Goal: Transaction & Acquisition: Download file/media

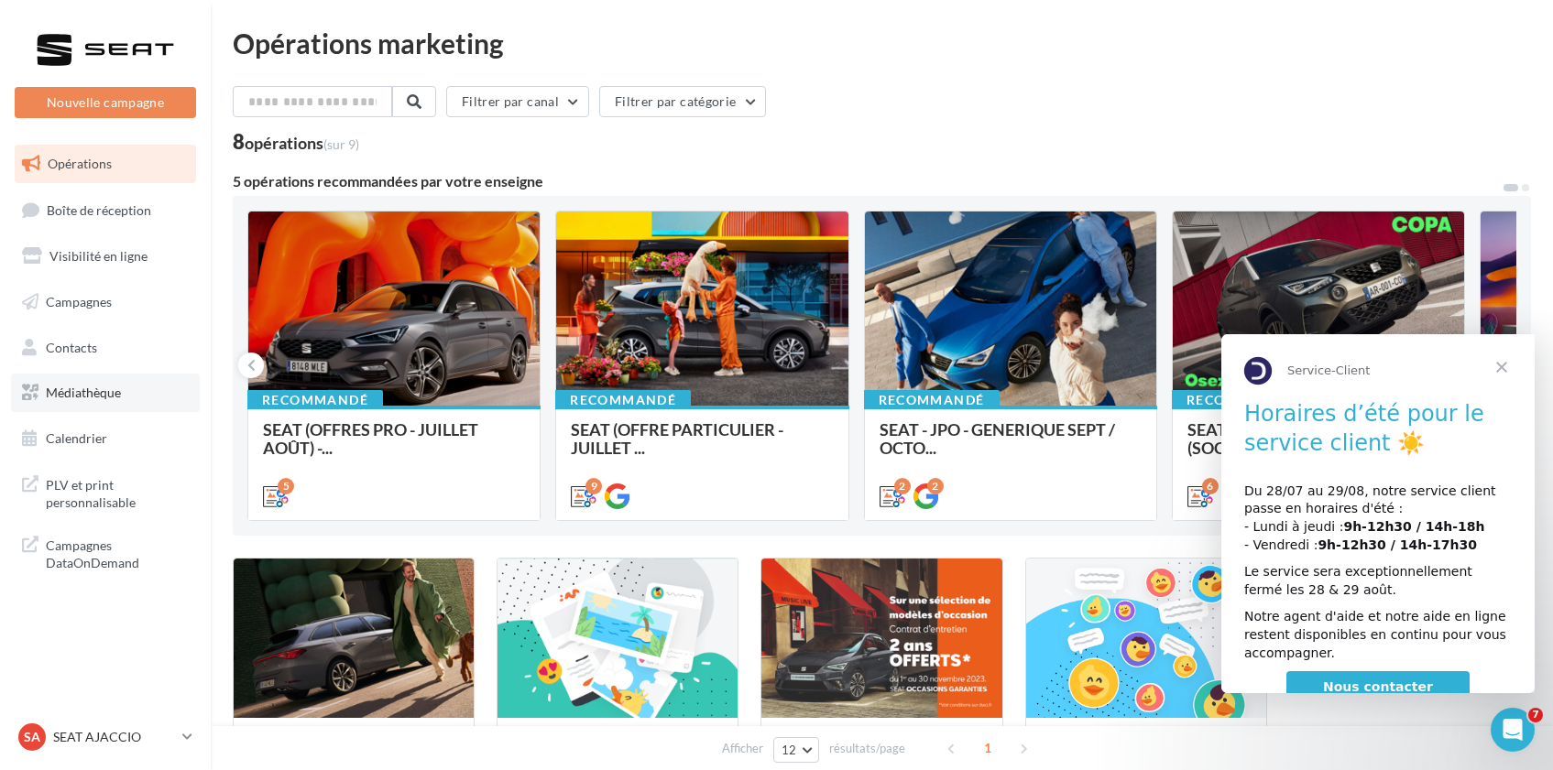
click at [106, 388] on span "Médiathèque" at bounding box center [83, 393] width 75 height 16
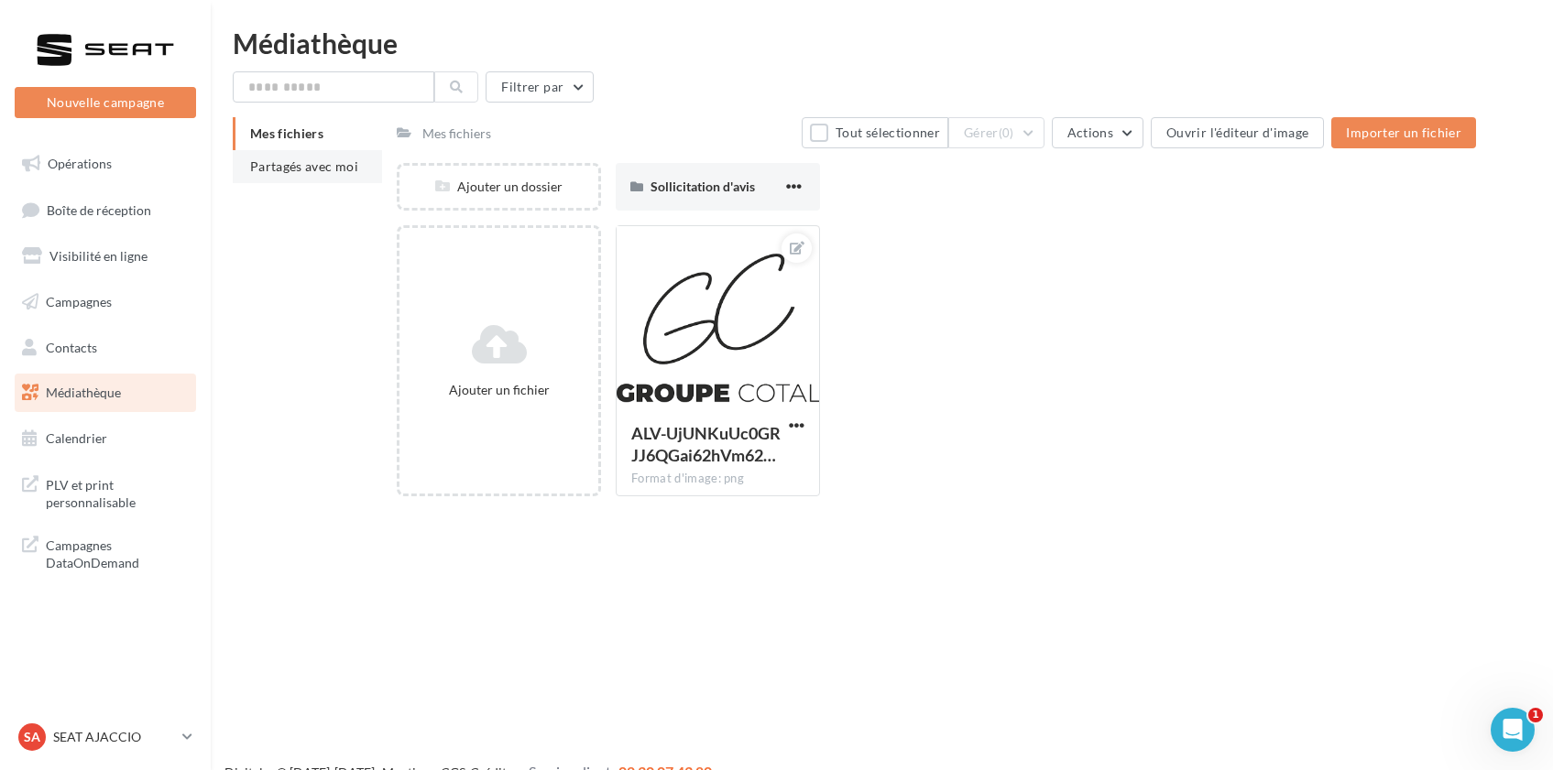
click at [290, 166] on span "Partagés avec moi" at bounding box center [304, 166] width 108 height 16
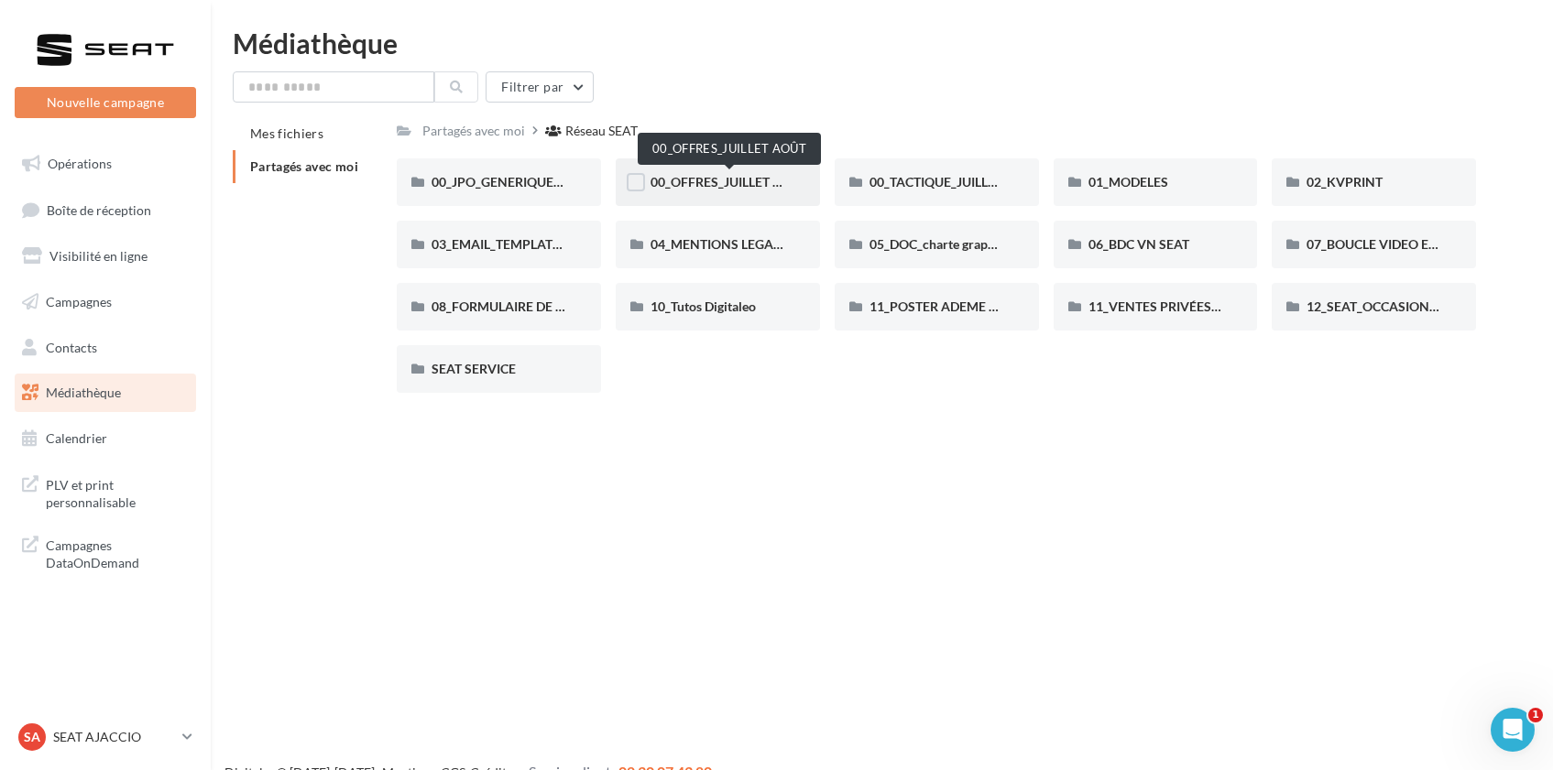
click at [740, 180] on span "00_OFFRES_JUILLET AOÛT" at bounding box center [729, 182] width 158 height 16
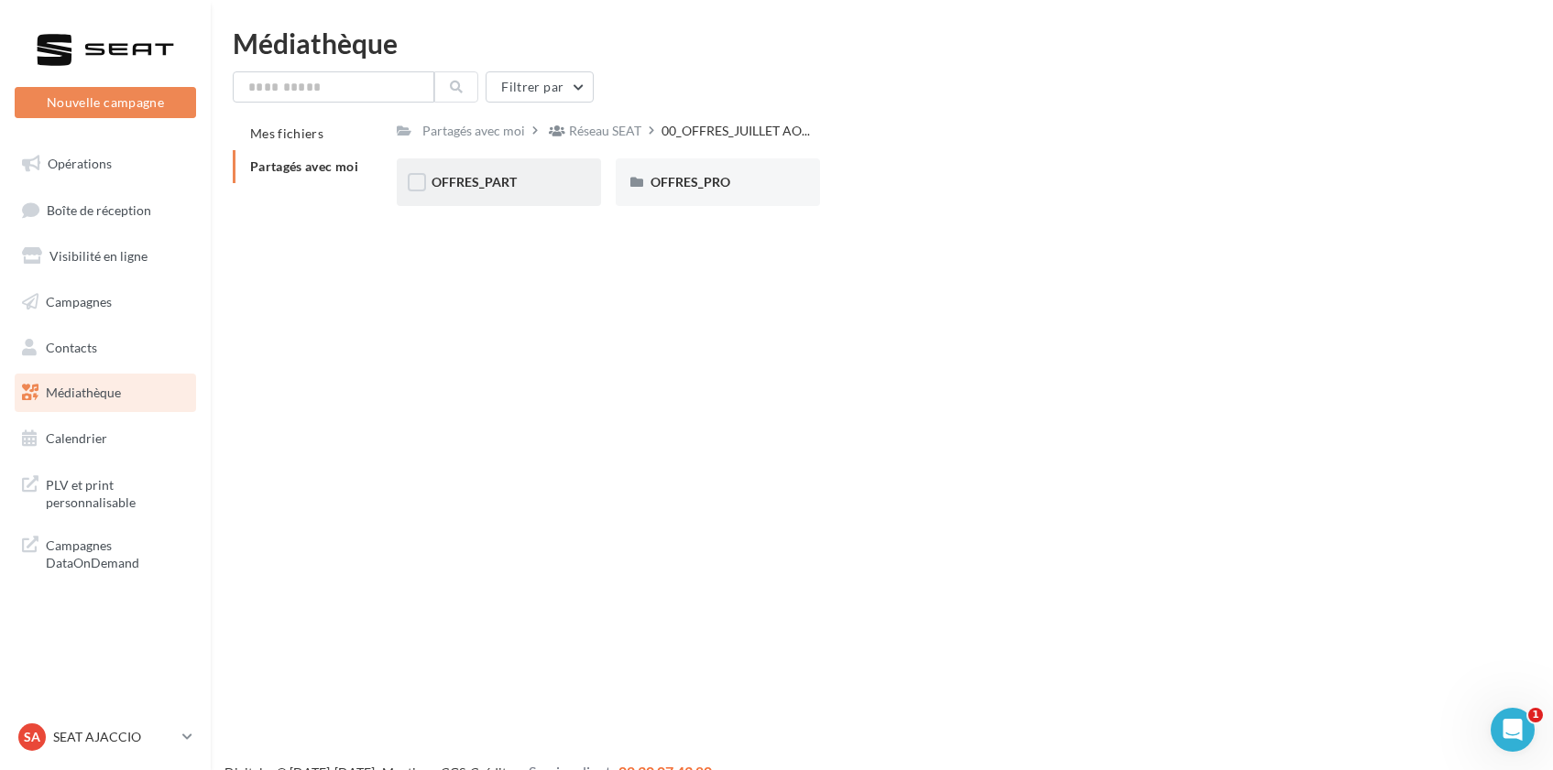
click at [528, 191] on div "OFFRES_PART" at bounding box center [499, 182] width 204 height 48
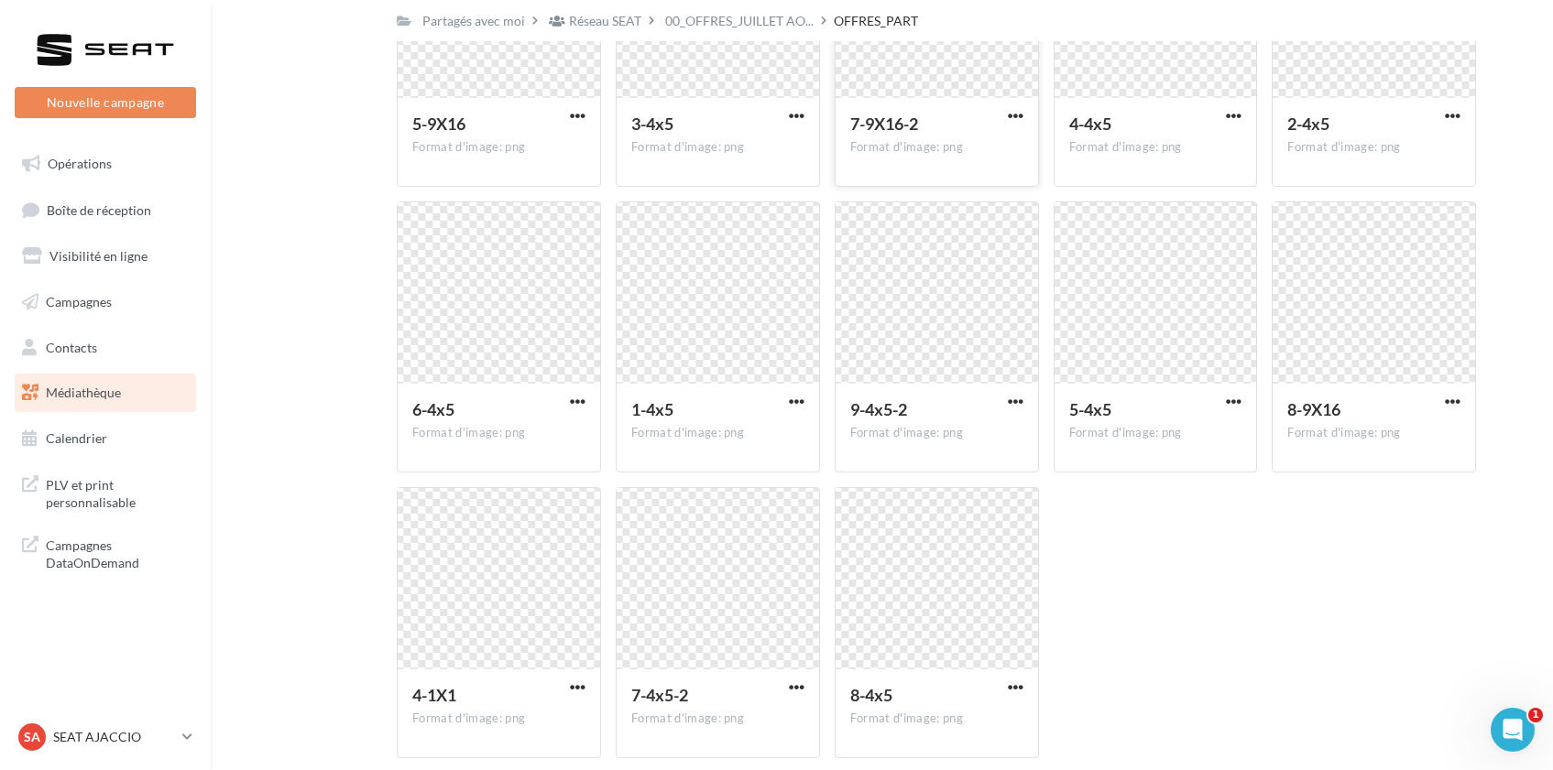
scroll to position [1752, 0]
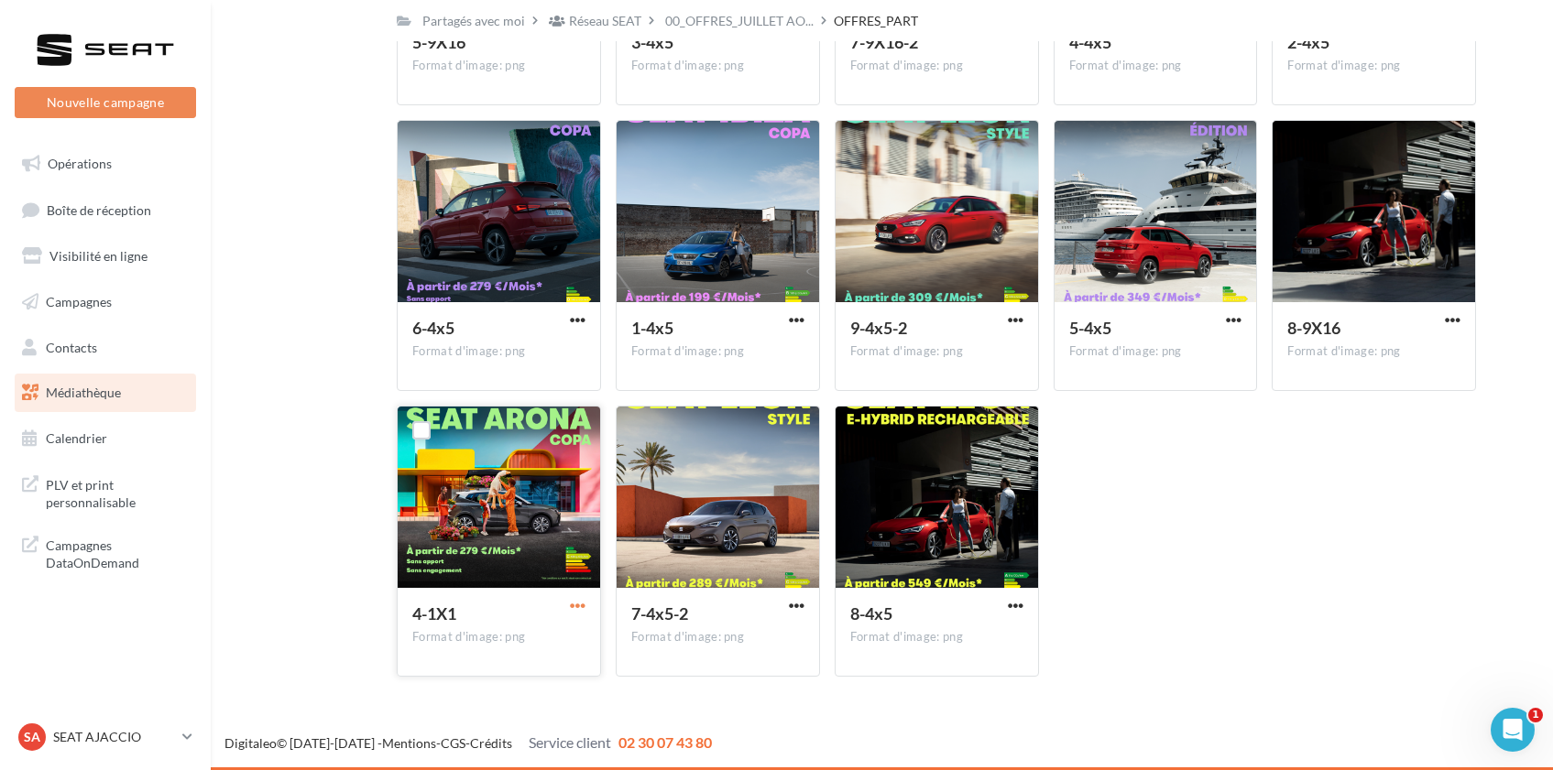
click at [581, 604] on span "button" at bounding box center [578, 606] width 16 height 16
click at [559, 632] on button "Télécharger" at bounding box center [497, 643] width 183 height 48
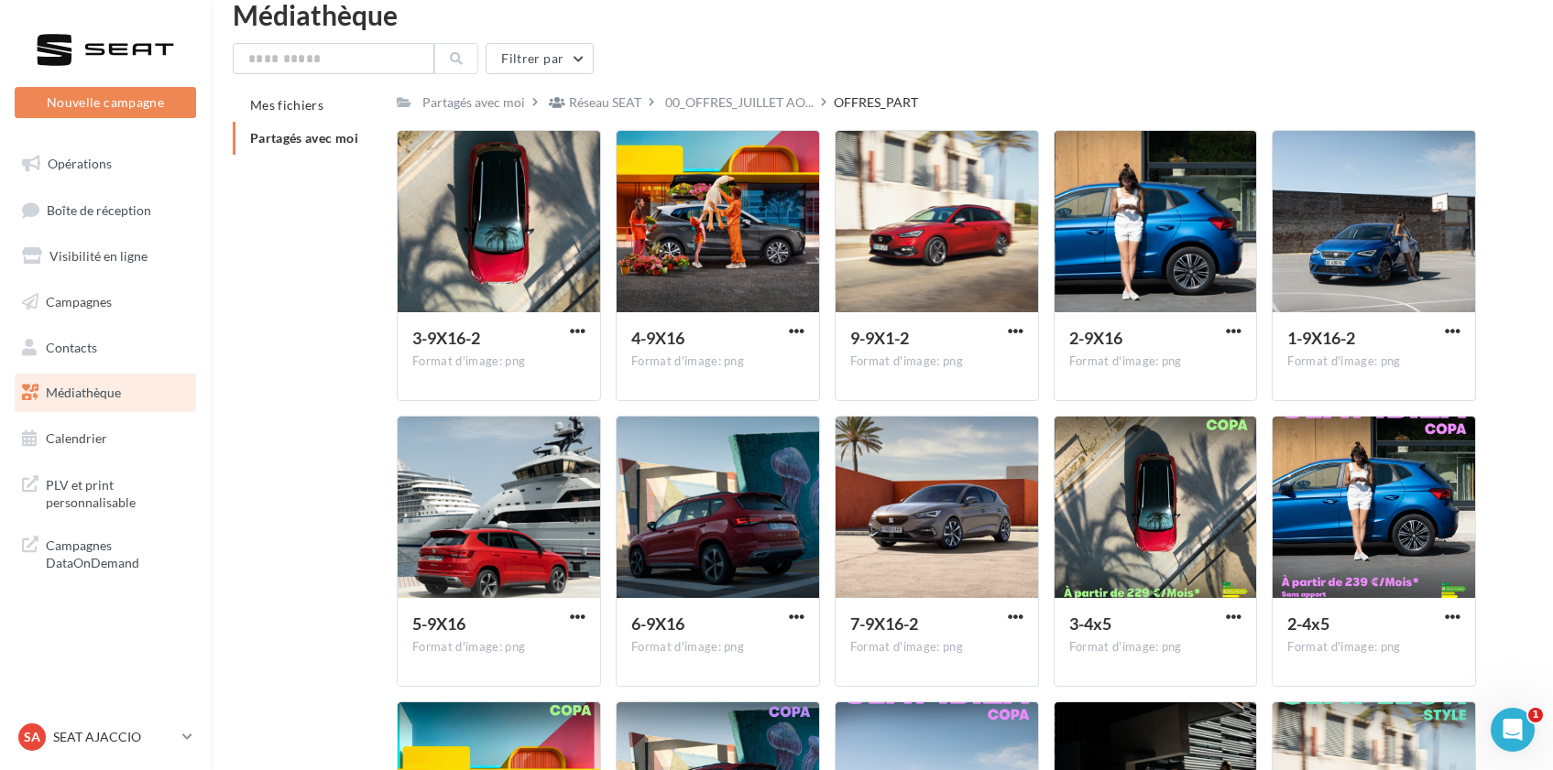
scroll to position [36, 0]
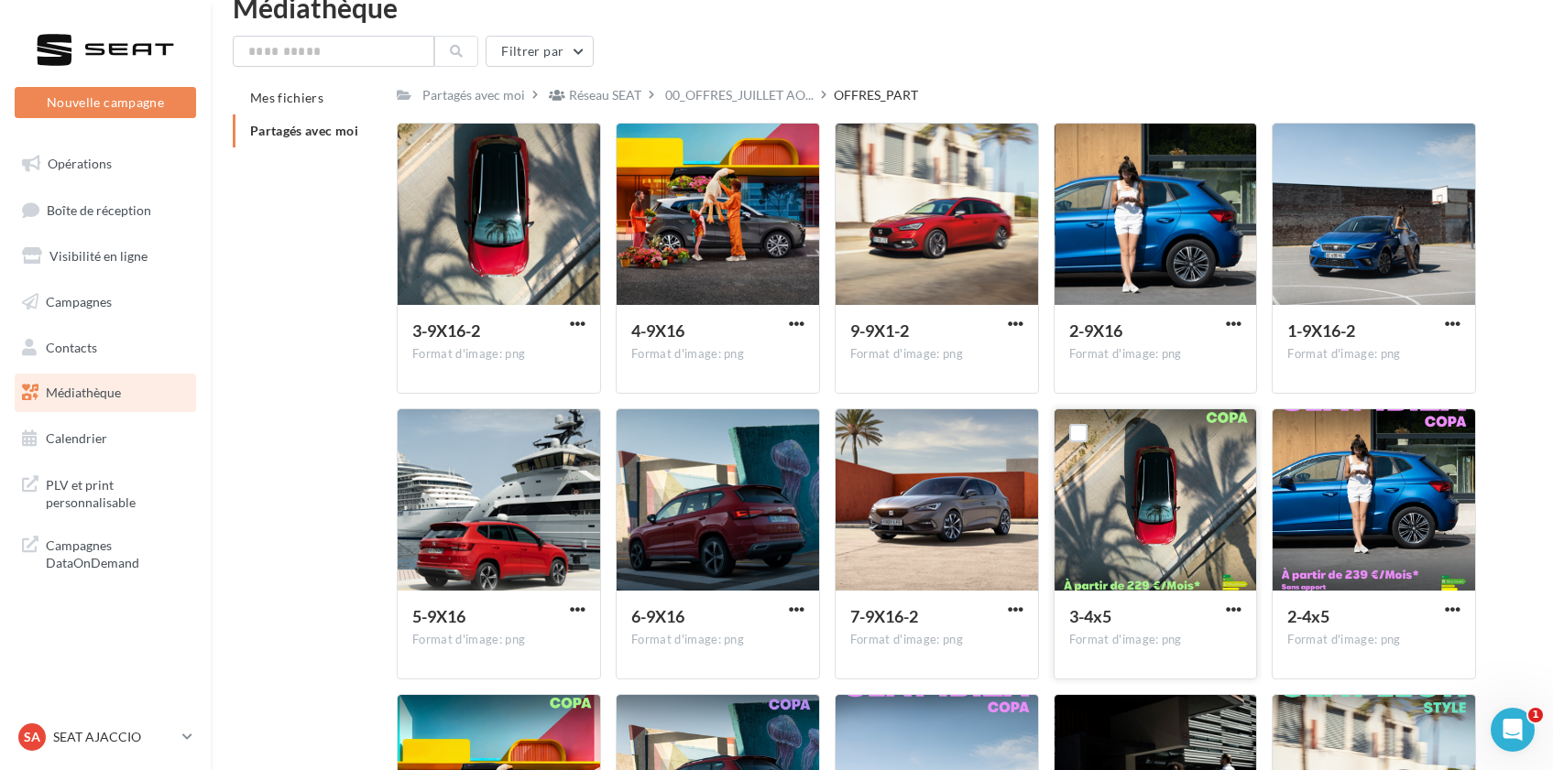
click at [1186, 512] on div at bounding box center [1155, 500] width 202 height 183
click at [1073, 431] on label at bounding box center [1078, 433] width 18 height 18
click at [1082, 430] on icon at bounding box center [1078, 433] width 13 height 13
click at [424, 146] on label at bounding box center [421, 147] width 18 height 18
click at [648, 146] on label at bounding box center [640, 147] width 18 height 18
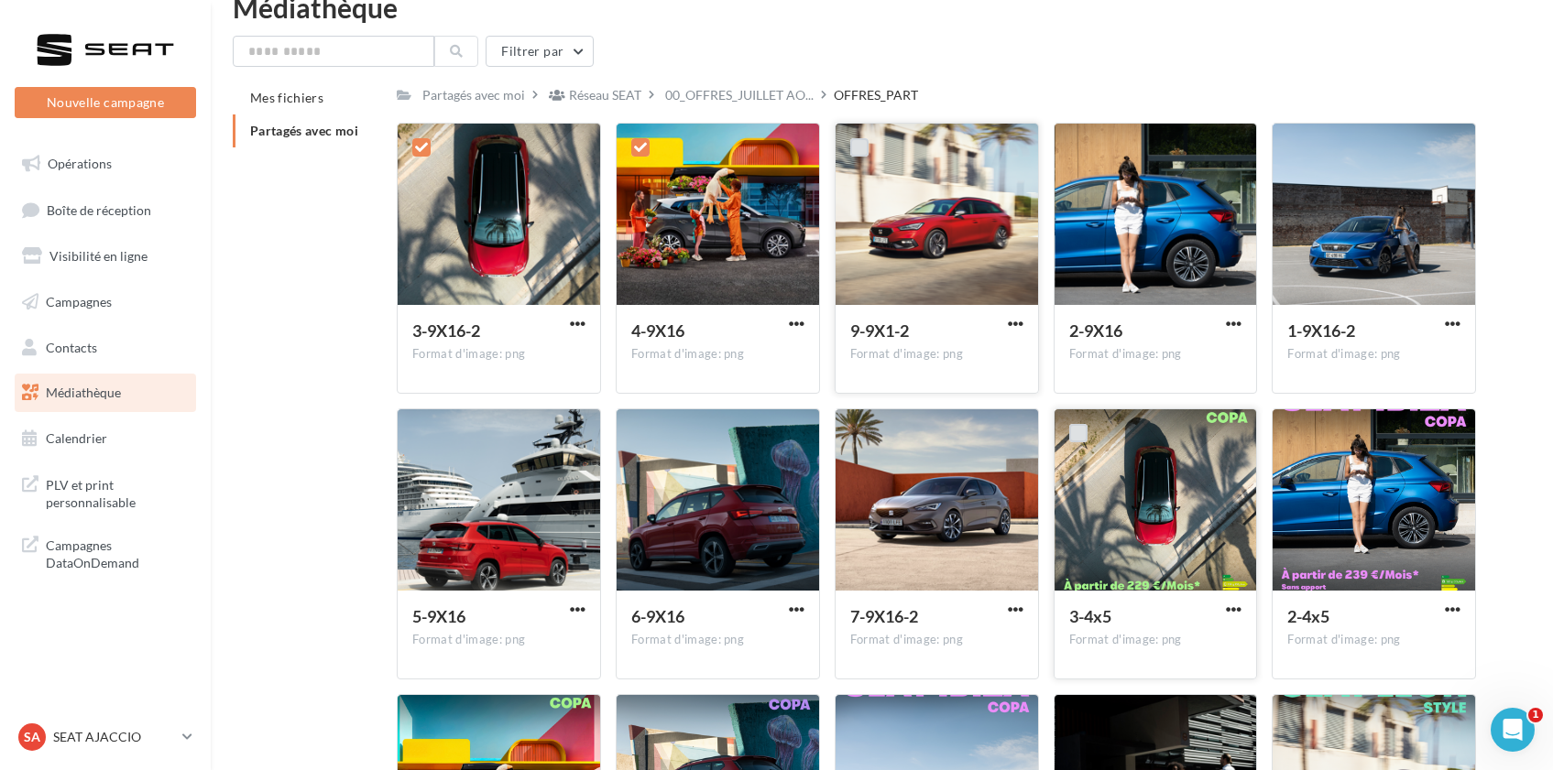
click at [859, 148] on label at bounding box center [859, 147] width 18 height 18
click at [1080, 150] on label at bounding box center [1078, 147] width 18 height 18
click at [1296, 150] on label at bounding box center [1296, 147] width 18 height 18
click at [417, 437] on label at bounding box center [421, 433] width 18 height 18
click at [645, 432] on label at bounding box center [640, 433] width 18 height 18
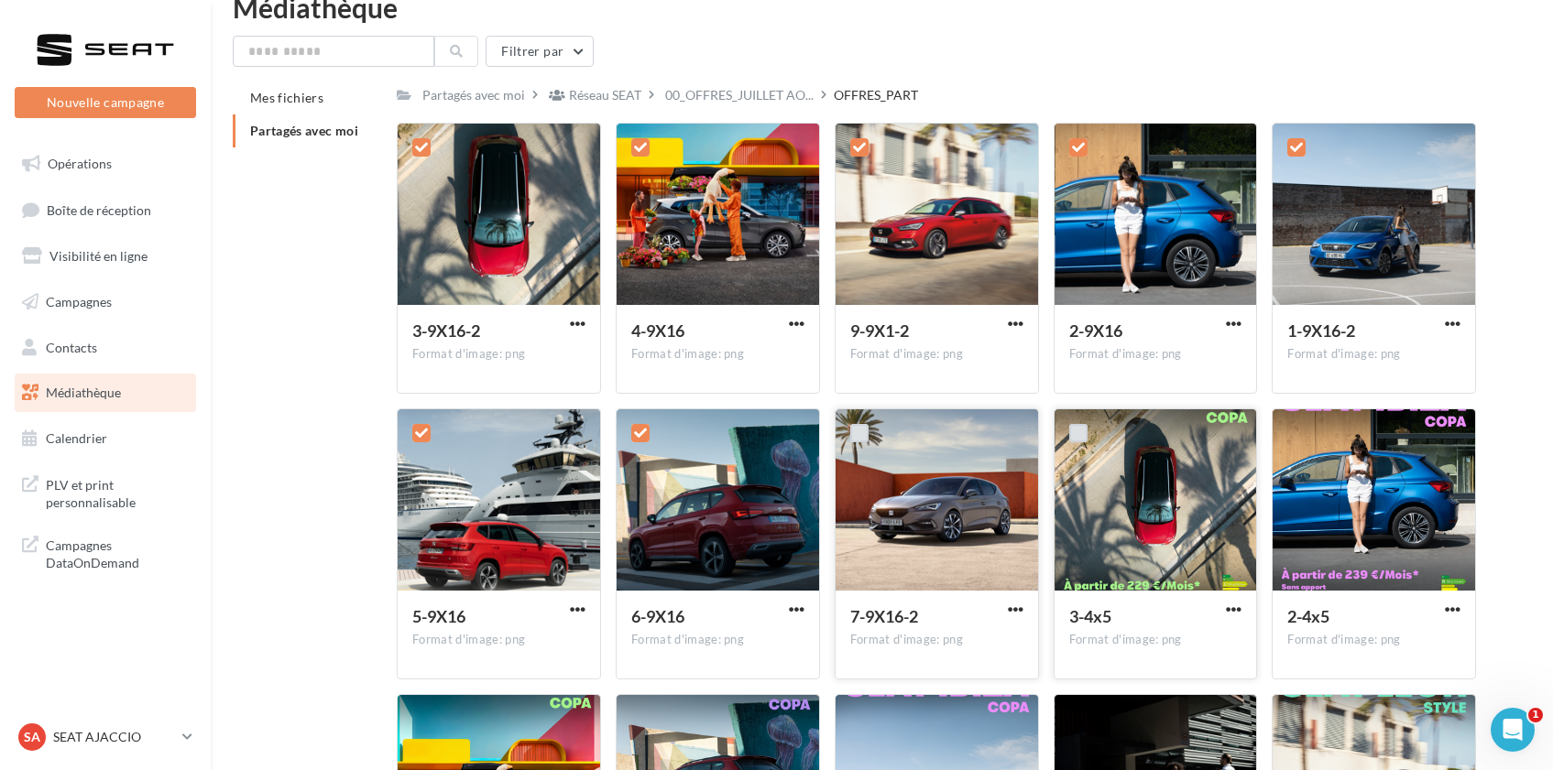
click at [853, 432] on label at bounding box center [859, 433] width 18 height 18
click at [1082, 432] on label at bounding box center [1078, 433] width 18 height 18
click at [1292, 428] on label at bounding box center [1296, 433] width 18 height 18
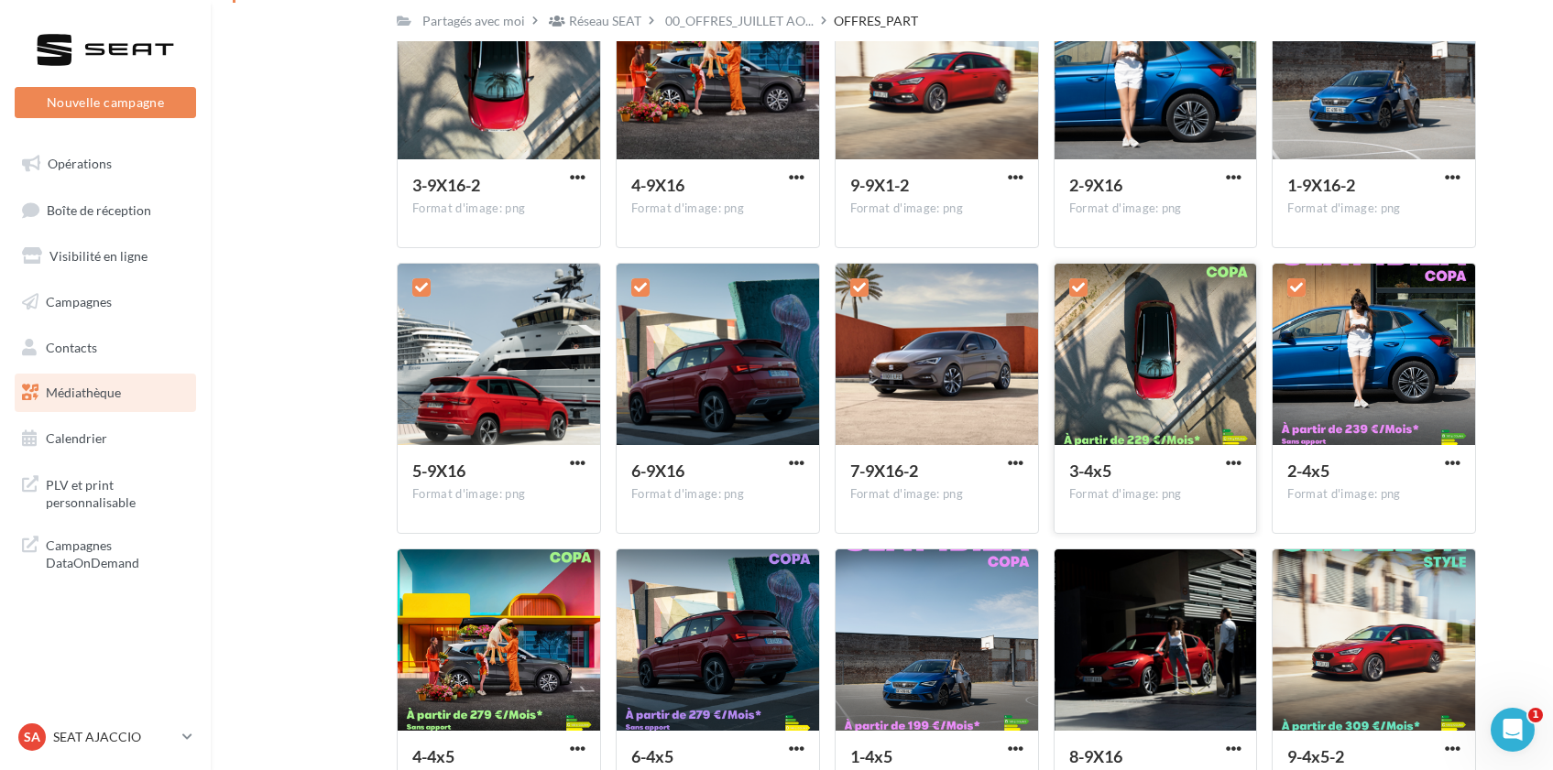
scroll to position [376, 0]
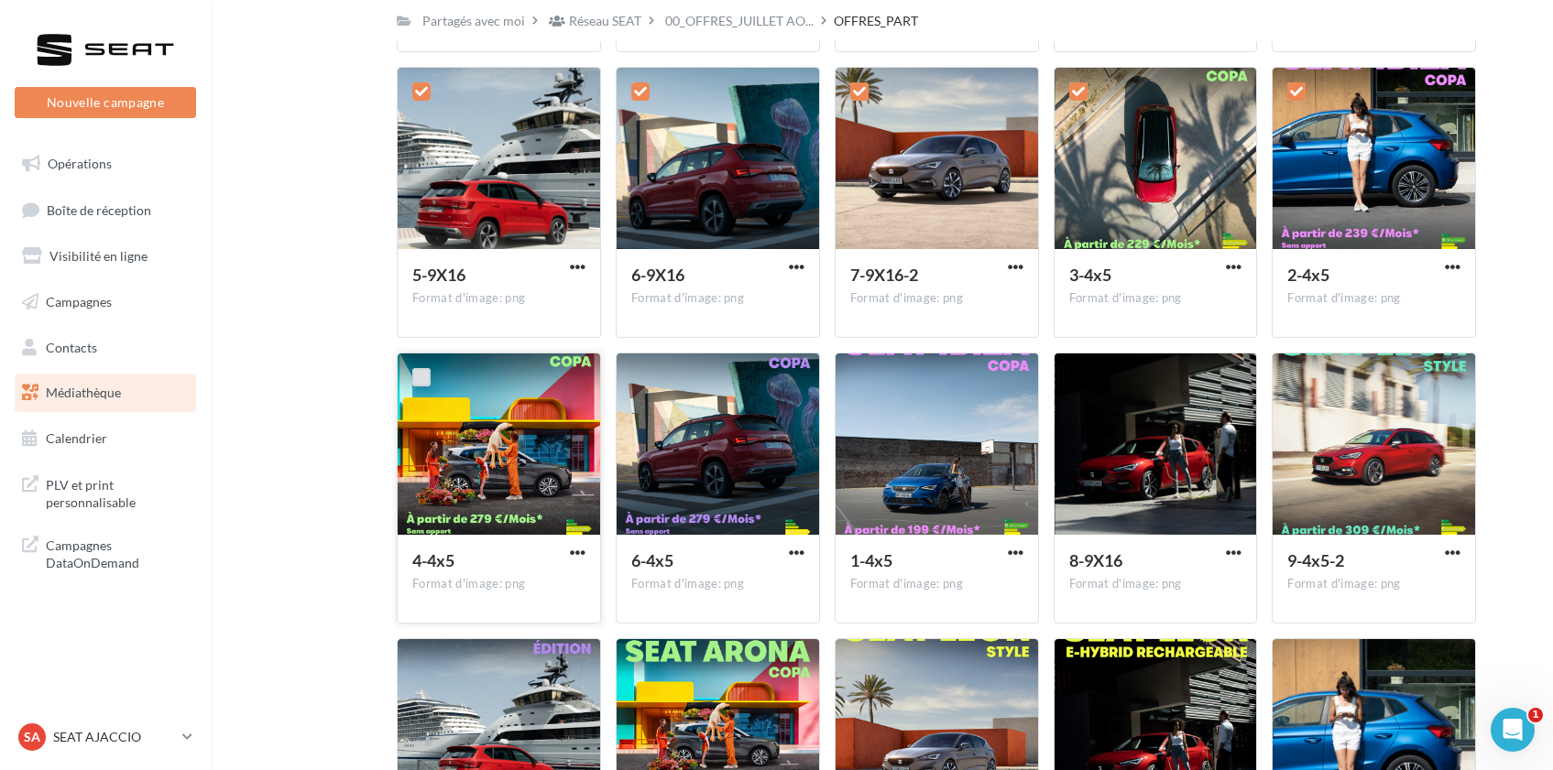
click at [420, 373] on label at bounding box center [421, 377] width 18 height 18
click at [638, 380] on label at bounding box center [640, 377] width 18 height 18
click at [860, 378] on label at bounding box center [859, 377] width 18 height 18
click at [1089, 376] on div at bounding box center [1078, 378] width 48 height 48
click at [1300, 378] on label at bounding box center [1296, 377] width 18 height 18
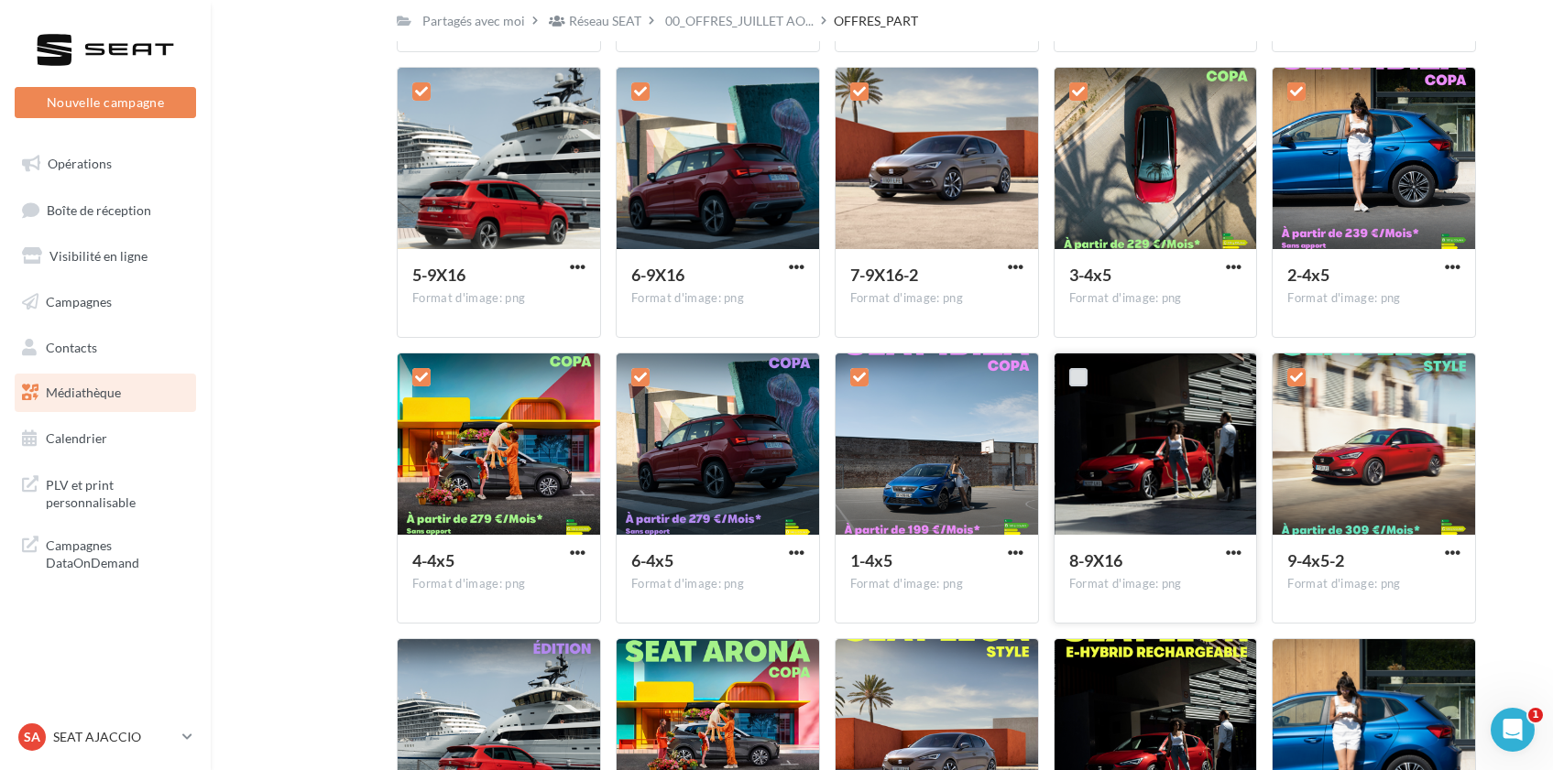
click at [1079, 378] on label at bounding box center [1078, 377] width 18 height 18
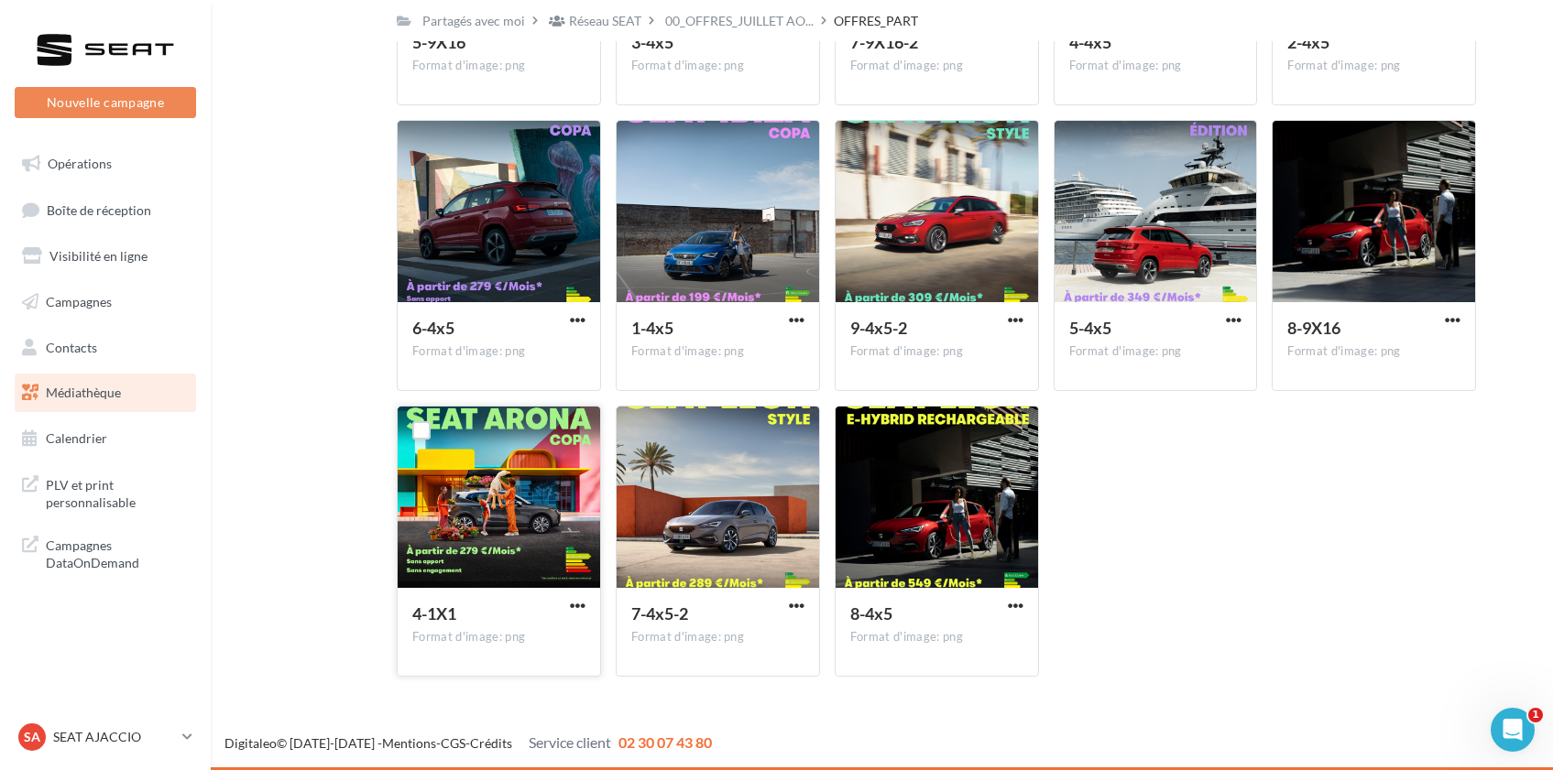
scroll to position [0, 0]
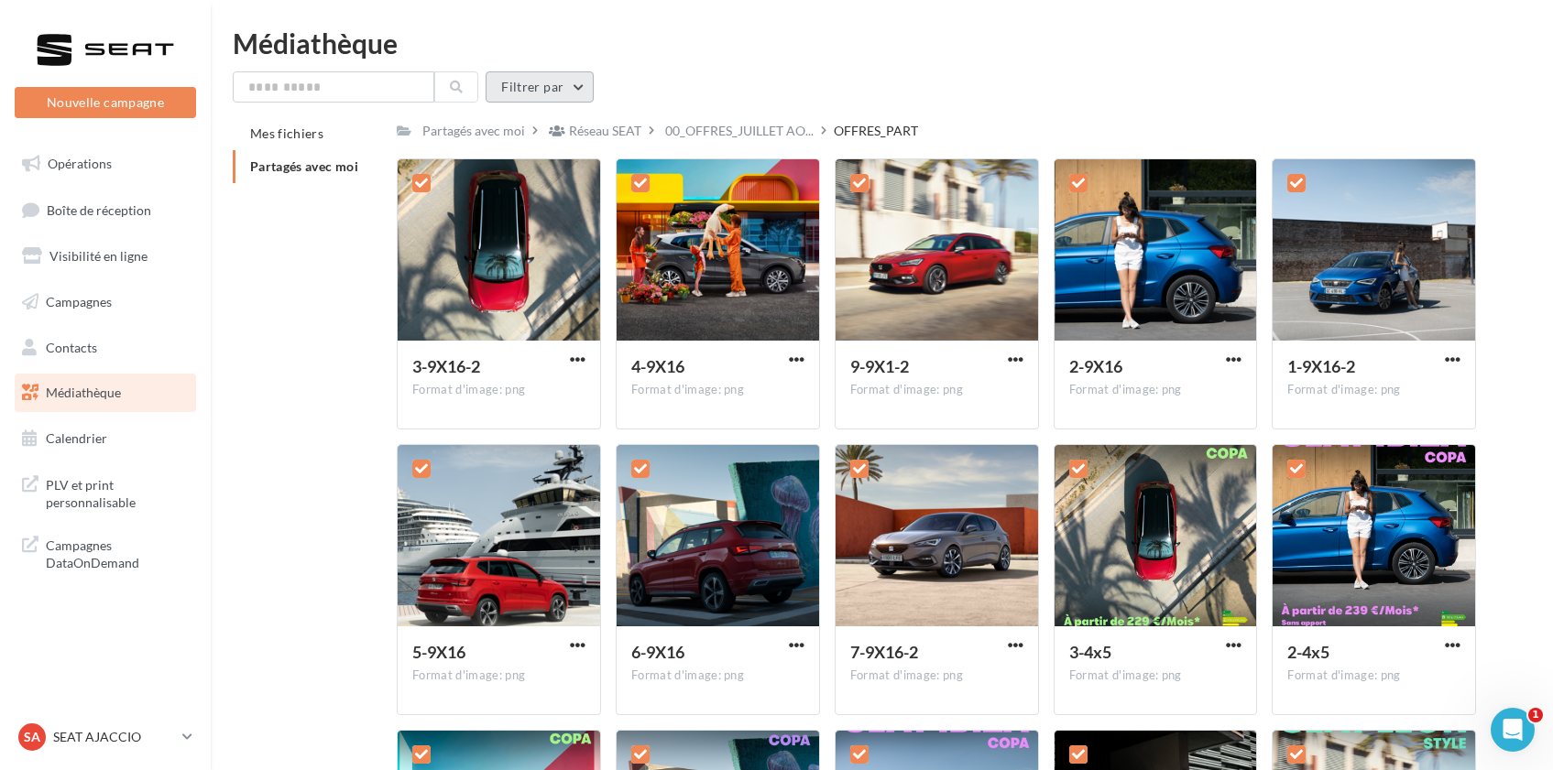
click at [577, 93] on button "Filtrer par" at bounding box center [539, 86] width 108 height 31
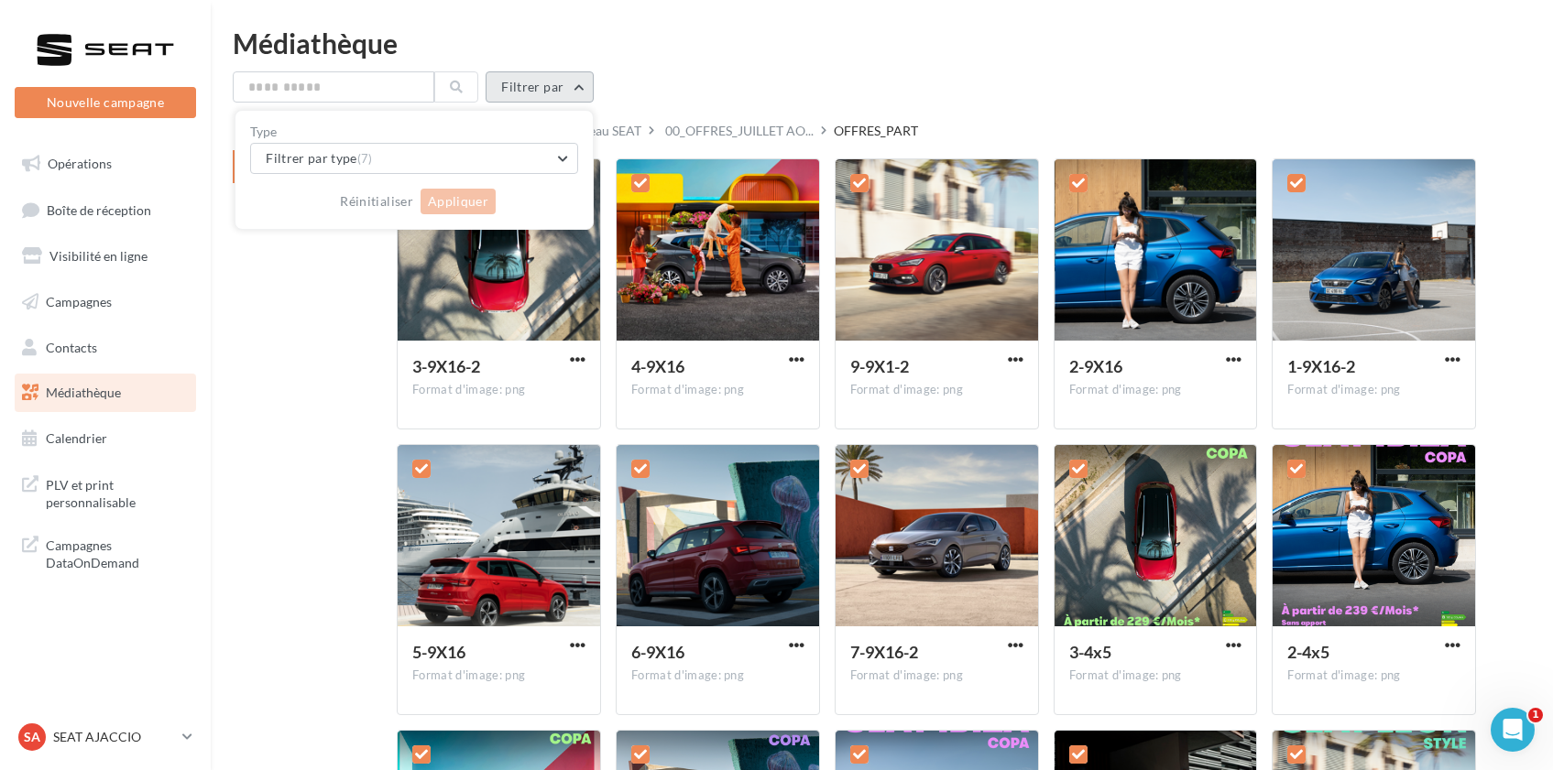
click at [577, 93] on button "Filtrer par" at bounding box center [539, 86] width 108 height 31
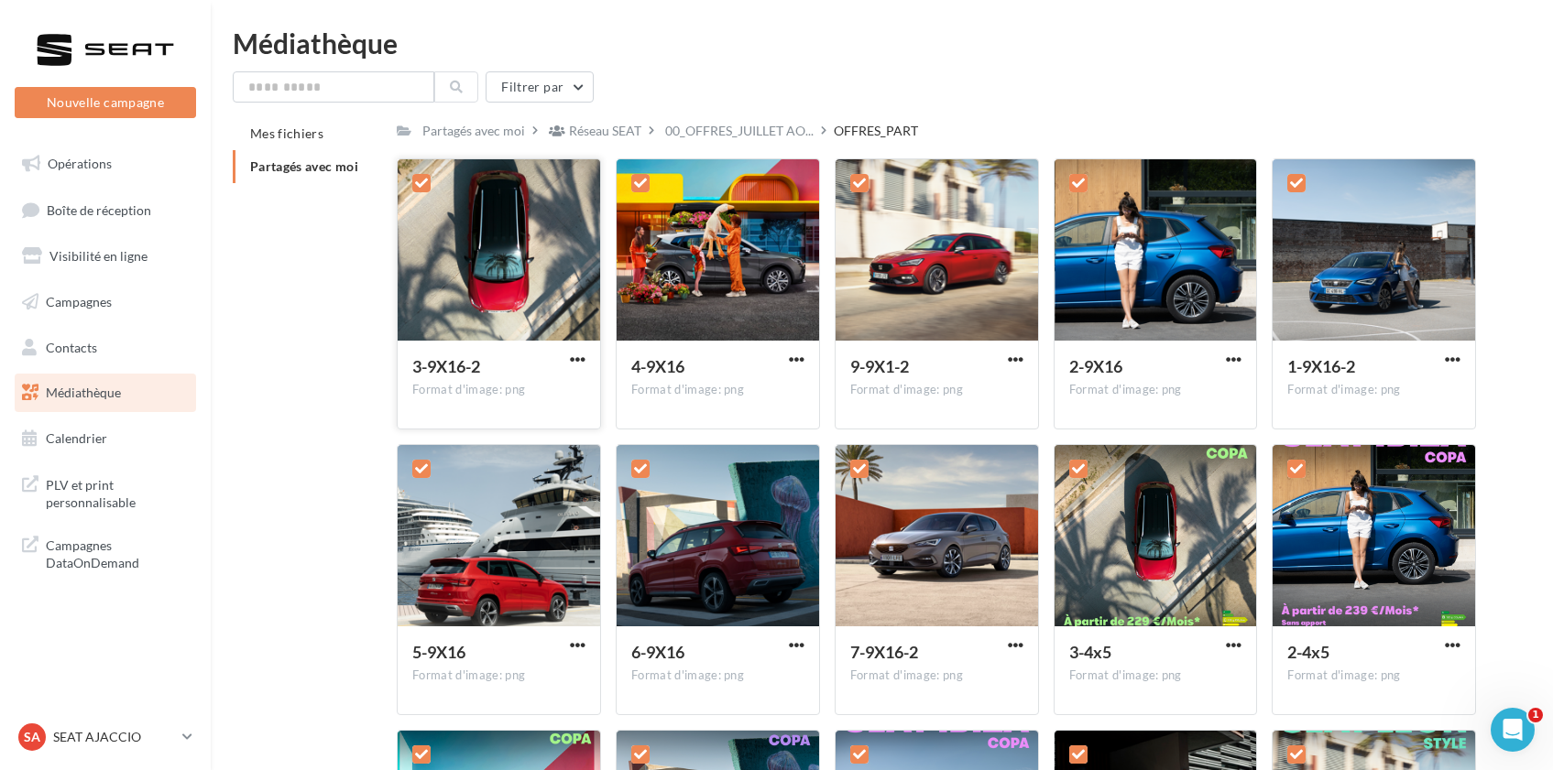
click at [586, 360] on button "button" at bounding box center [577, 361] width 23 height 18
click at [561, 398] on button "Télécharger" at bounding box center [497, 396] width 183 height 48
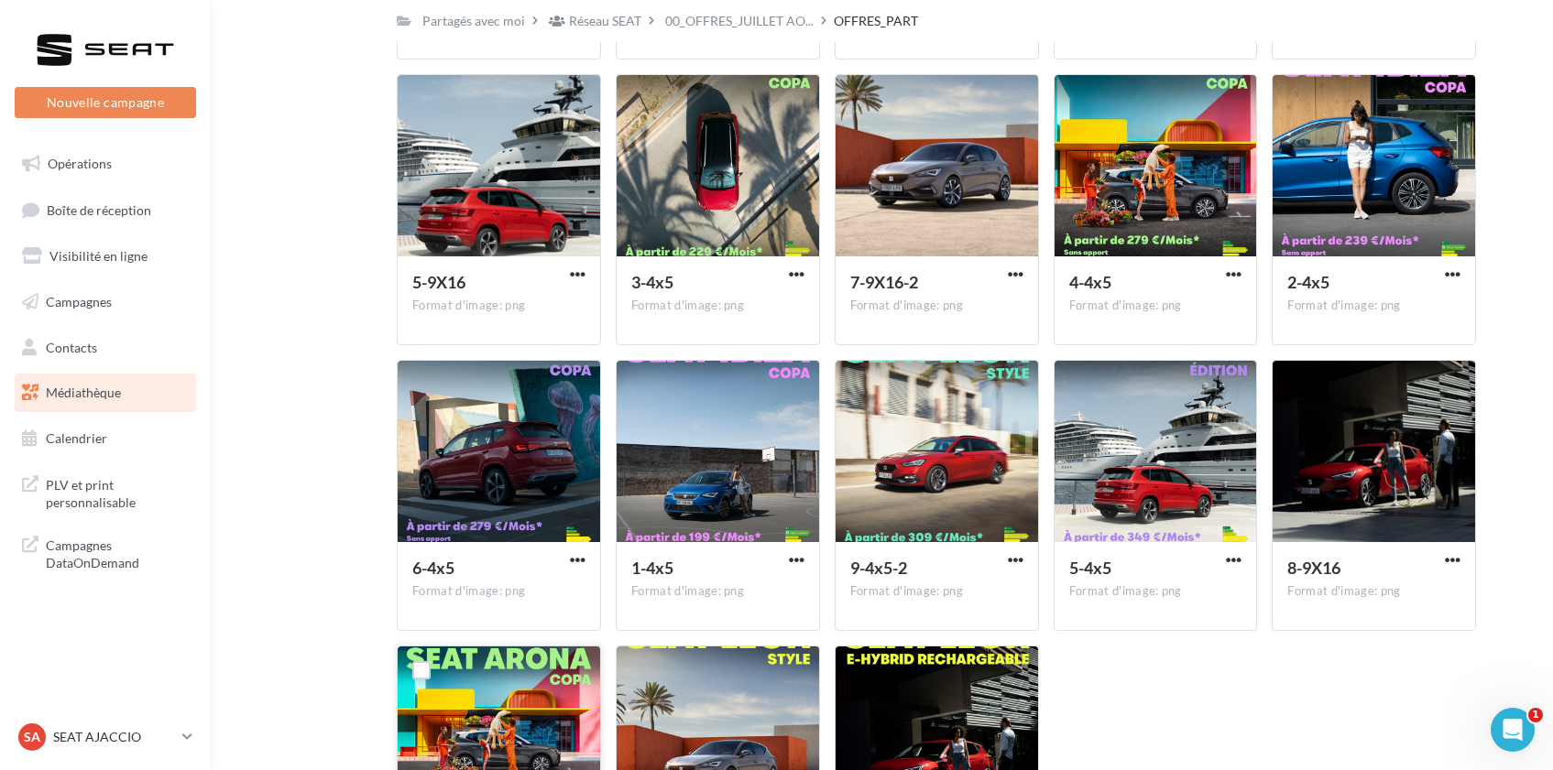
scroll to position [1752, 0]
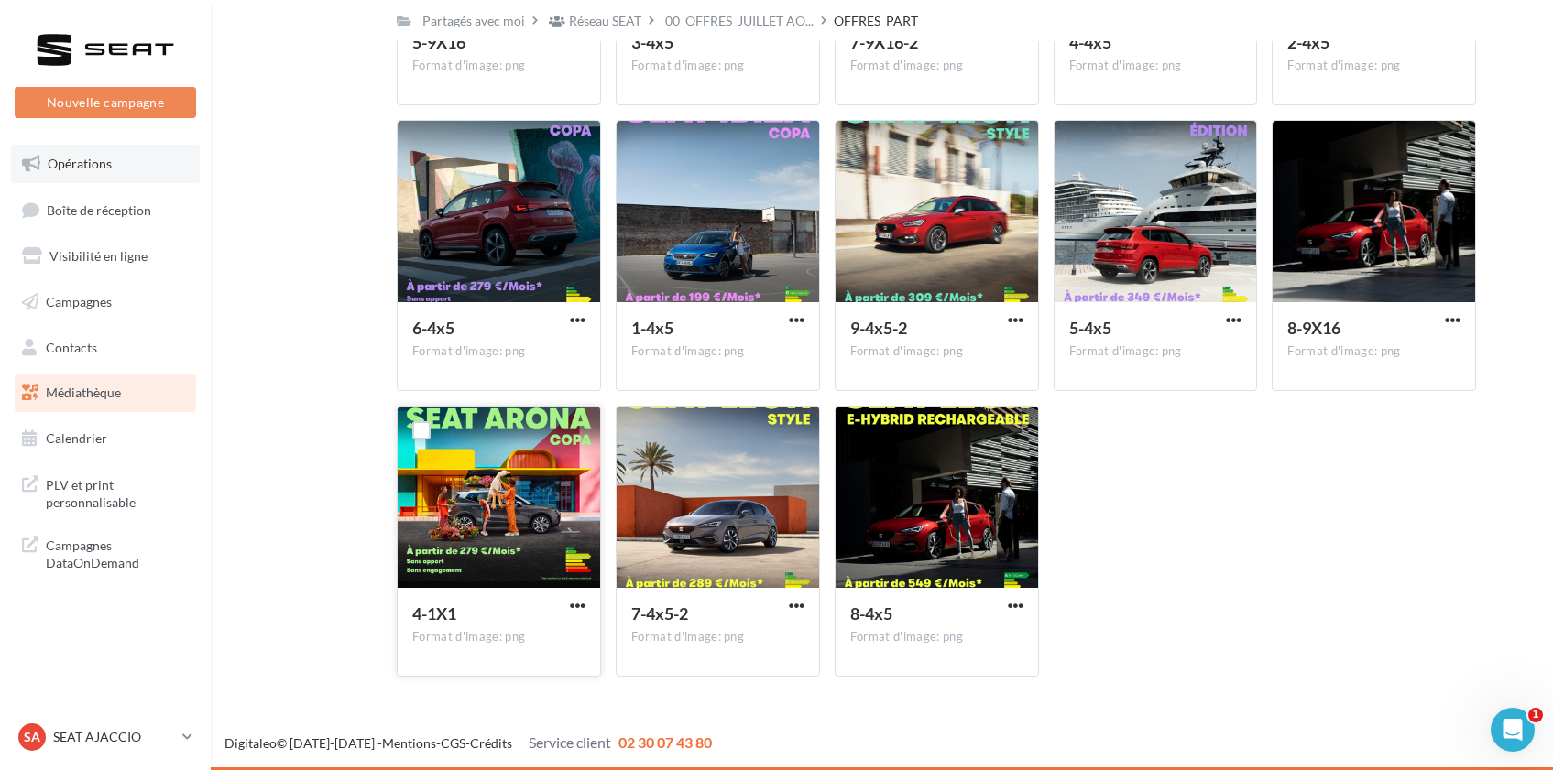
click at [95, 167] on span "Opérations" at bounding box center [80, 164] width 64 height 16
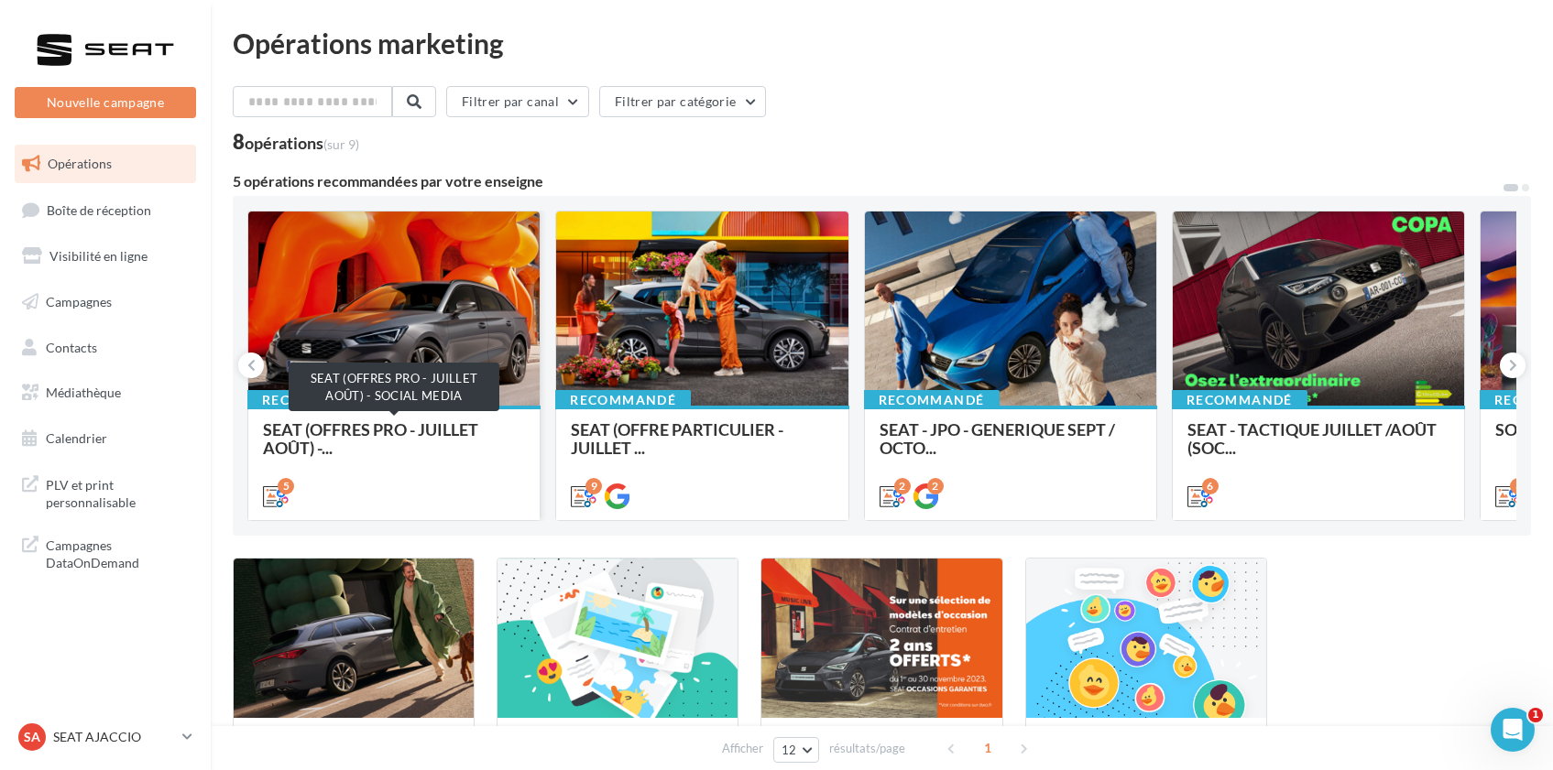
click at [414, 436] on span "SEAT (OFFRES PRO - JUILLET AOÛT) -..." at bounding box center [370, 439] width 215 height 38
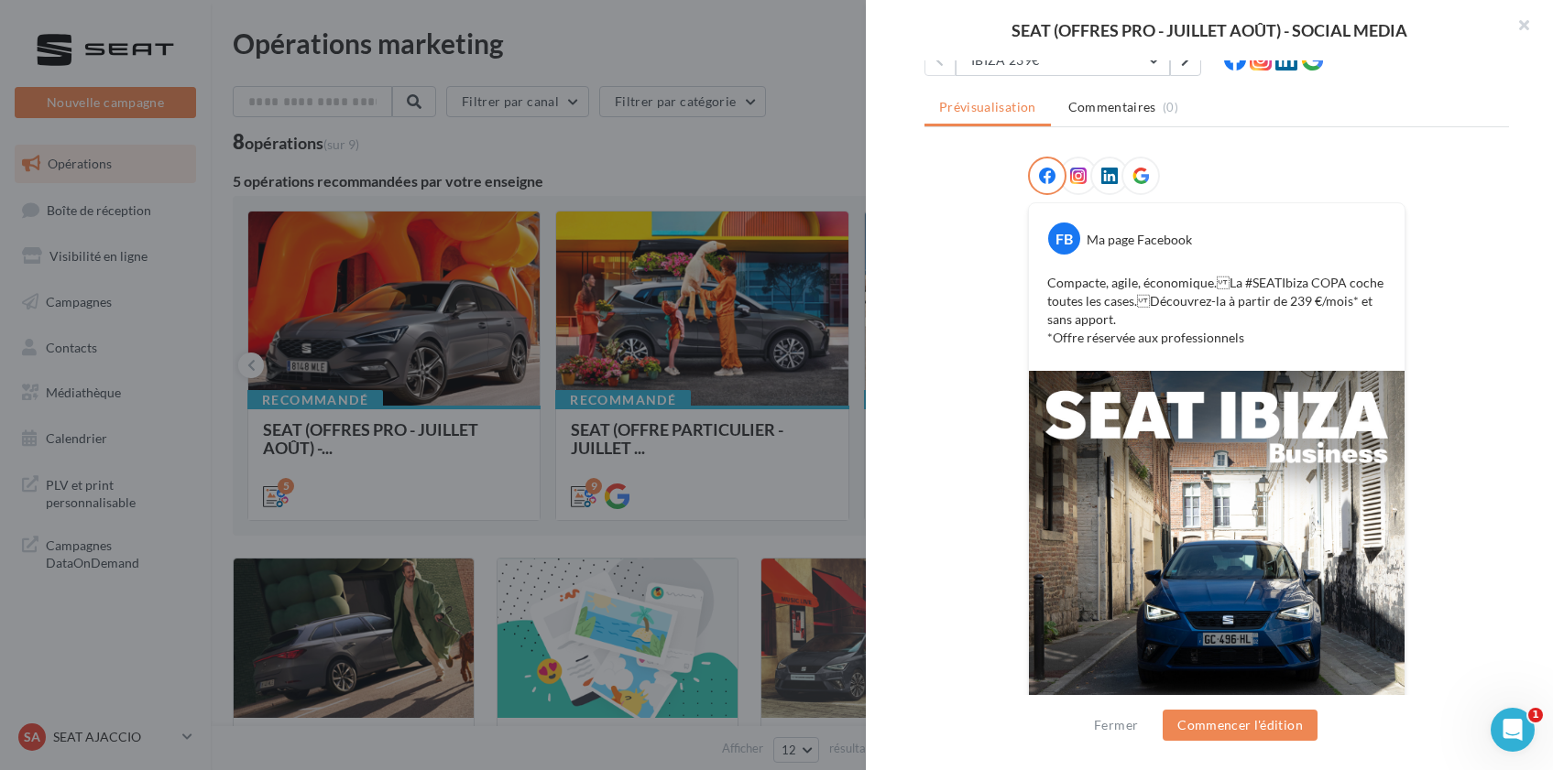
scroll to position [17, 0]
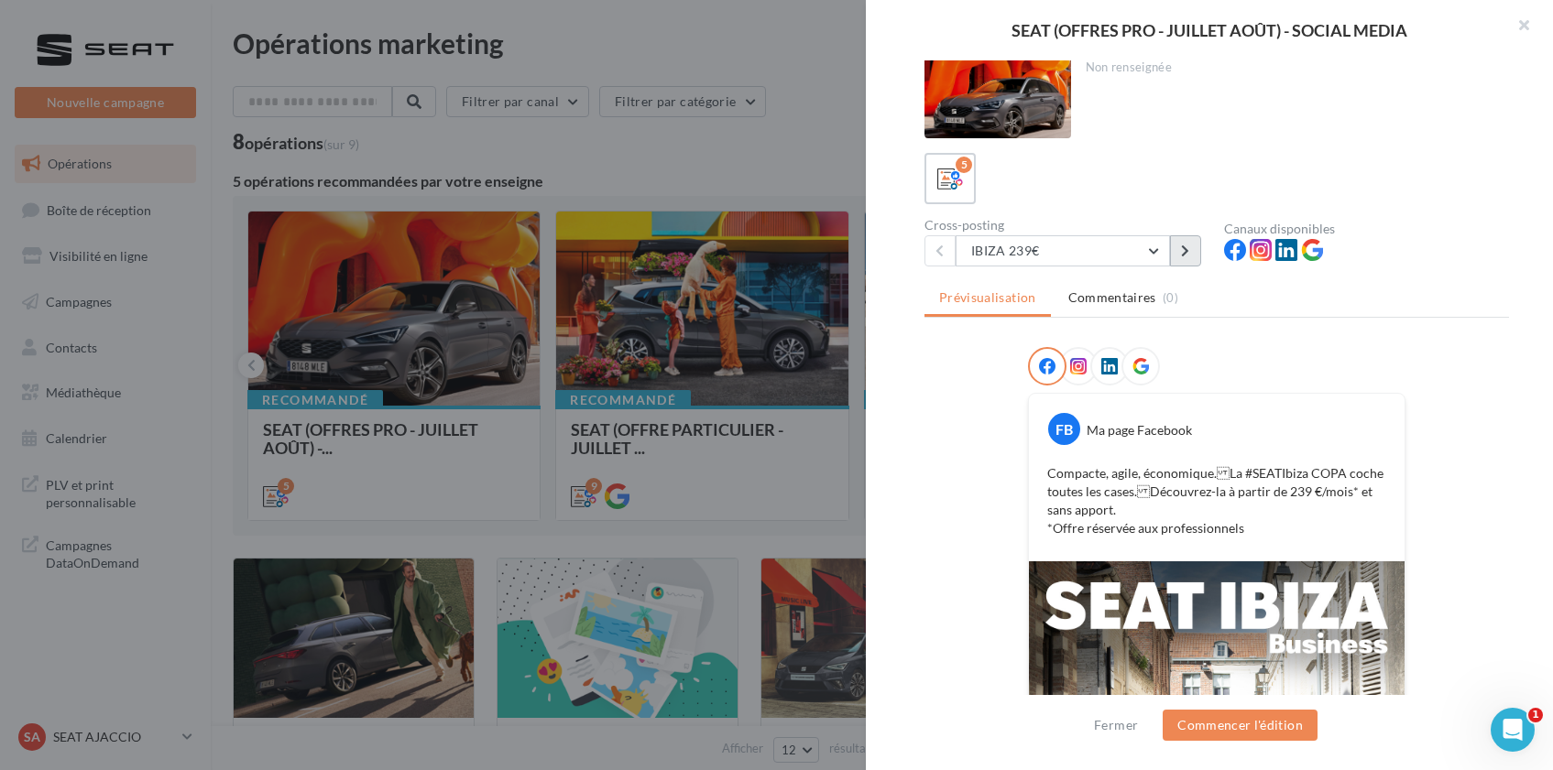
click at [1192, 261] on button at bounding box center [1185, 250] width 31 height 31
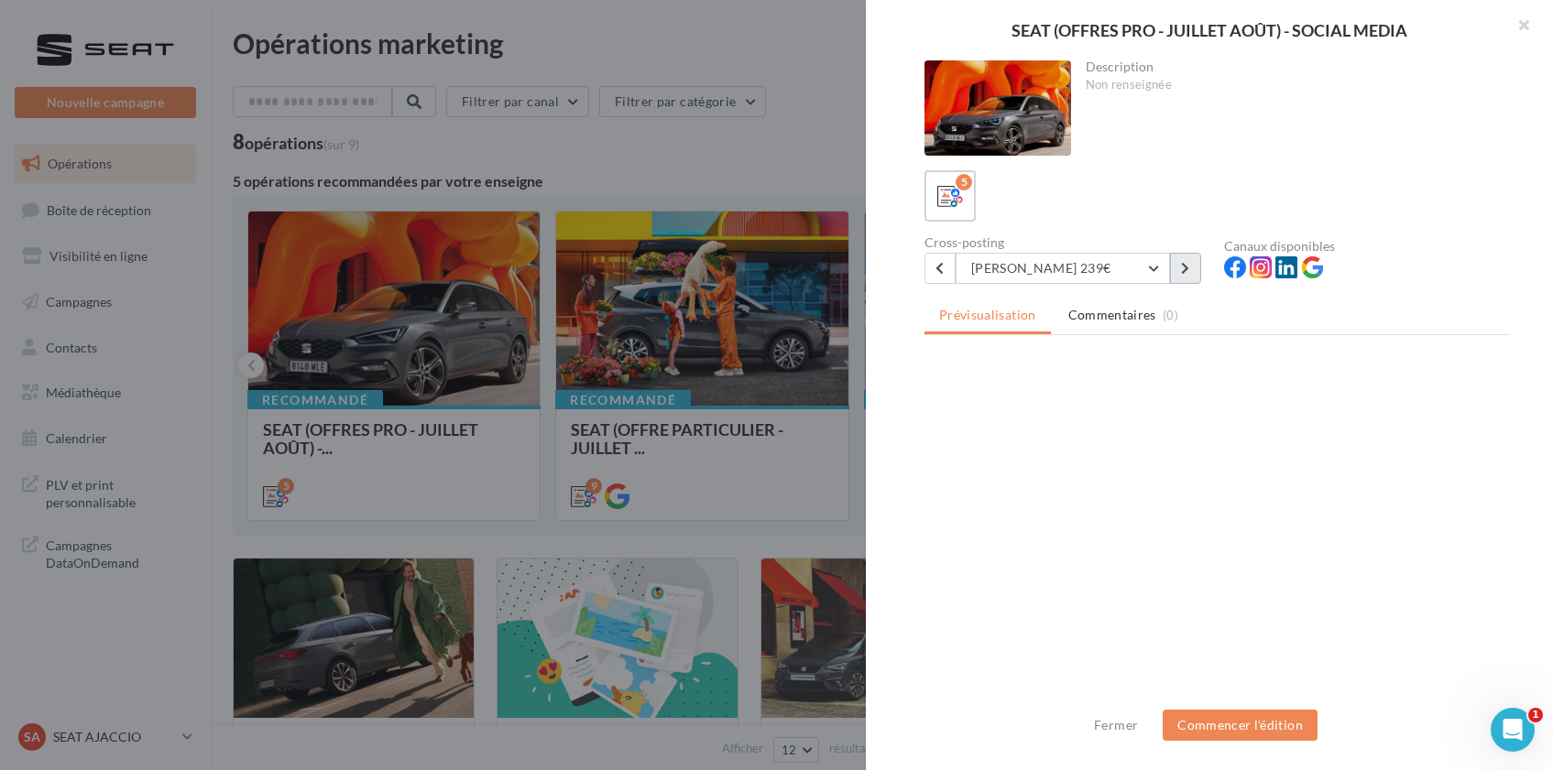
scroll to position [0, 0]
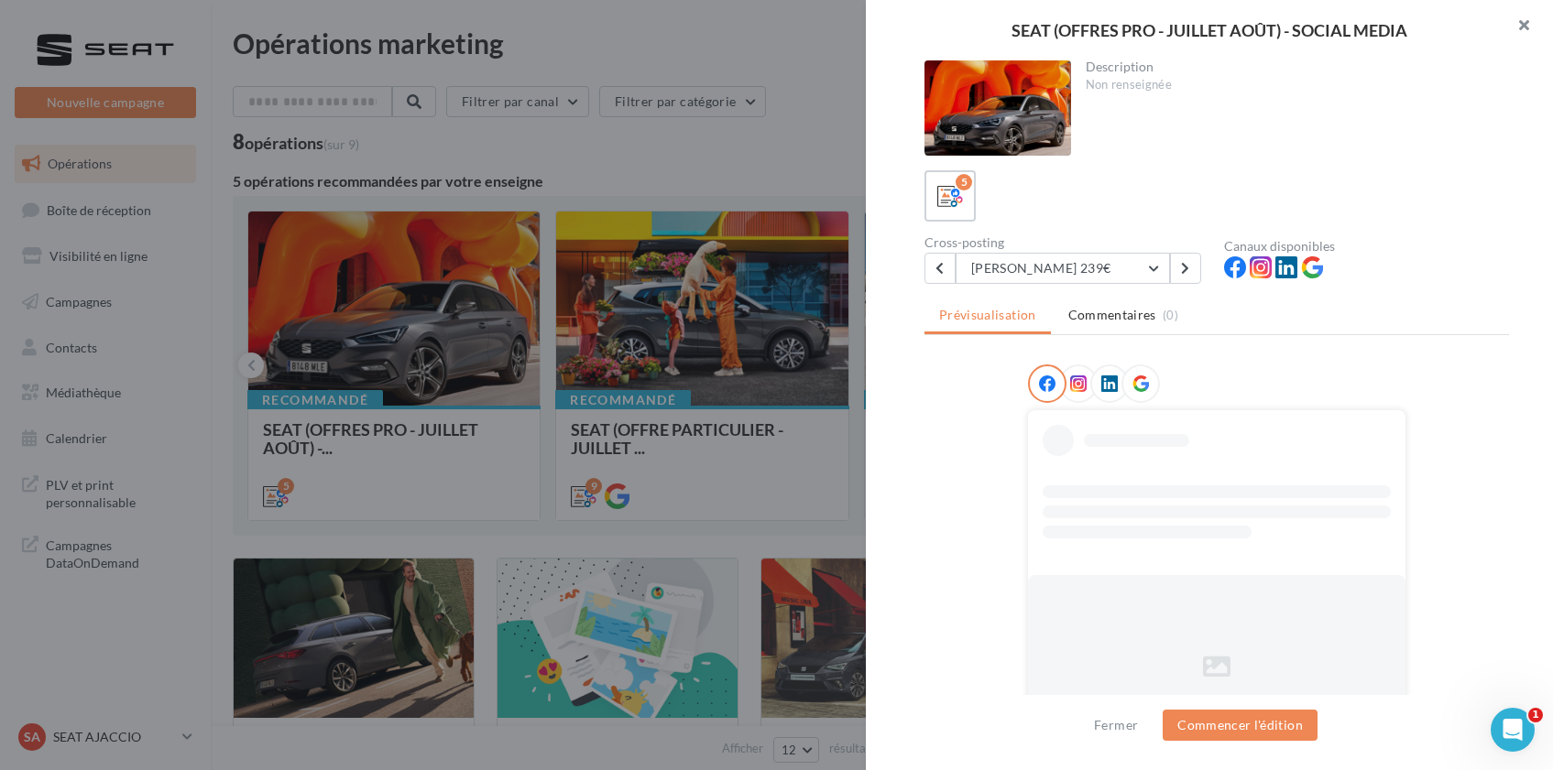
click at [1515, 27] on button "button" at bounding box center [1515, 27] width 73 height 55
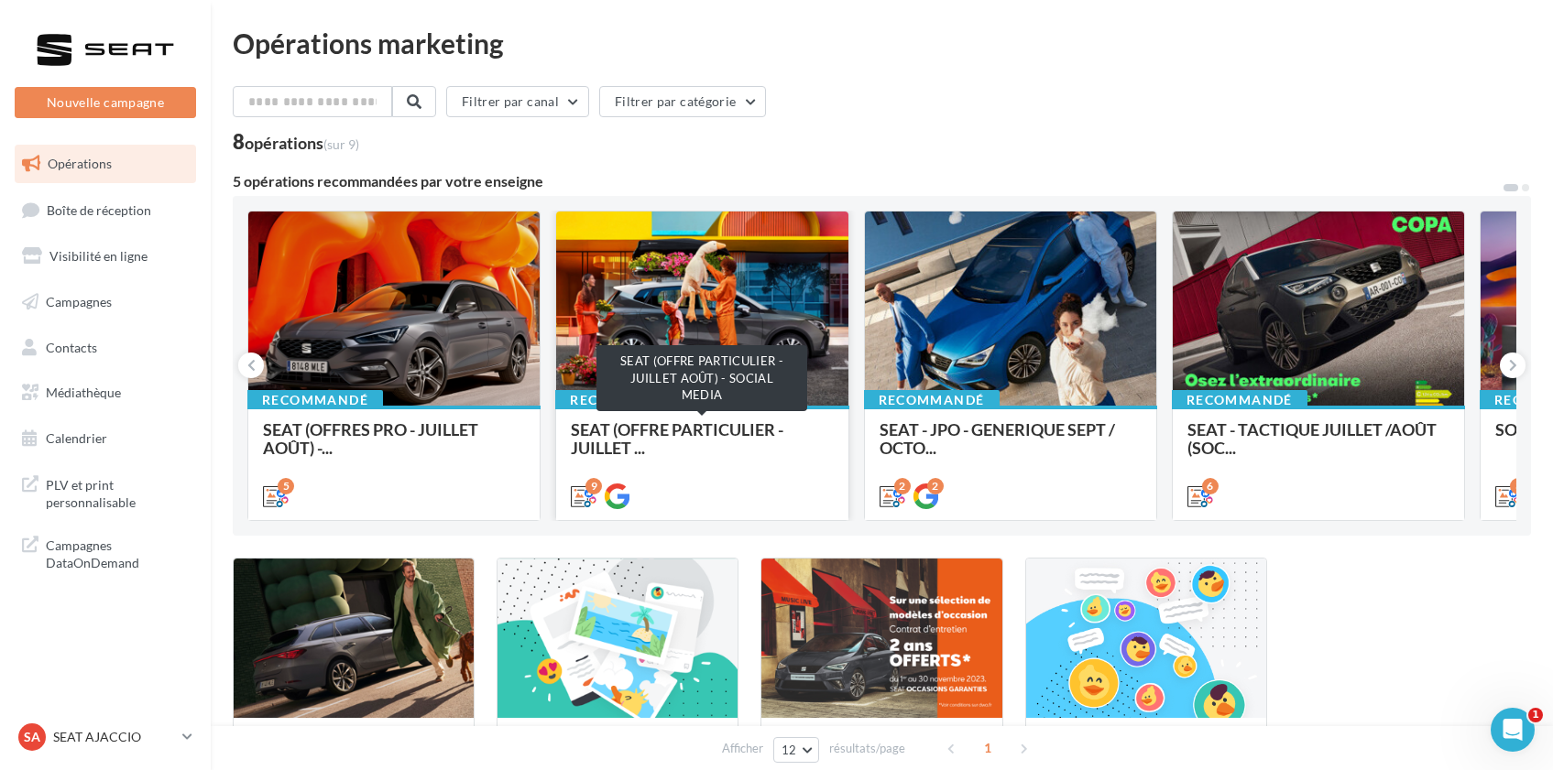
click at [757, 429] on span "SEAT (OFFRE PARTICULIER - JUILLET ..." at bounding box center [677, 439] width 213 height 38
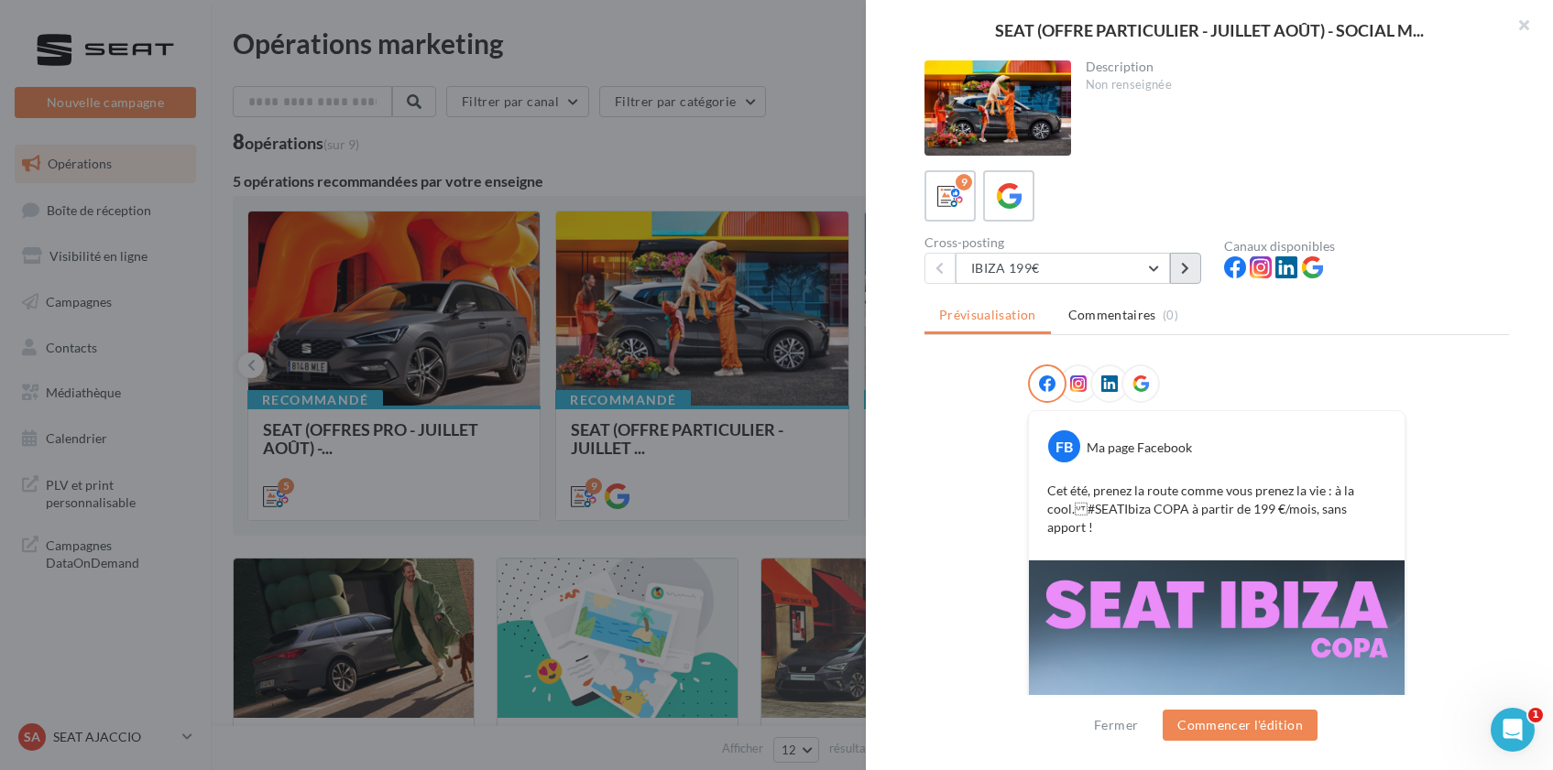
click at [1194, 266] on button at bounding box center [1185, 268] width 31 height 31
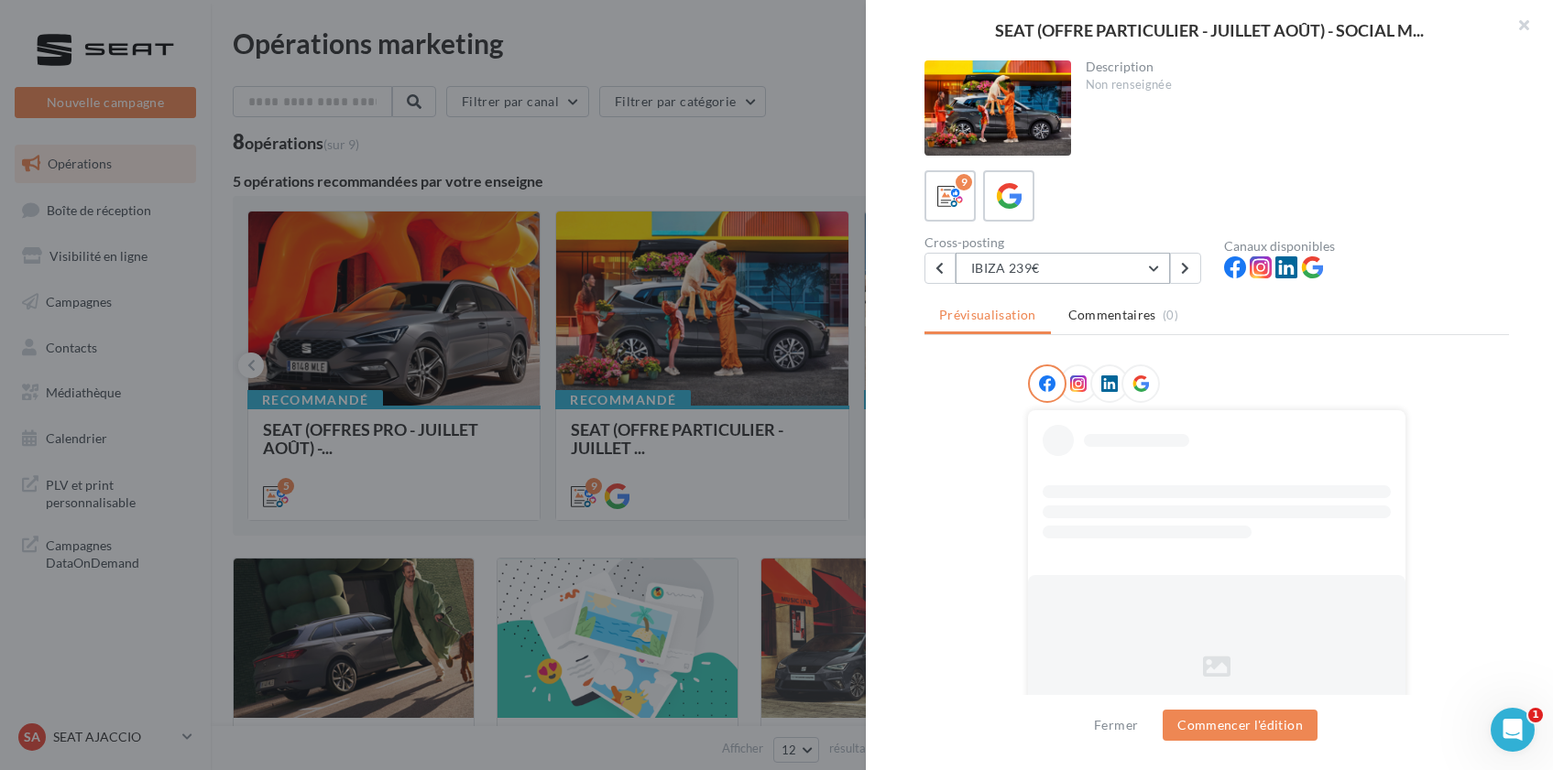
click at [1157, 269] on button "IBIZA 239€" at bounding box center [1062, 268] width 214 height 31
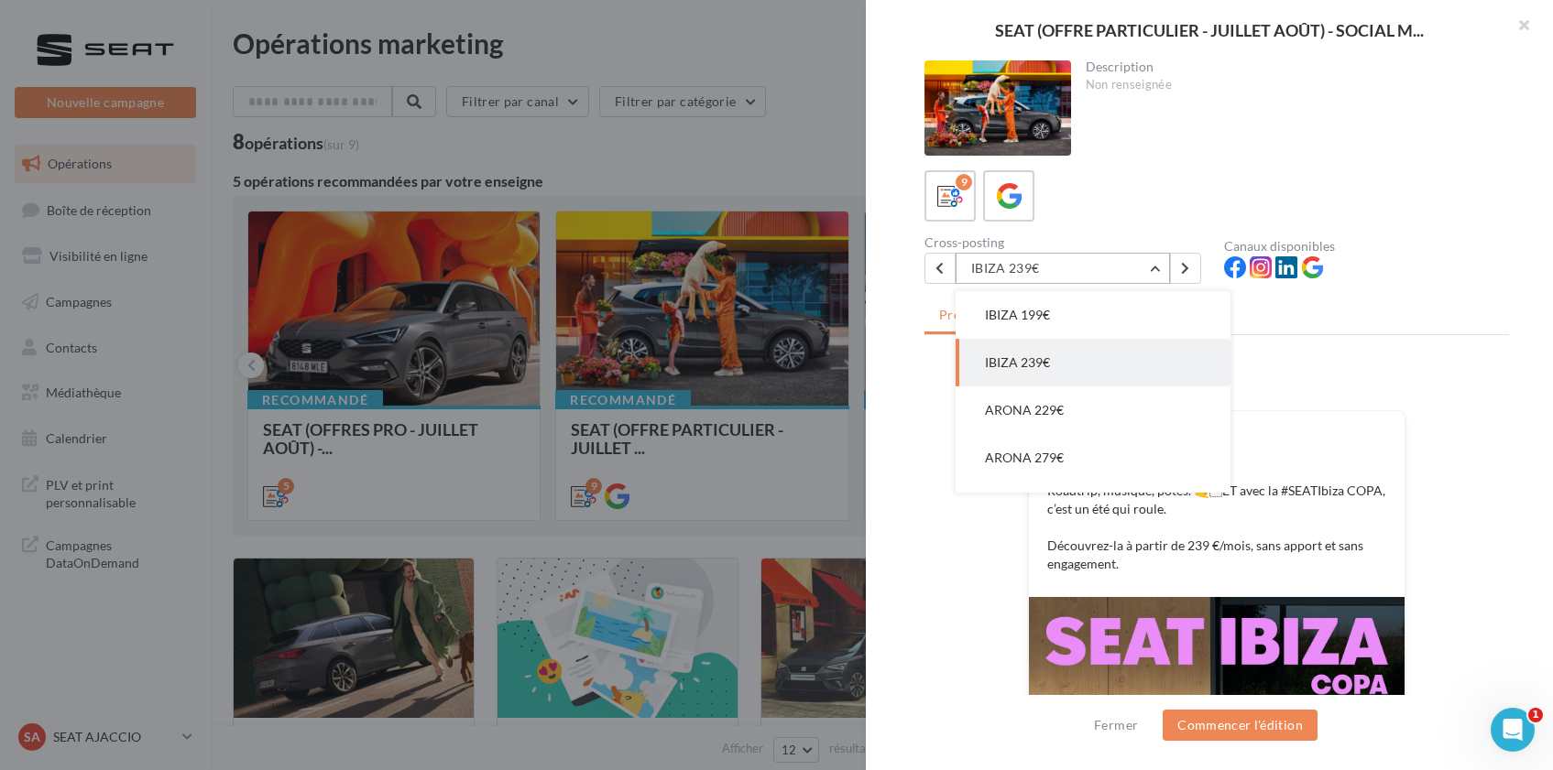
click at [1157, 269] on button "IBIZA 239€" at bounding box center [1062, 268] width 214 height 31
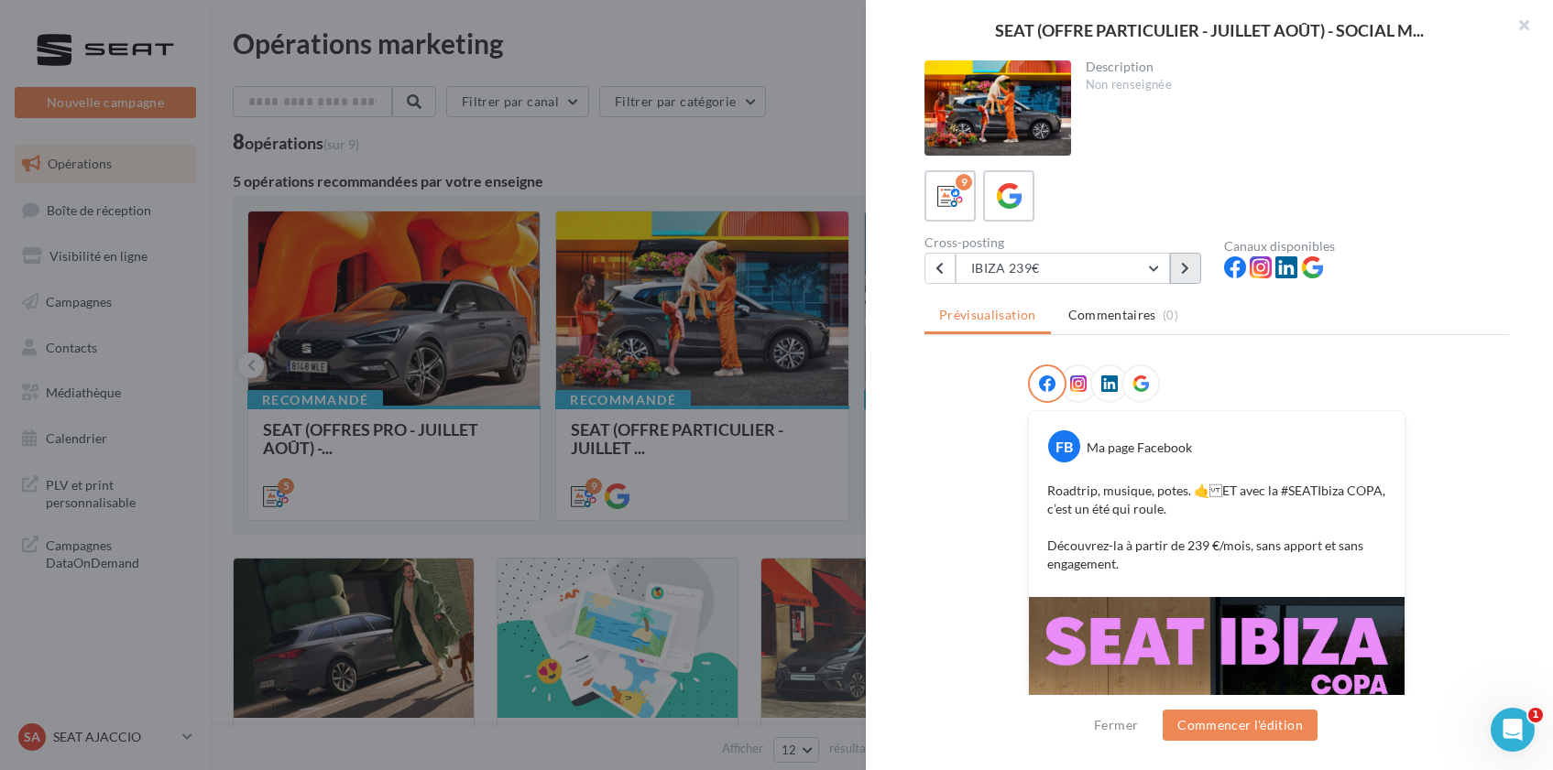
click at [1181, 267] on icon at bounding box center [1185, 268] width 8 height 13
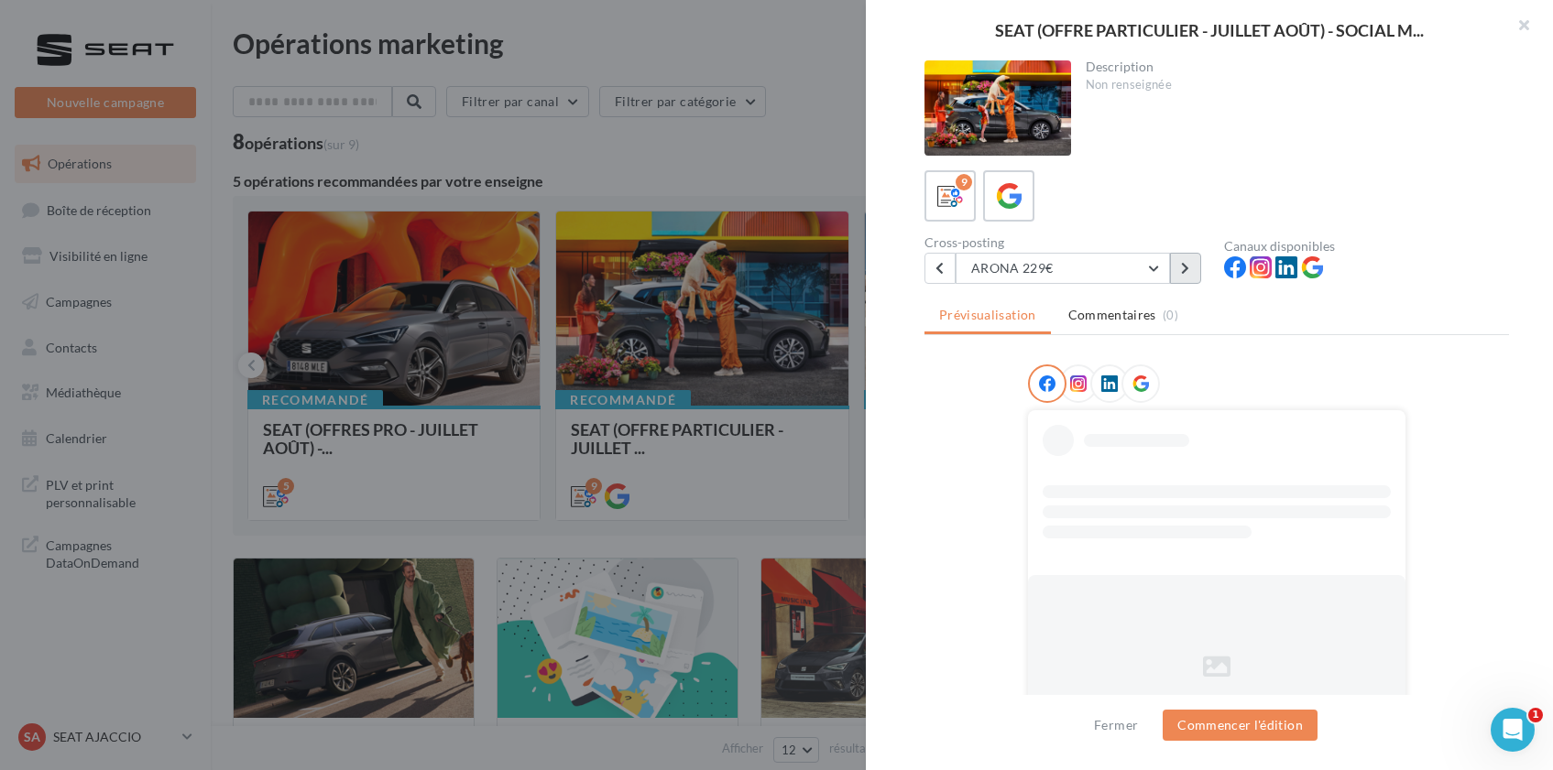
click at [1181, 267] on icon at bounding box center [1185, 268] width 8 height 13
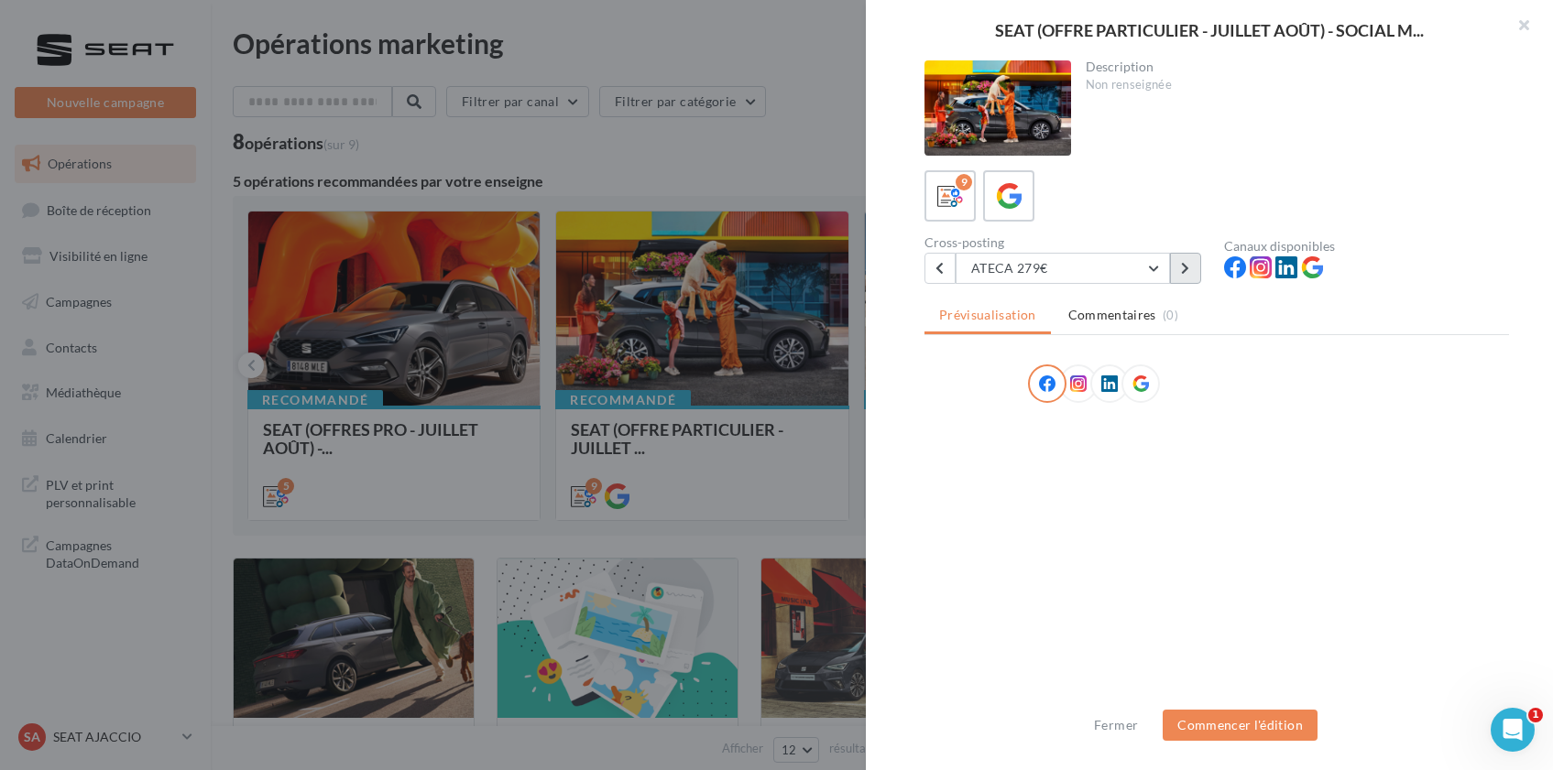
click at [1181, 267] on icon at bounding box center [1185, 268] width 8 height 13
click at [1181, 269] on icon at bounding box center [1185, 268] width 8 height 13
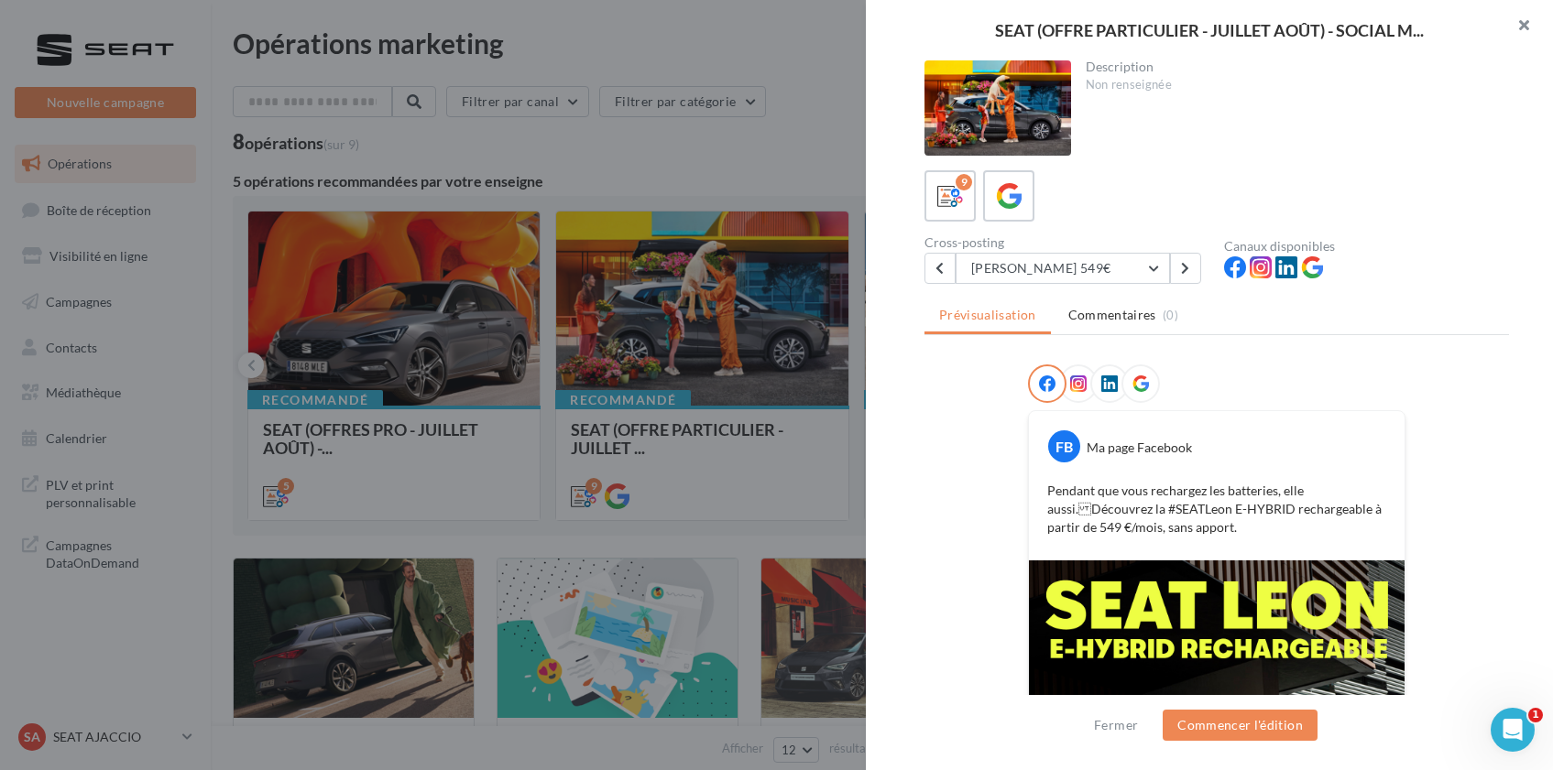
click at [1521, 22] on button "button" at bounding box center [1515, 27] width 73 height 55
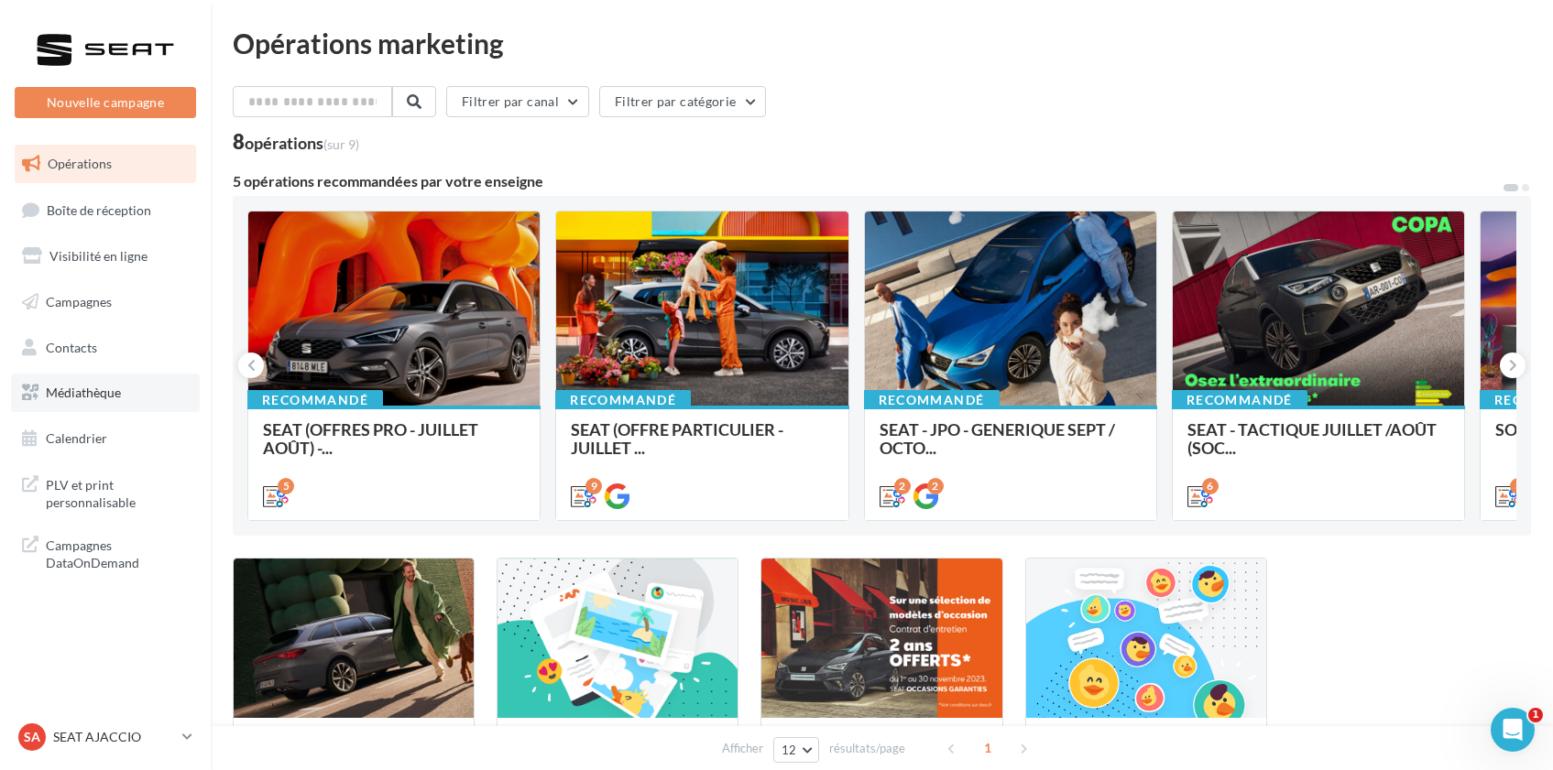
click at [105, 406] on link "Médiathèque" at bounding box center [105, 393] width 189 height 38
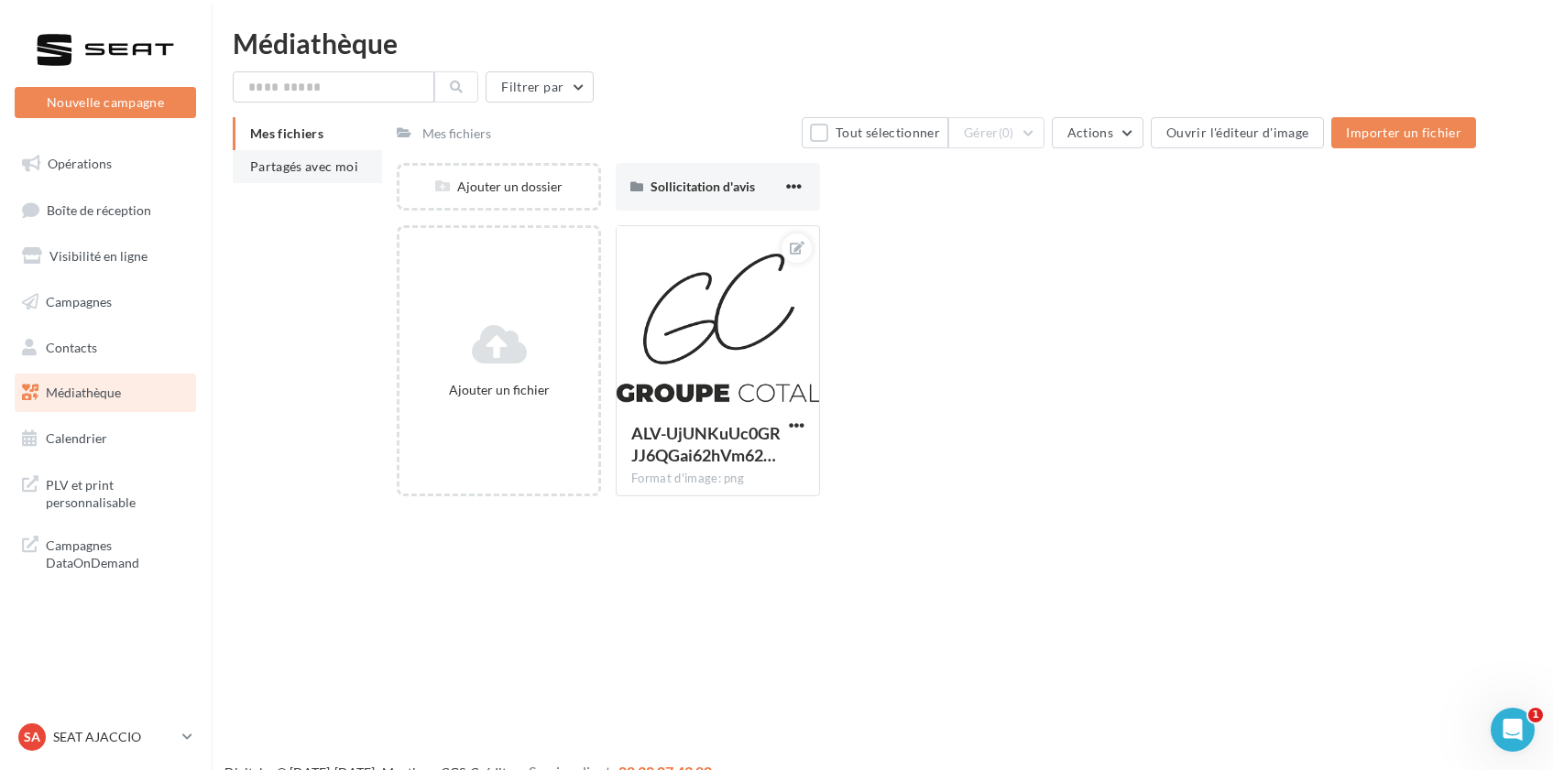
click at [329, 169] on span "Partagés avec moi" at bounding box center [304, 166] width 108 height 16
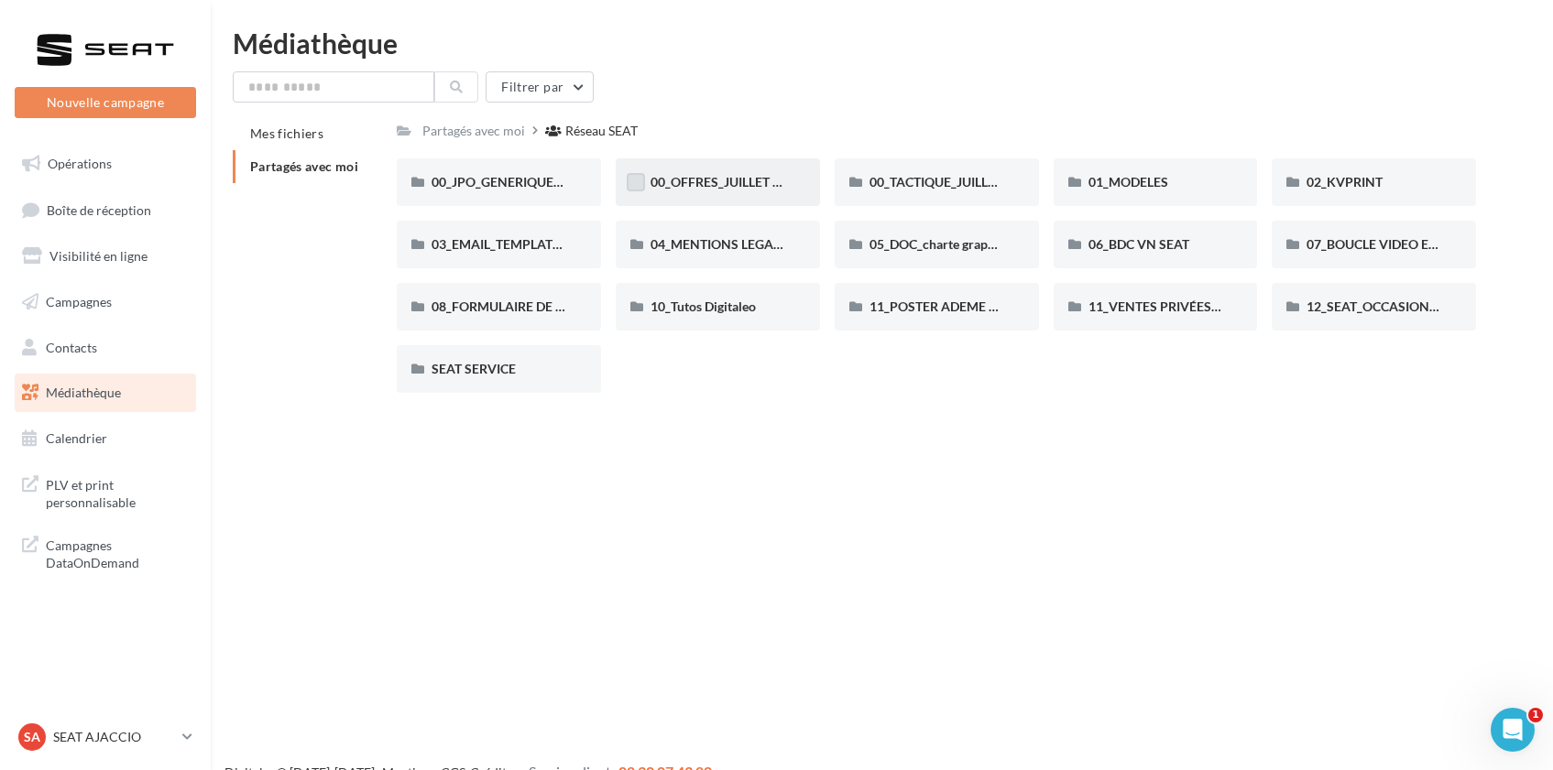
click at [630, 184] on label at bounding box center [636, 182] width 18 height 18
click at [571, 103] on div "Filtrer par Mes fichiers Partagés avec moi Partagés avec moi Réseau SEAT Rs Par…" at bounding box center [882, 239] width 1298 height 336
click at [570, 87] on button "Filtrer par" at bounding box center [539, 86] width 108 height 31
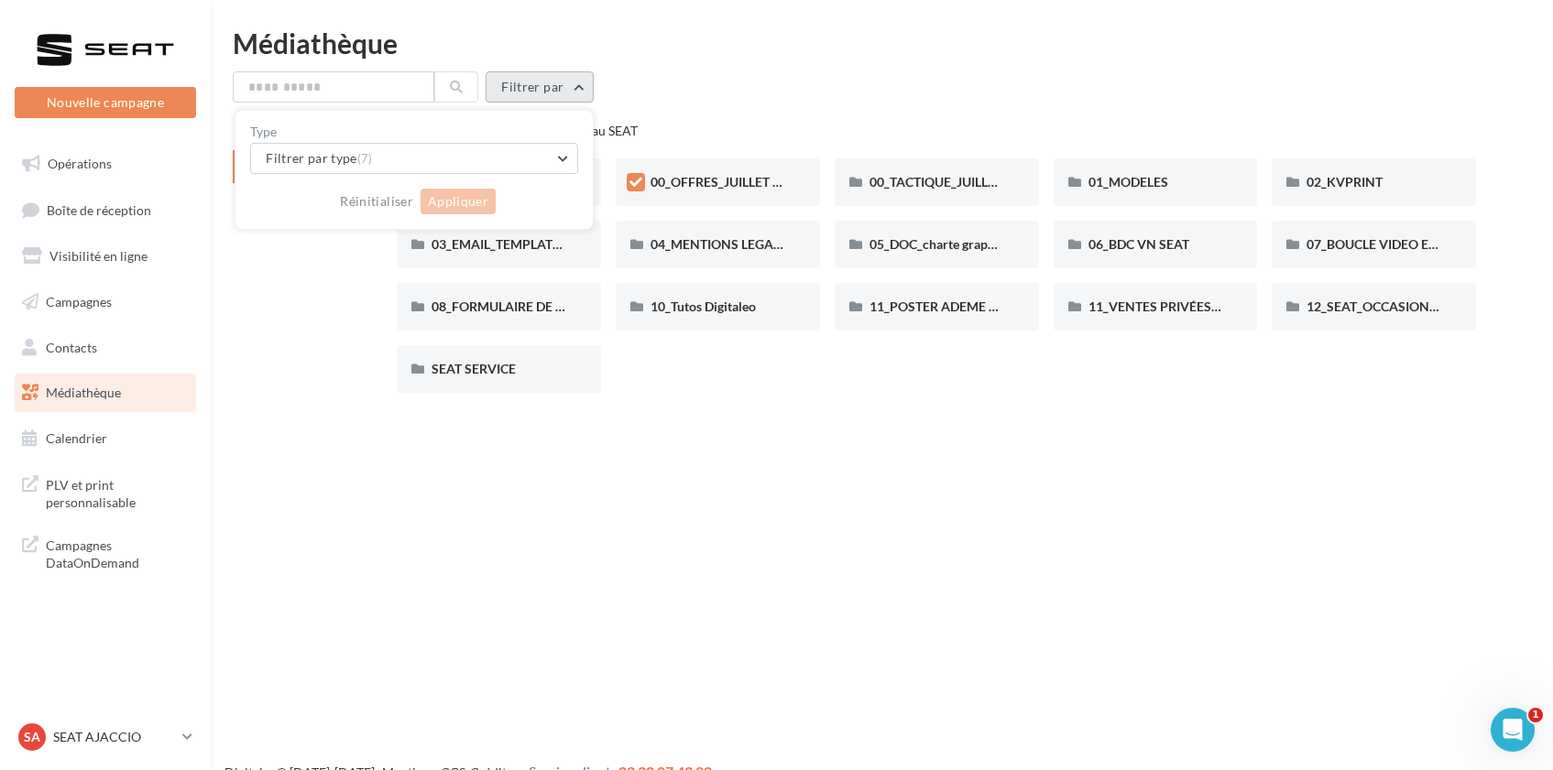
click at [570, 87] on button "Filtrer par" at bounding box center [539, 86] width 108 height 31
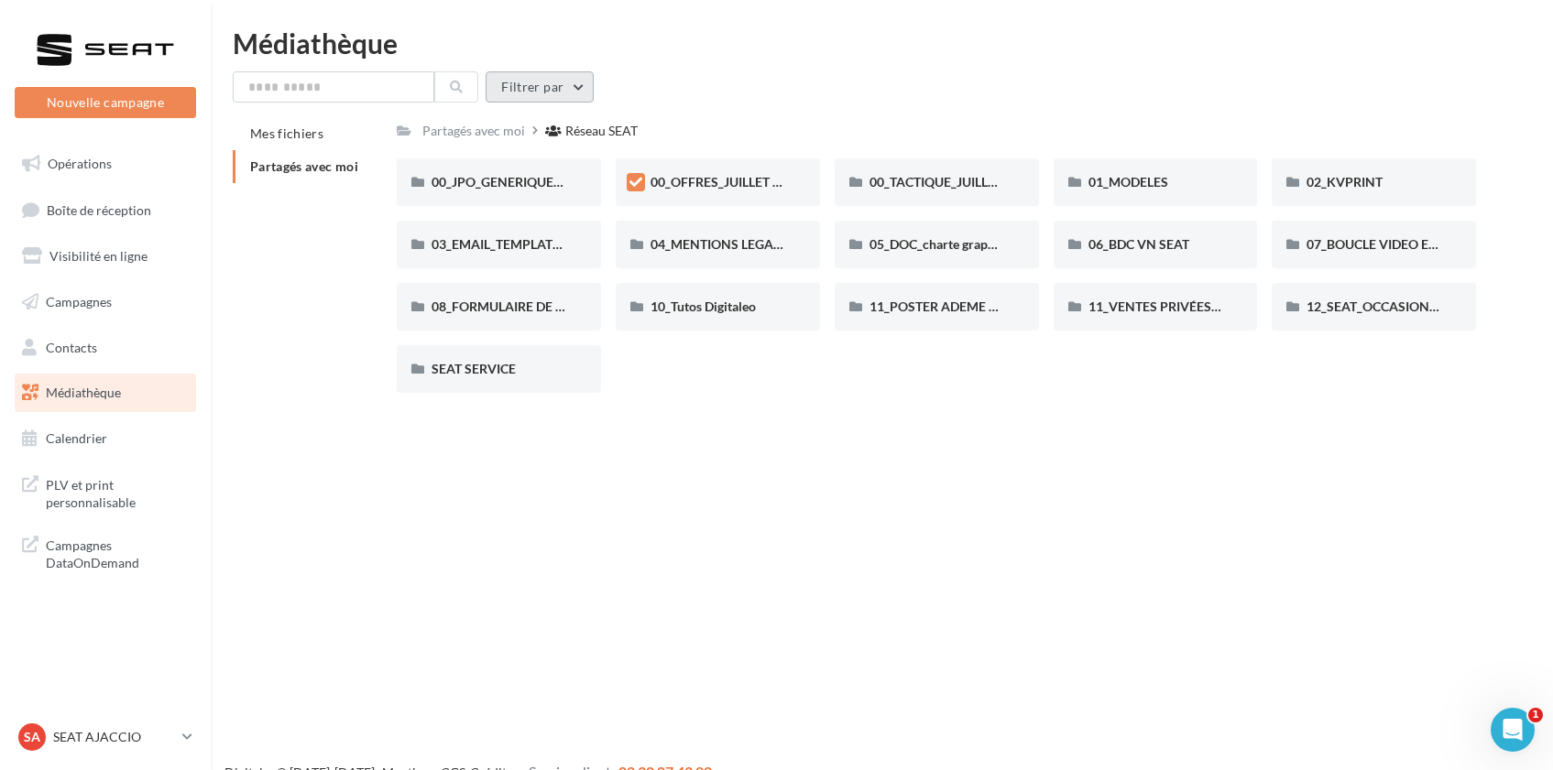
click at [570, 87] on button "Filtrer par" at bounding box center [539, 86] width 108 height 31
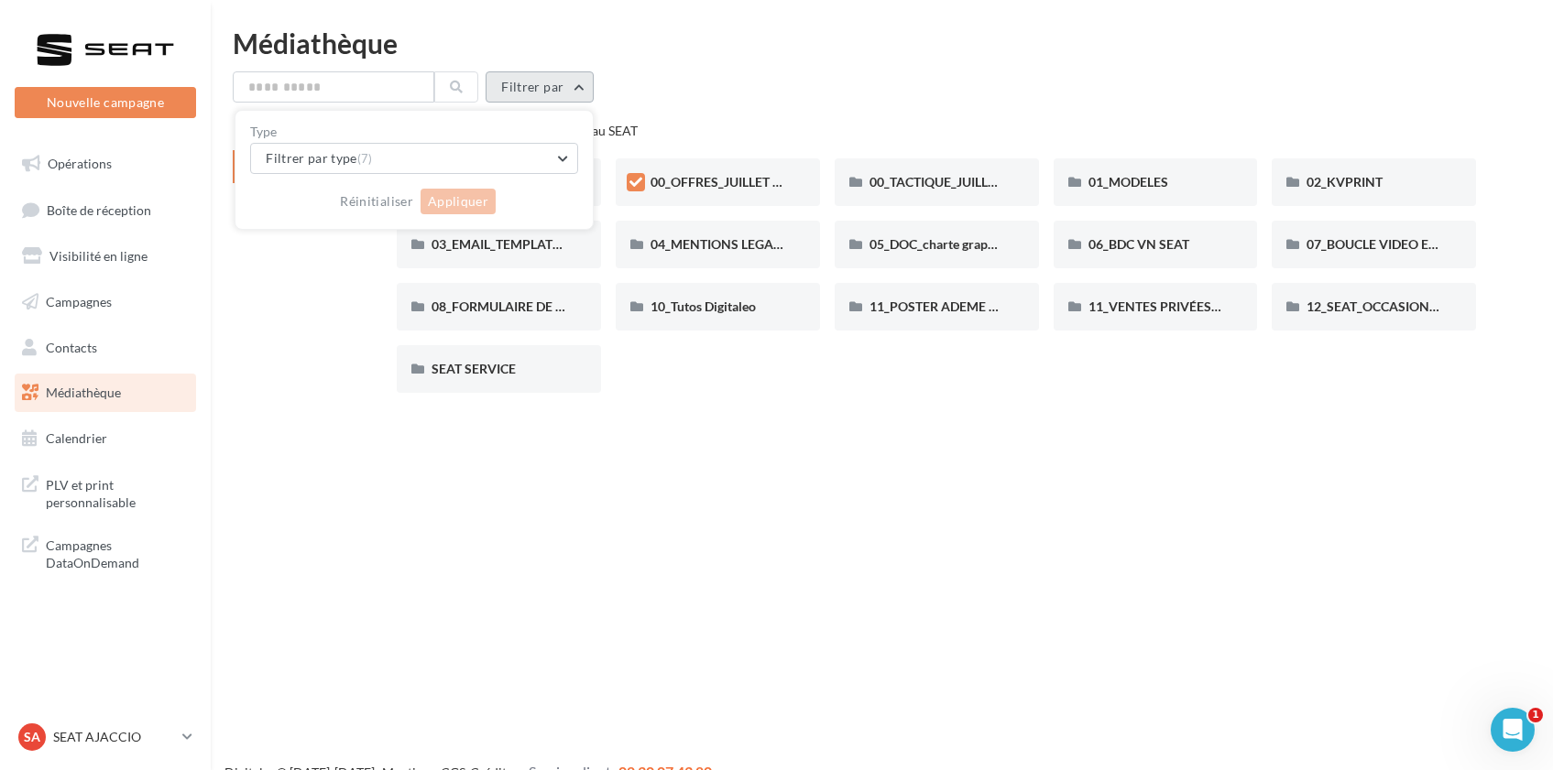
click at [570, 87] on button "Filtrer par" at bounding box center [539, 86] width 108 height 31
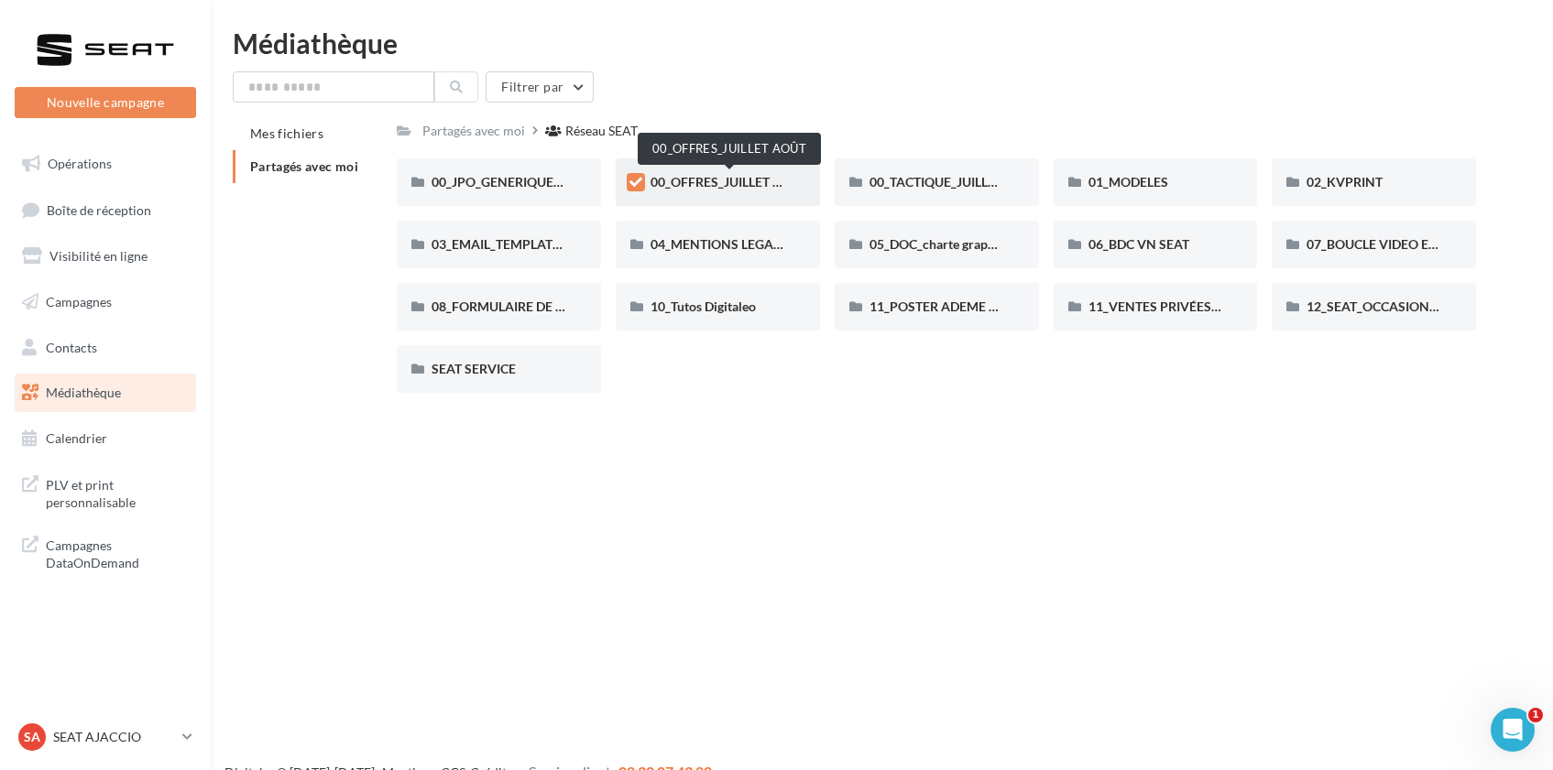
click at [676, 181] on span "00_OFFRES_JUILLET AOÛT" at bounding box center [729, 182] width 158 height 16
click at [680, 181] on span "00_OFFRES_JUILLET AOÛT" at bounding box center [729, 182] width 158 height 16
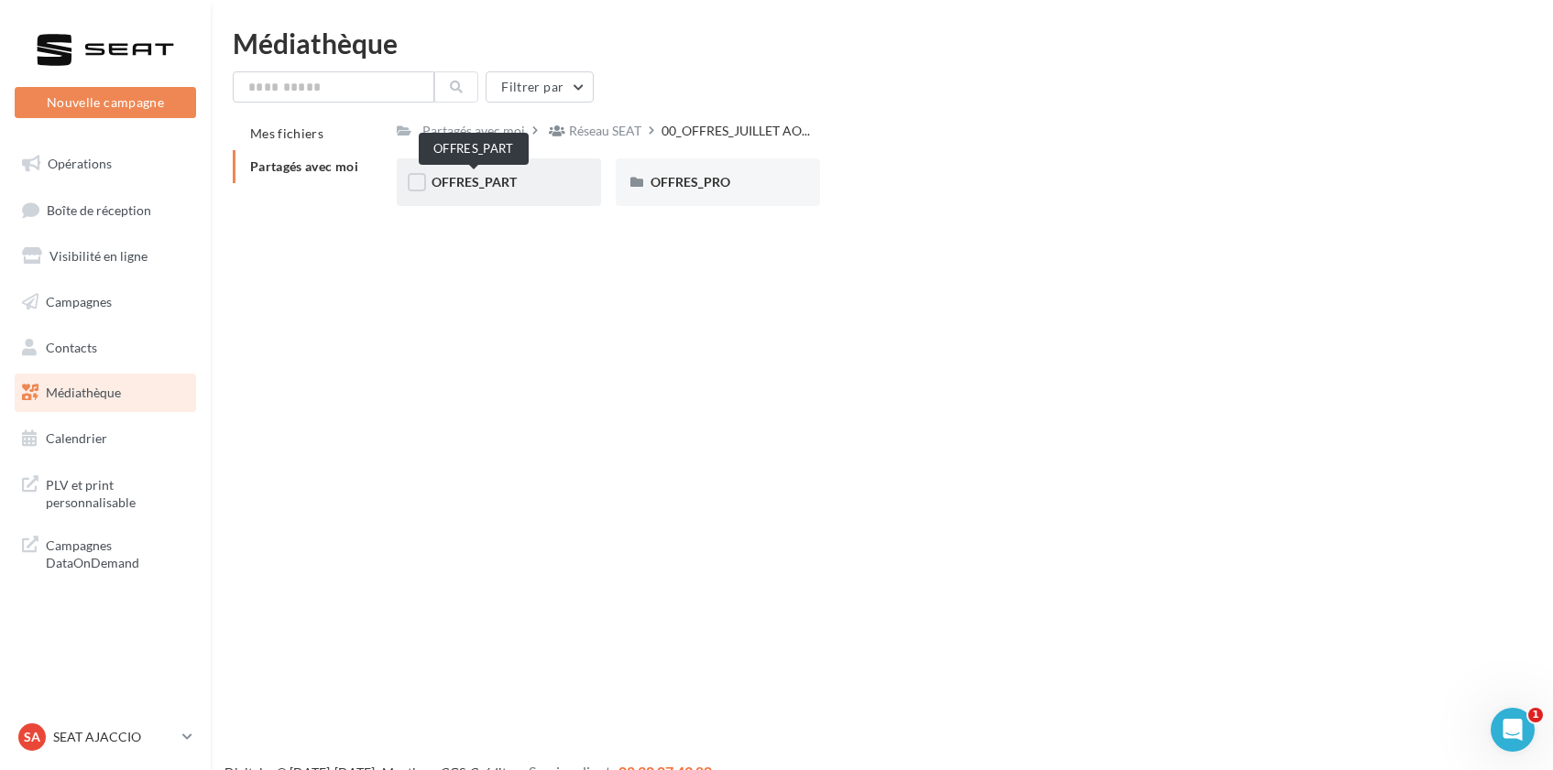
click at [486, 182] on span "OFFRES_PART" at bounding box center [473, 182] width 85 height 16
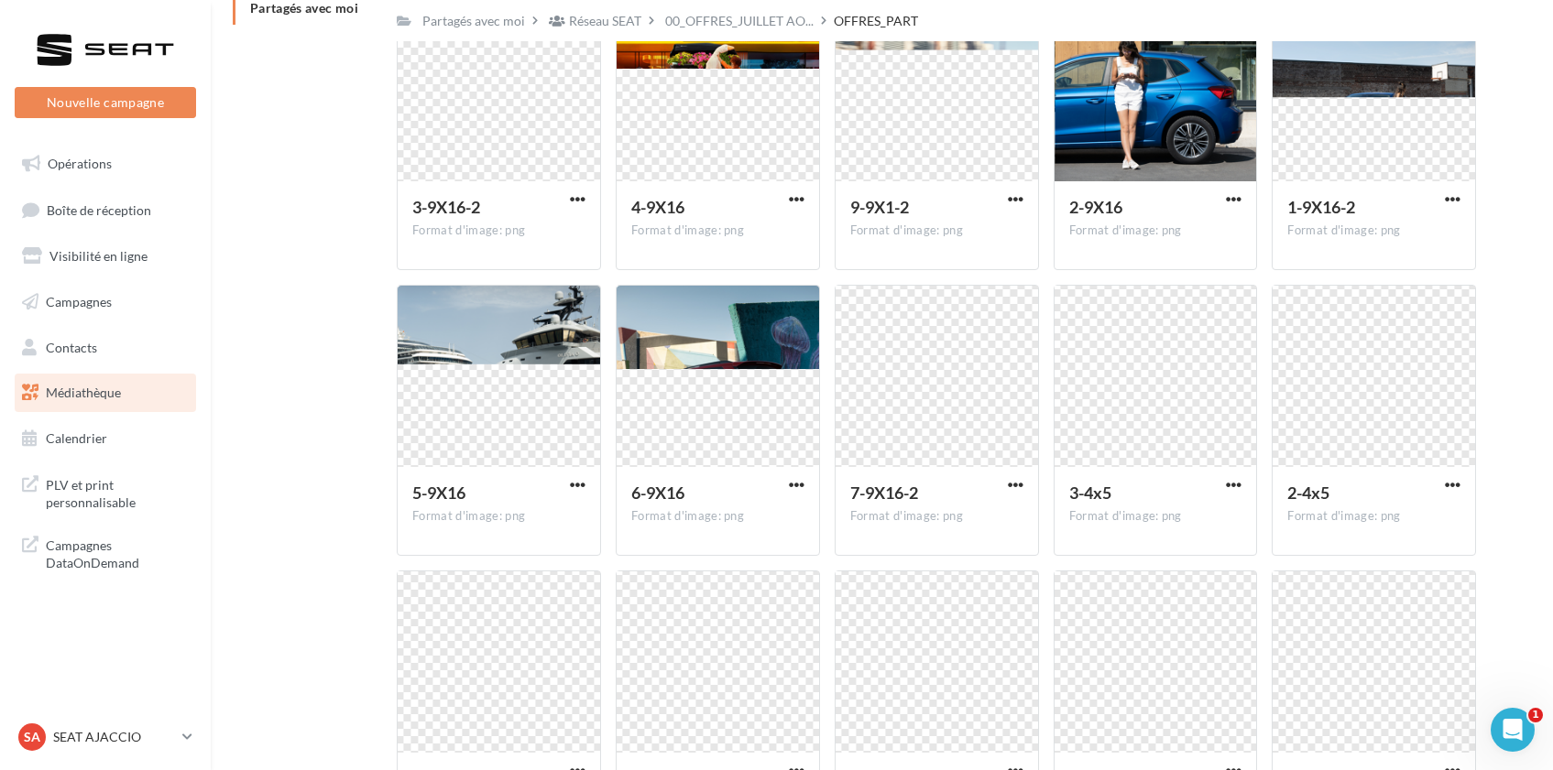
scroll to position [186, 0]
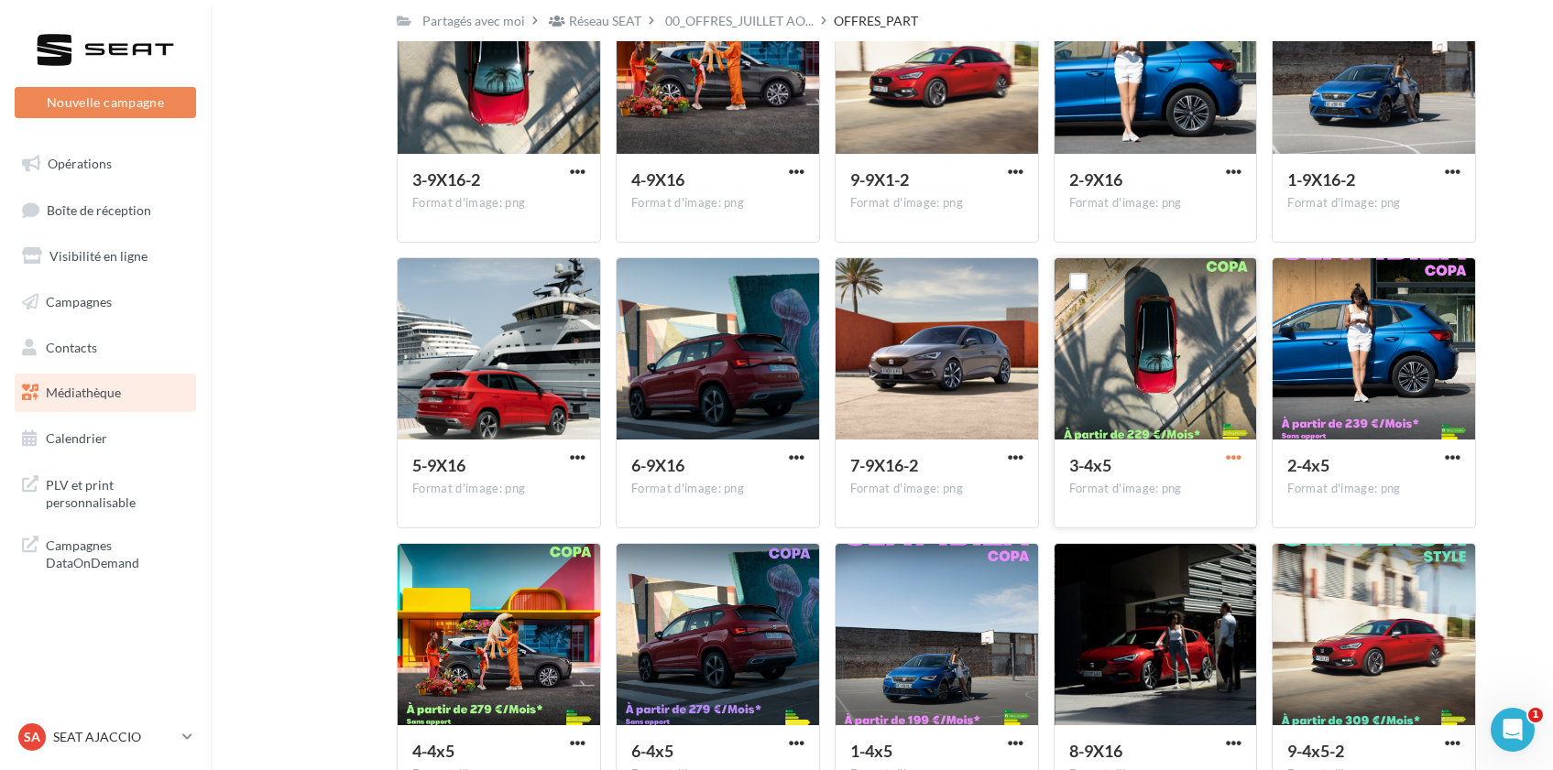
click at [1233, 454] on span "button" at bounding box center [1234, 458] width 16 height 16
click at [1191, 492] on button "Télécharger" at bounding box center [1153, 495] width 183 height 48
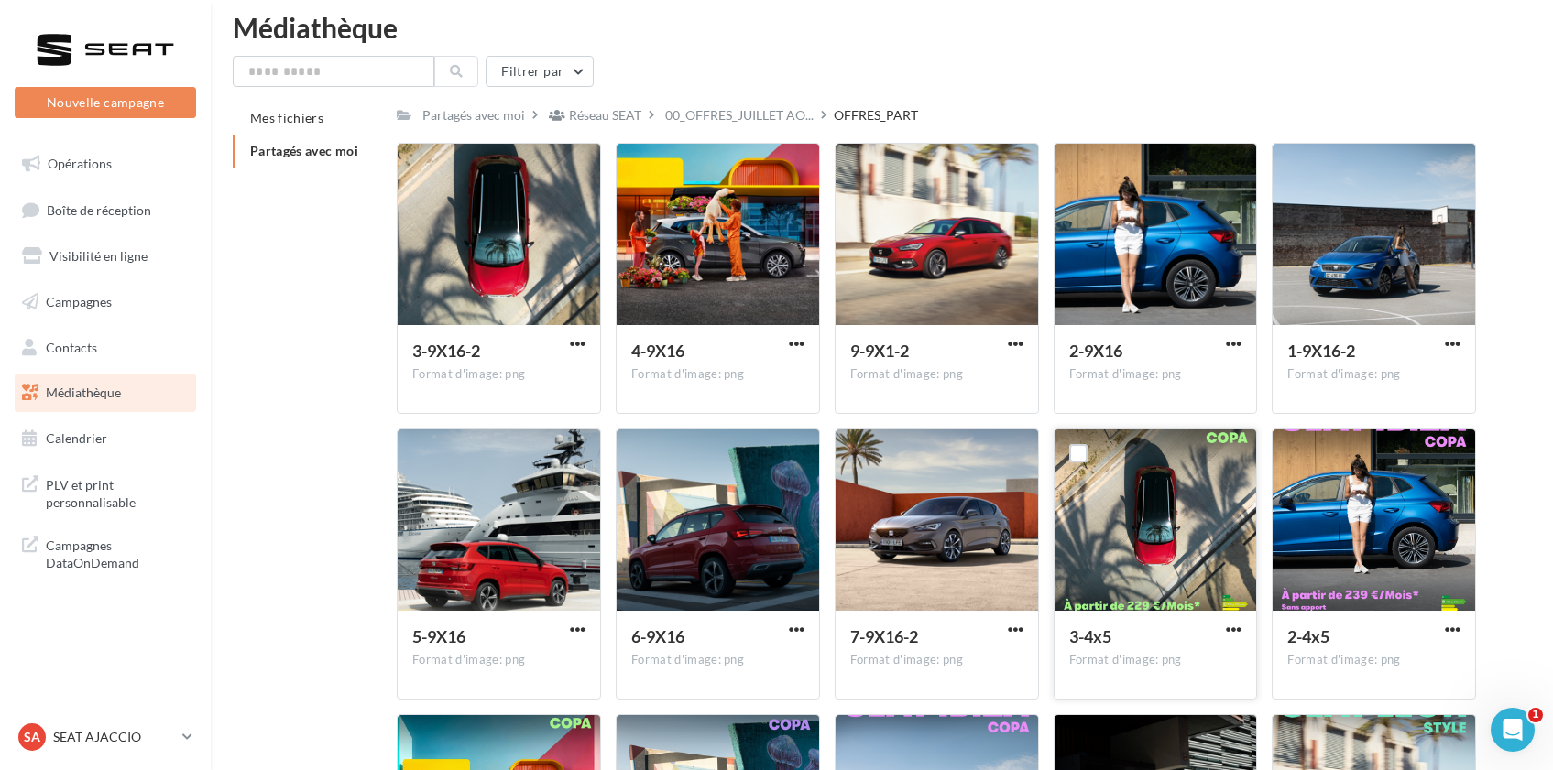
scroll to position [14, 0]
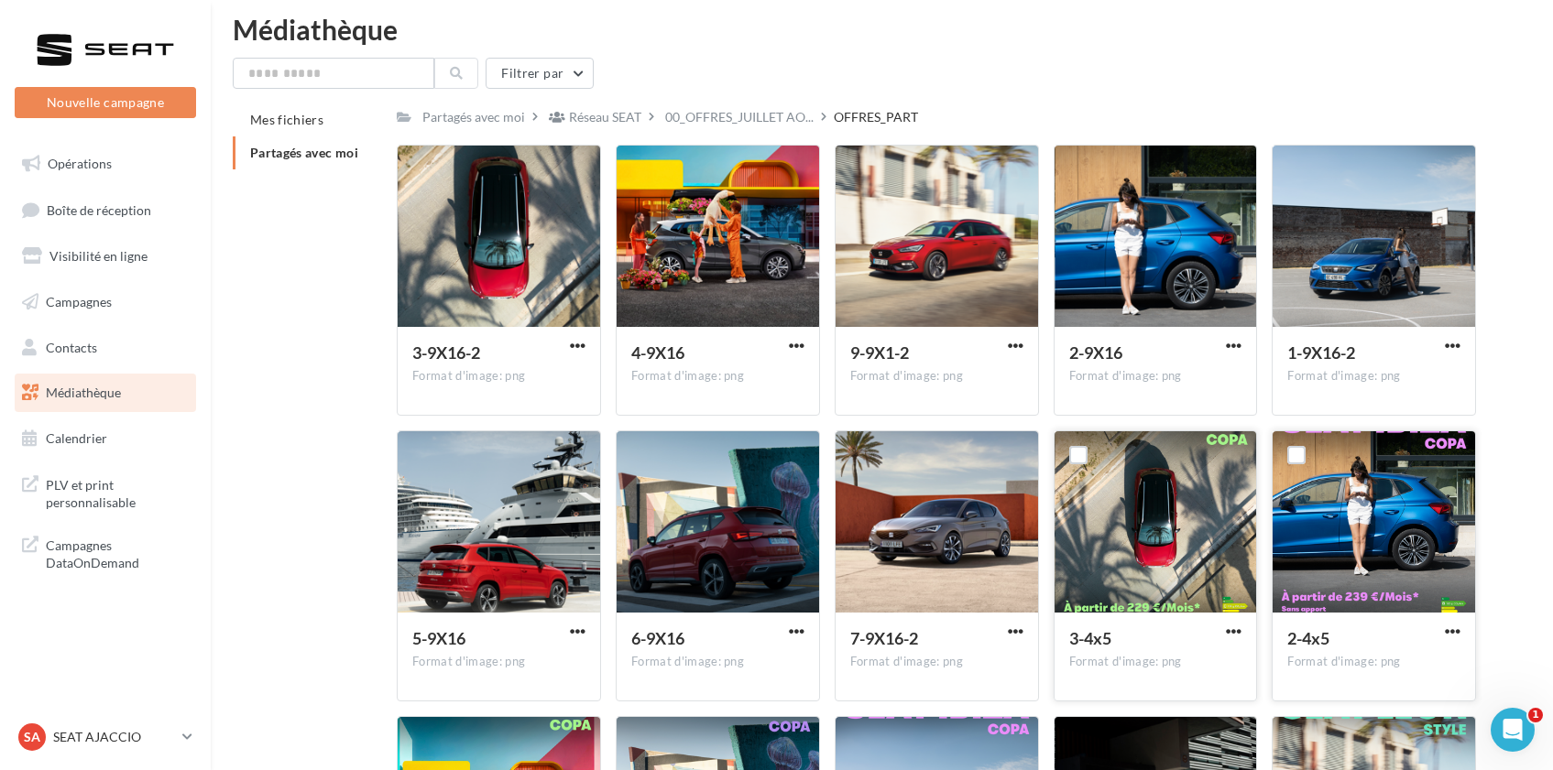
click at [1312, 525] on div at bounding box center [1373, 522] width 202 height 183
click at [1453, 629] on span "button" at bounding box center [1453, 632] width 16 height 16
click at [1406, 666] on button "Télécharger" at bounding box center [1372, 668] width 183 height 48
click at [1229, 345] on span "button" at bounding box center [1234, 346] width 16 height 16
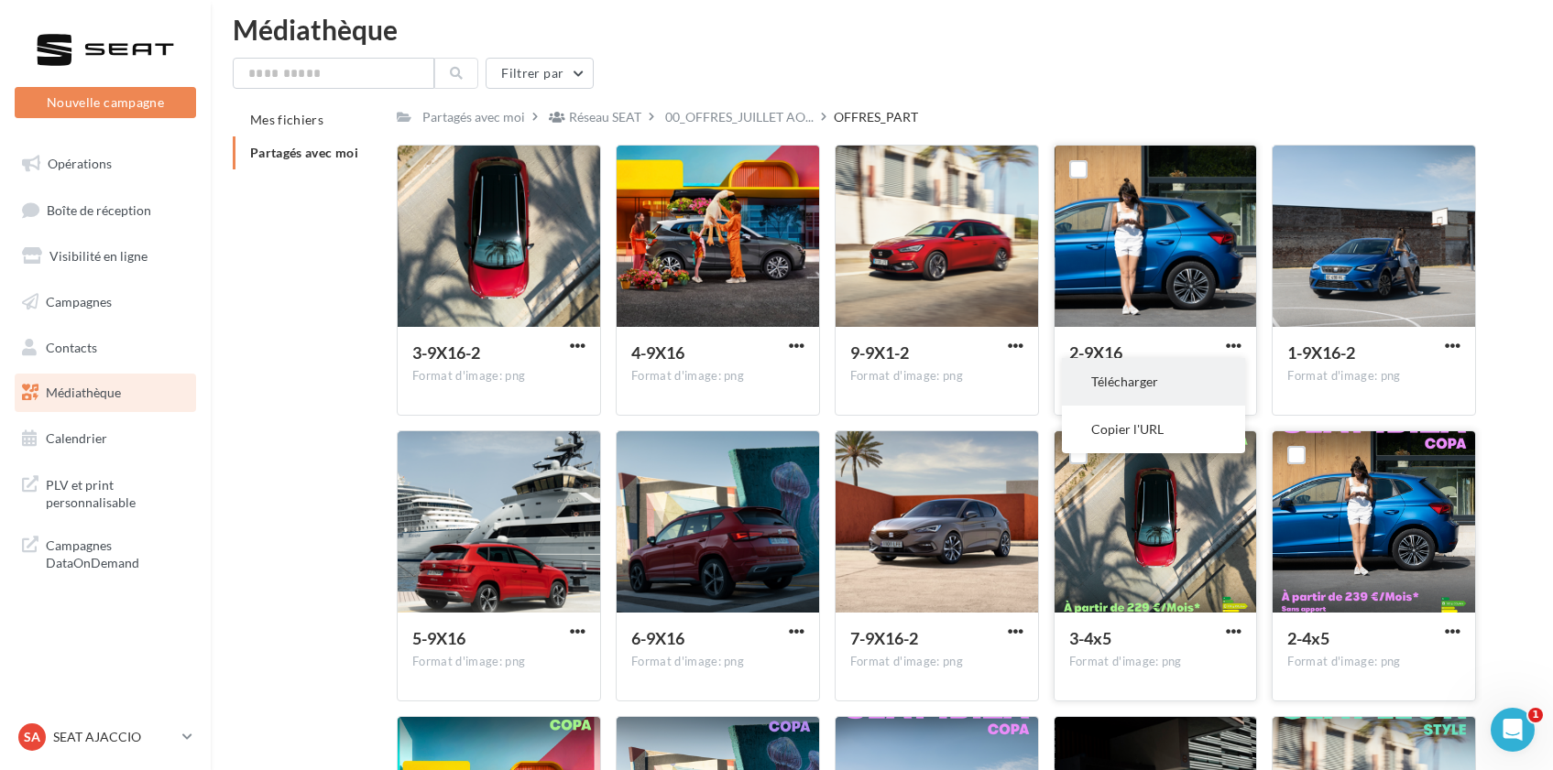
click at [1196, 380] on button "Télécharger" at bounding box center [1153, 382] width 183 height 48
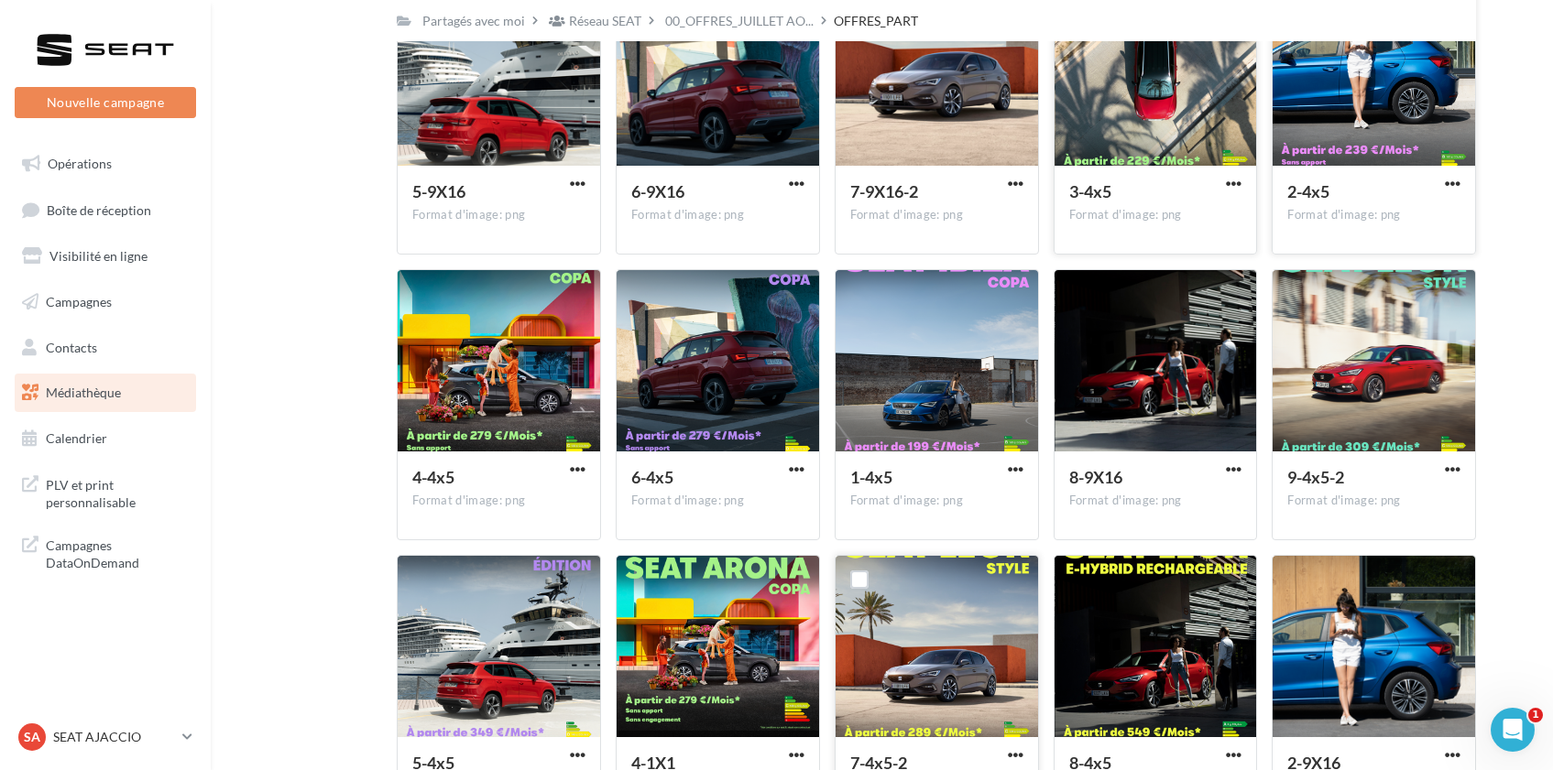
scroll to position [461, 0]
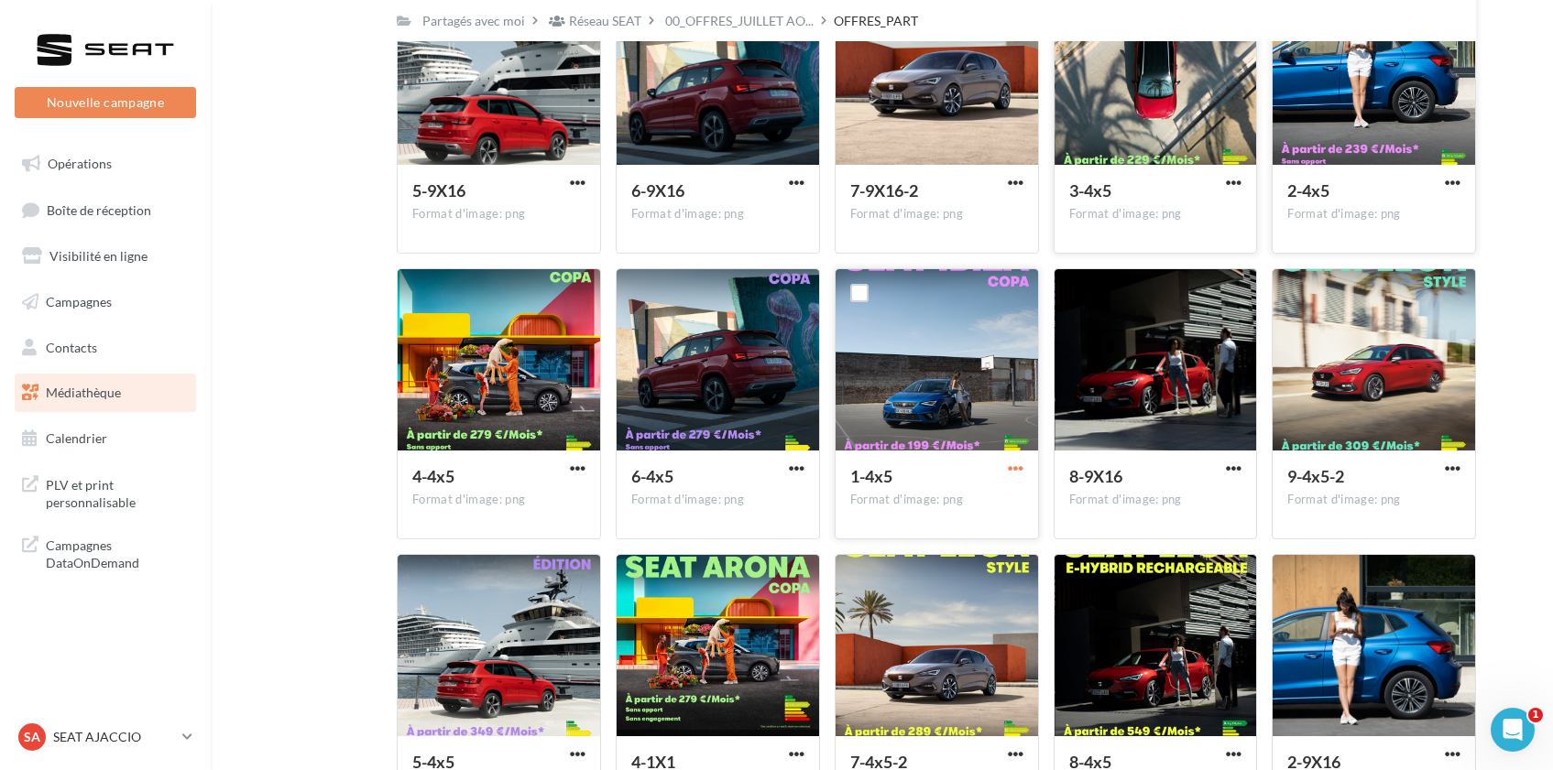
click at [1009, 474] on span "button" at bounding box center [1016, 469] width 16 height 16
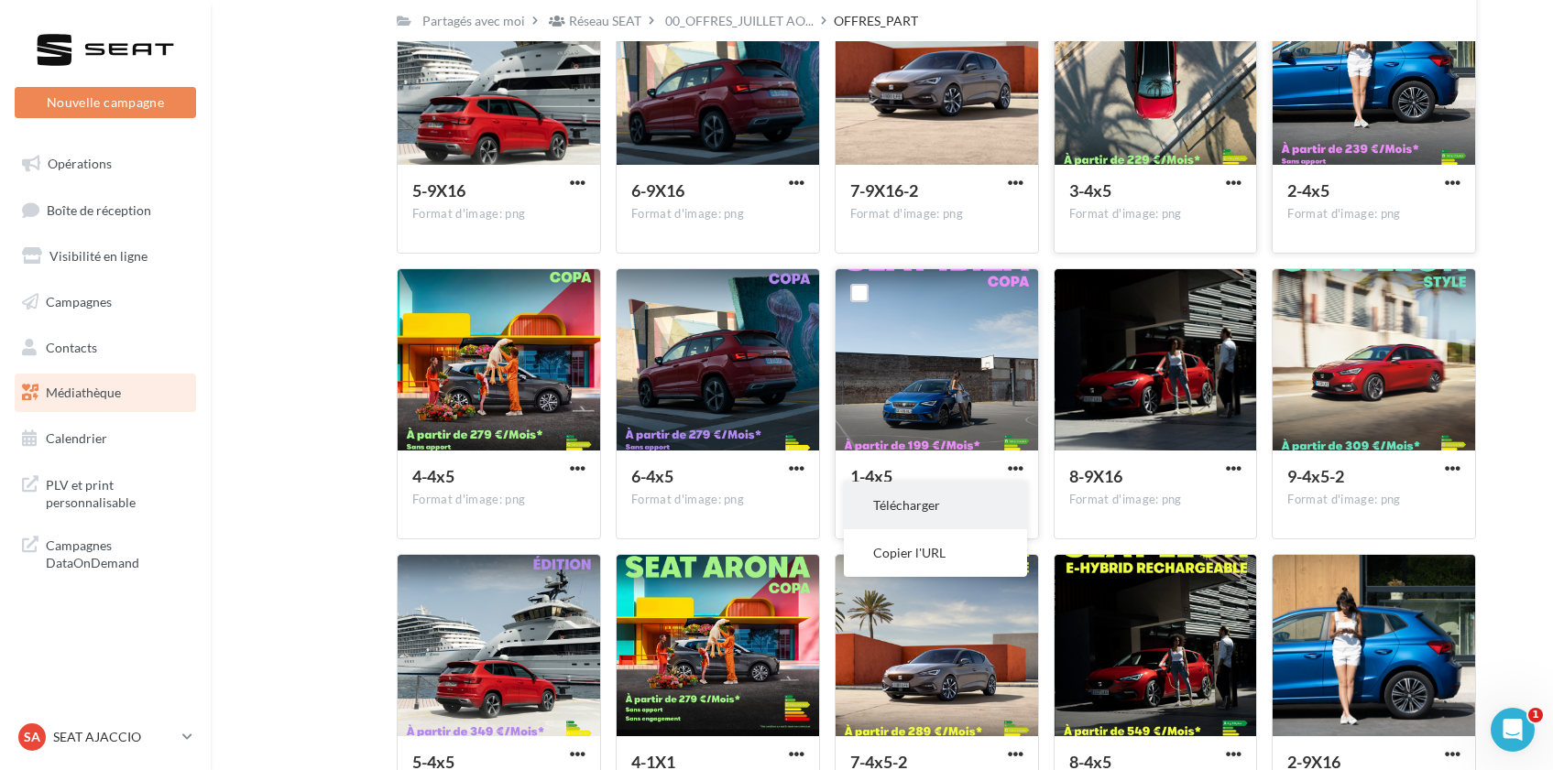
click at [998, 500] on button "Télécharger" at bounding box center [935, 506] width 183 height 48
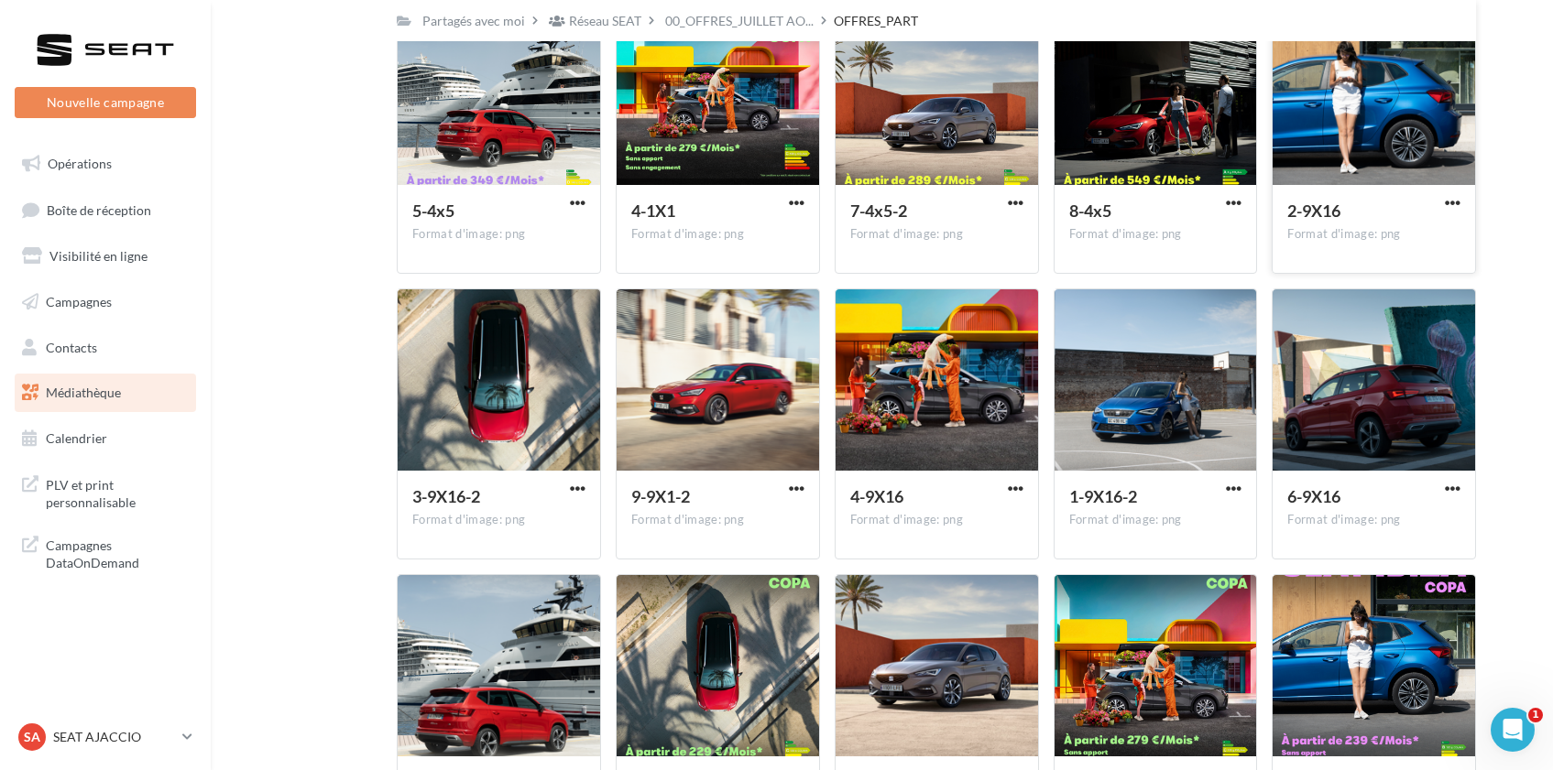
scroll to position [1013, 0]
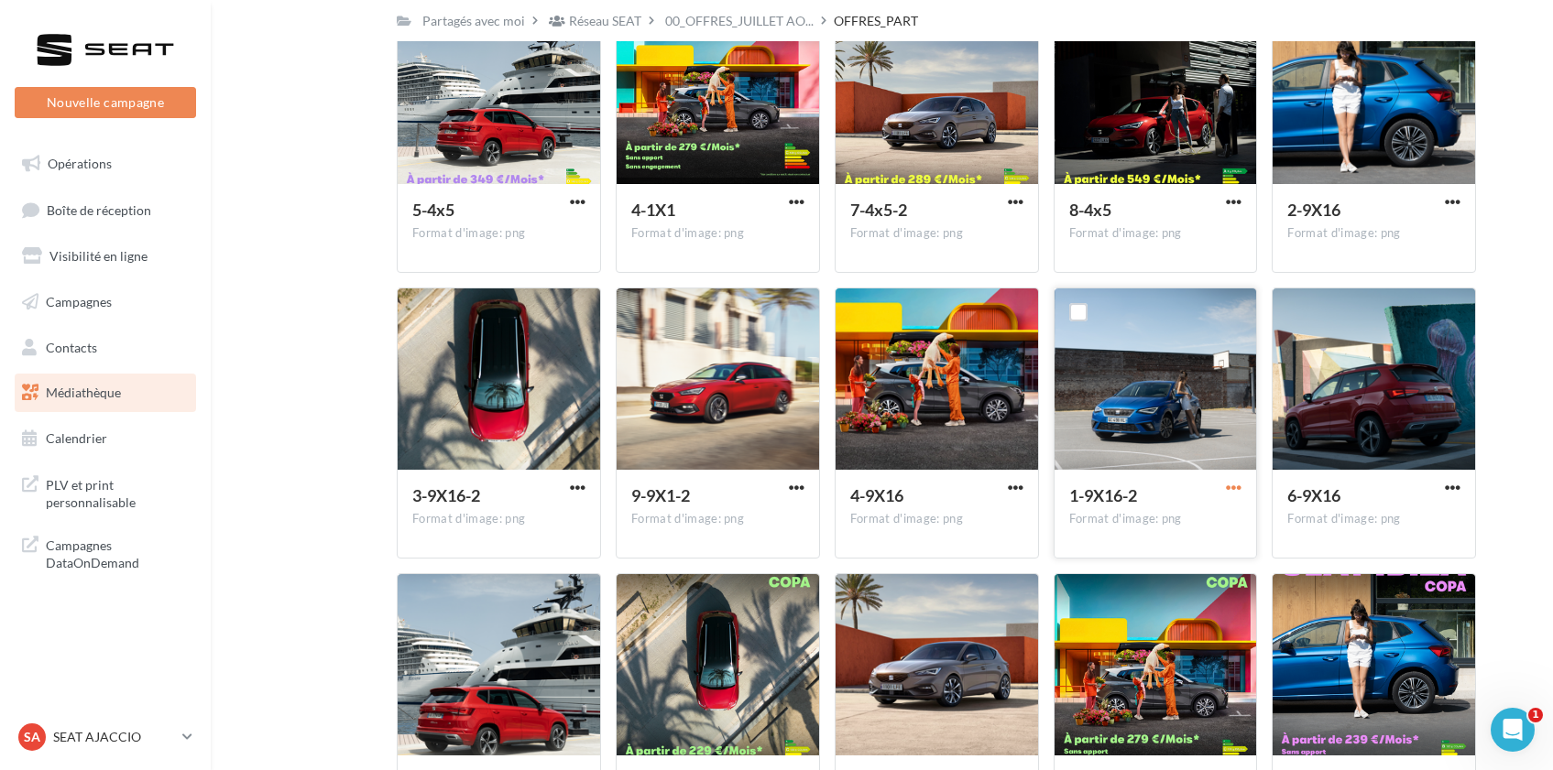
click at [1238, 485] on span "button" at bounding box center [1234, 488] width 16 height 16
click at [1208, 521] on button "Télécharger" at bounding box center [1153, 525] width 183 height 48
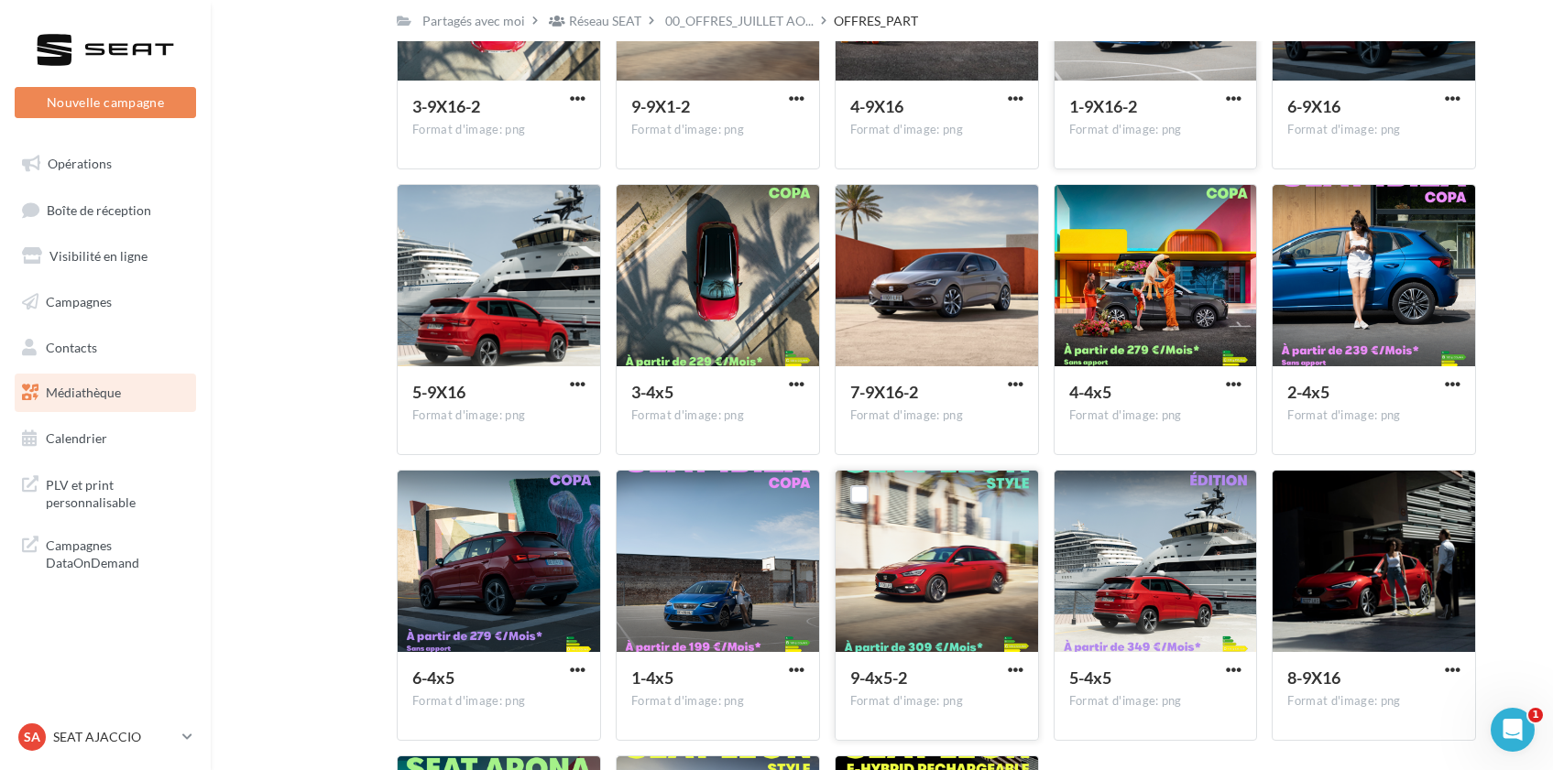
scroll to position [1452, 0]
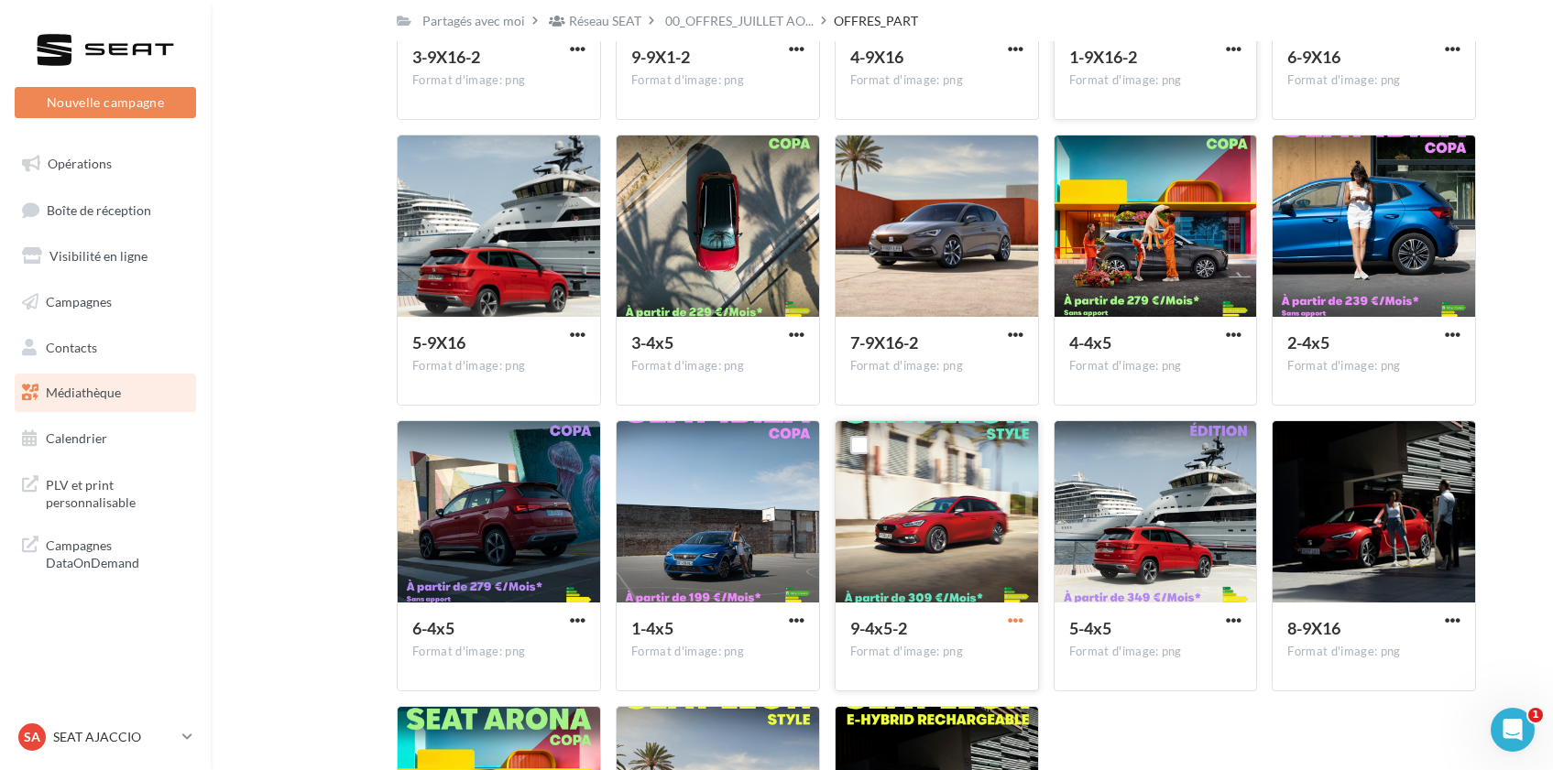
click at [1021, 621] on span "button" at bounding box center [1016, 621] width 16 height 16
click at [571, 618] on span "button" at bounding box center [578, 621] width 16 height 16
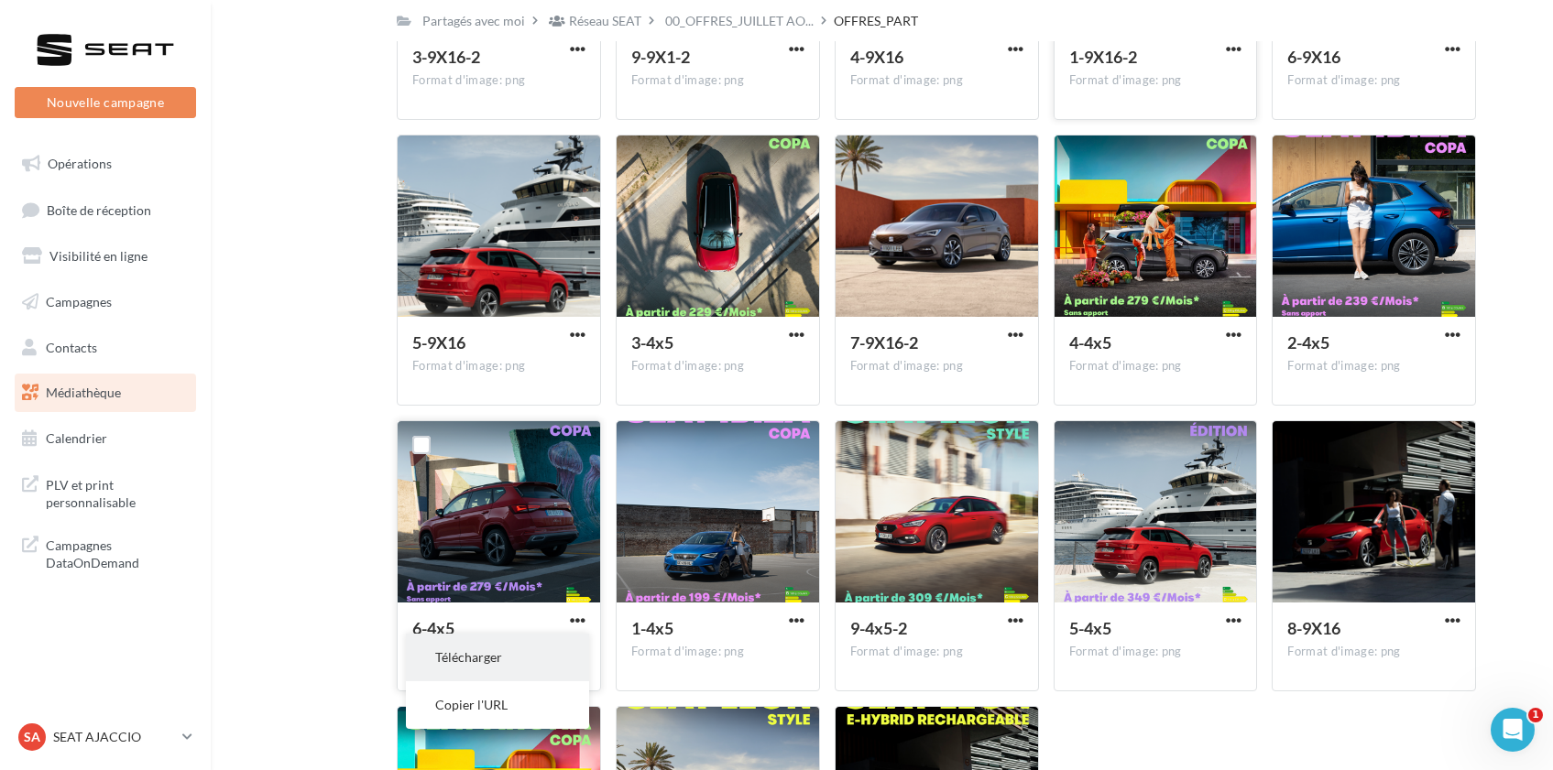
click at [536, 659] on button "Télécharger" at bounding box center [497, 658] width 183 height 48
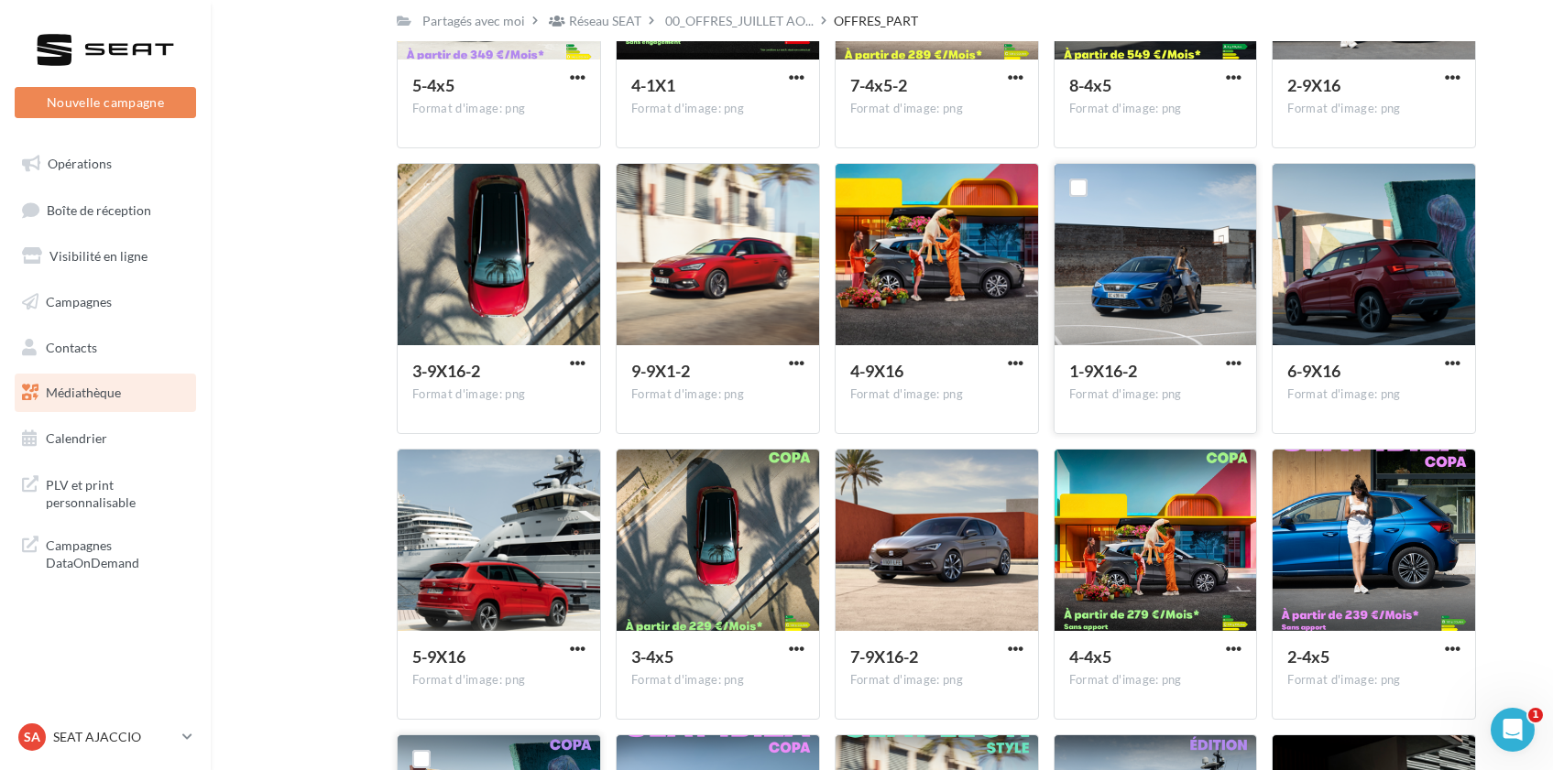
scroll to position [1141, 0]
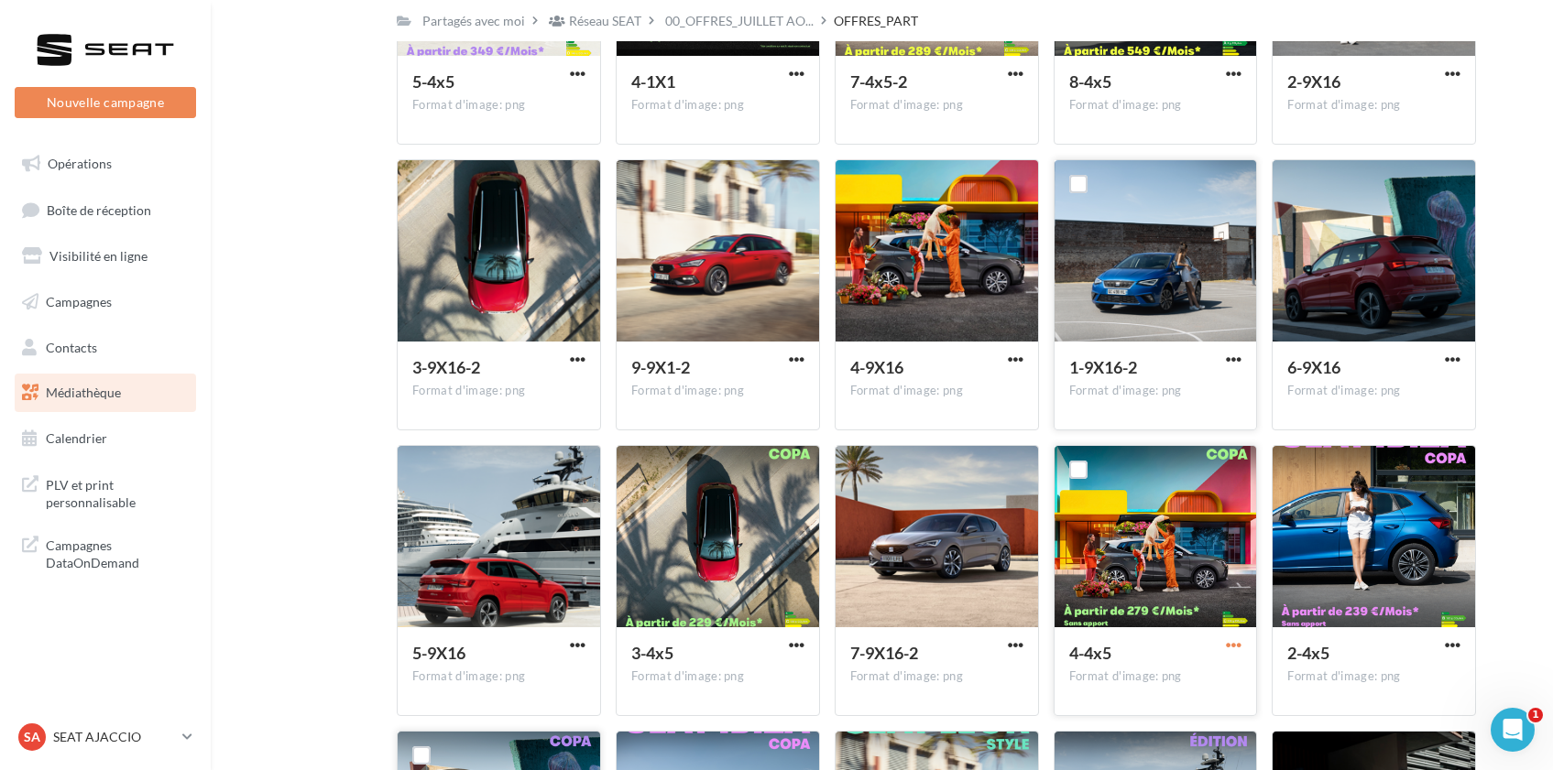
click at [1234, 647] on span "button" at bounding box center [1234, 646] width 16 height 16
click at [1170, 678] on button "Télécharger" at bounding box center [1153, 683] width 183 height 48
click at [1019, 354] on span "button" at bounding box center [1016, 360] width 16 height 16
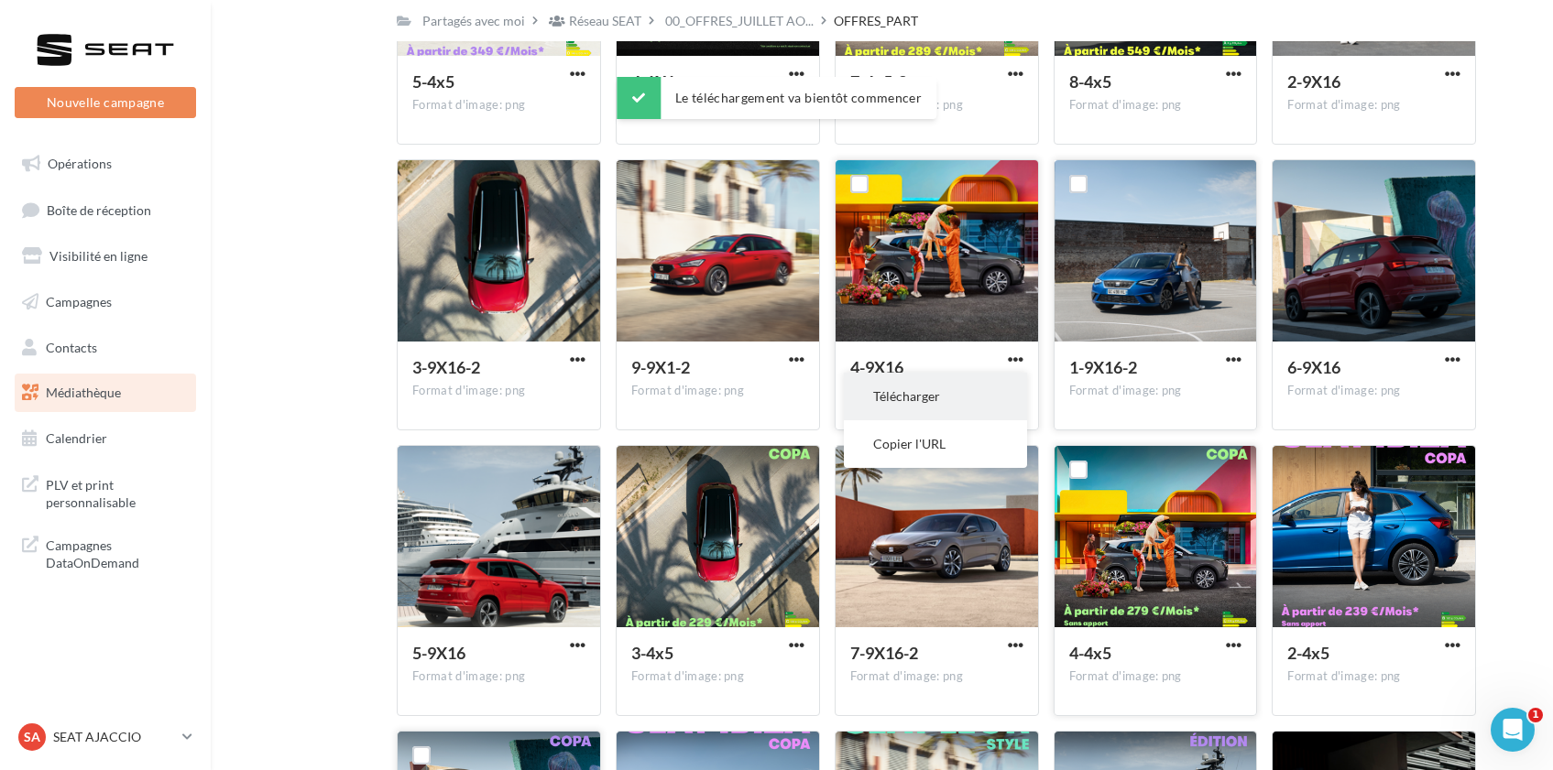
click at [1004, 398] on button "Télécharger" at bounding box center [935, 397] width 183 height 48
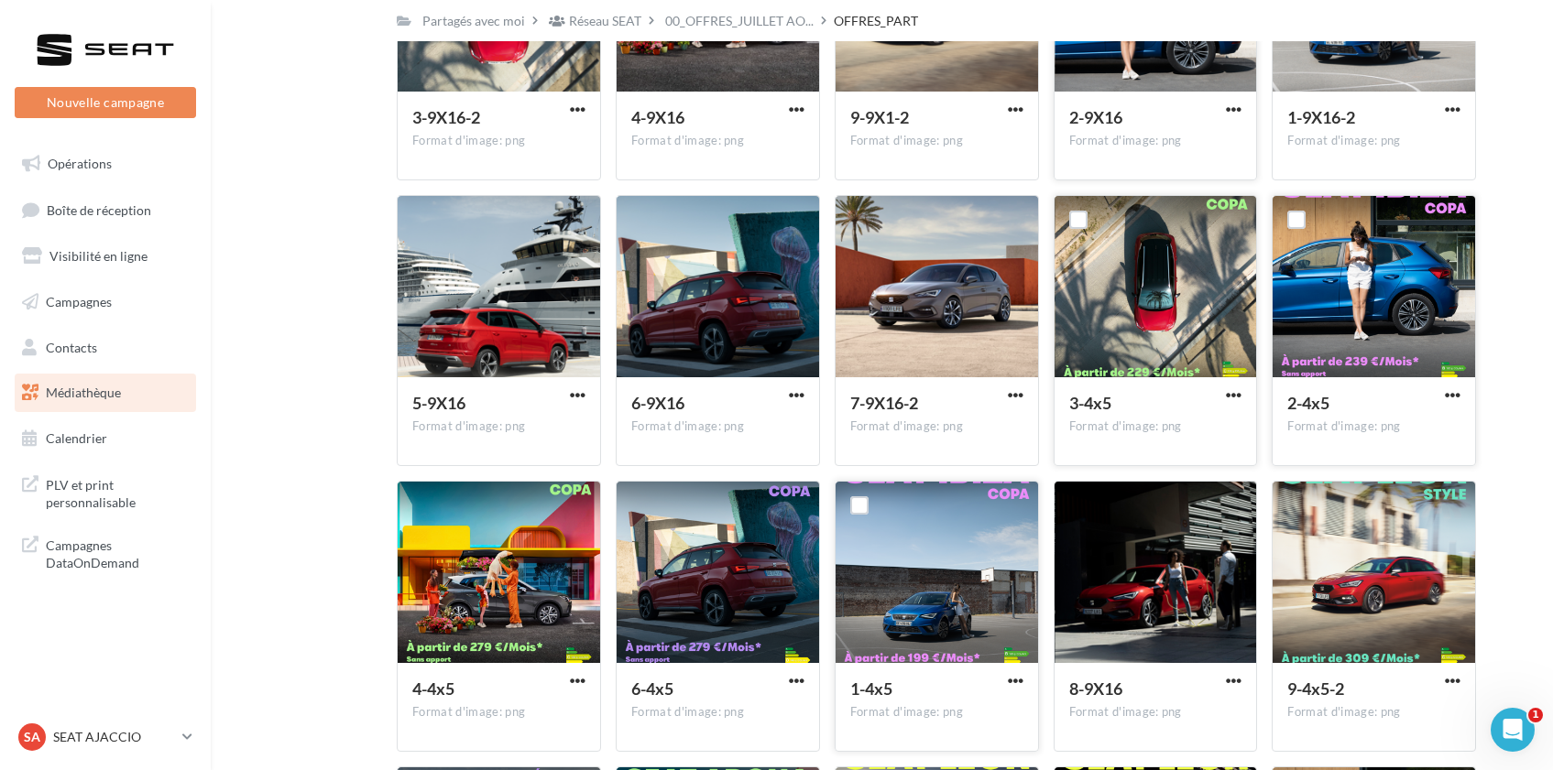
scroll to position [187, 0]
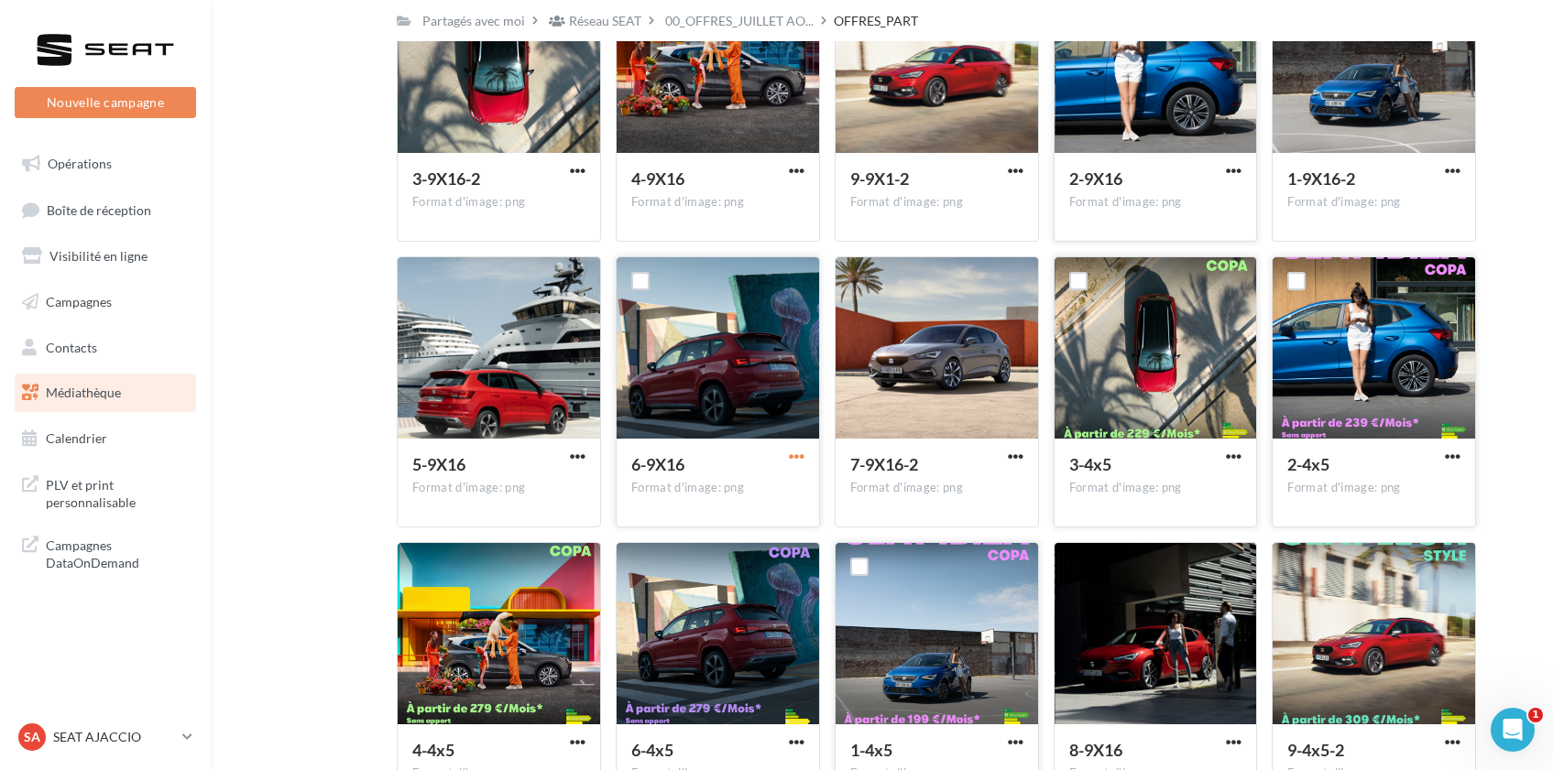
click at [798, 462] on span "button" at bounding box center [797, 457] width 16 height 16
click at [785, 497] on button "Télécharger" at bounding box center [716, 494] width 183 height 48
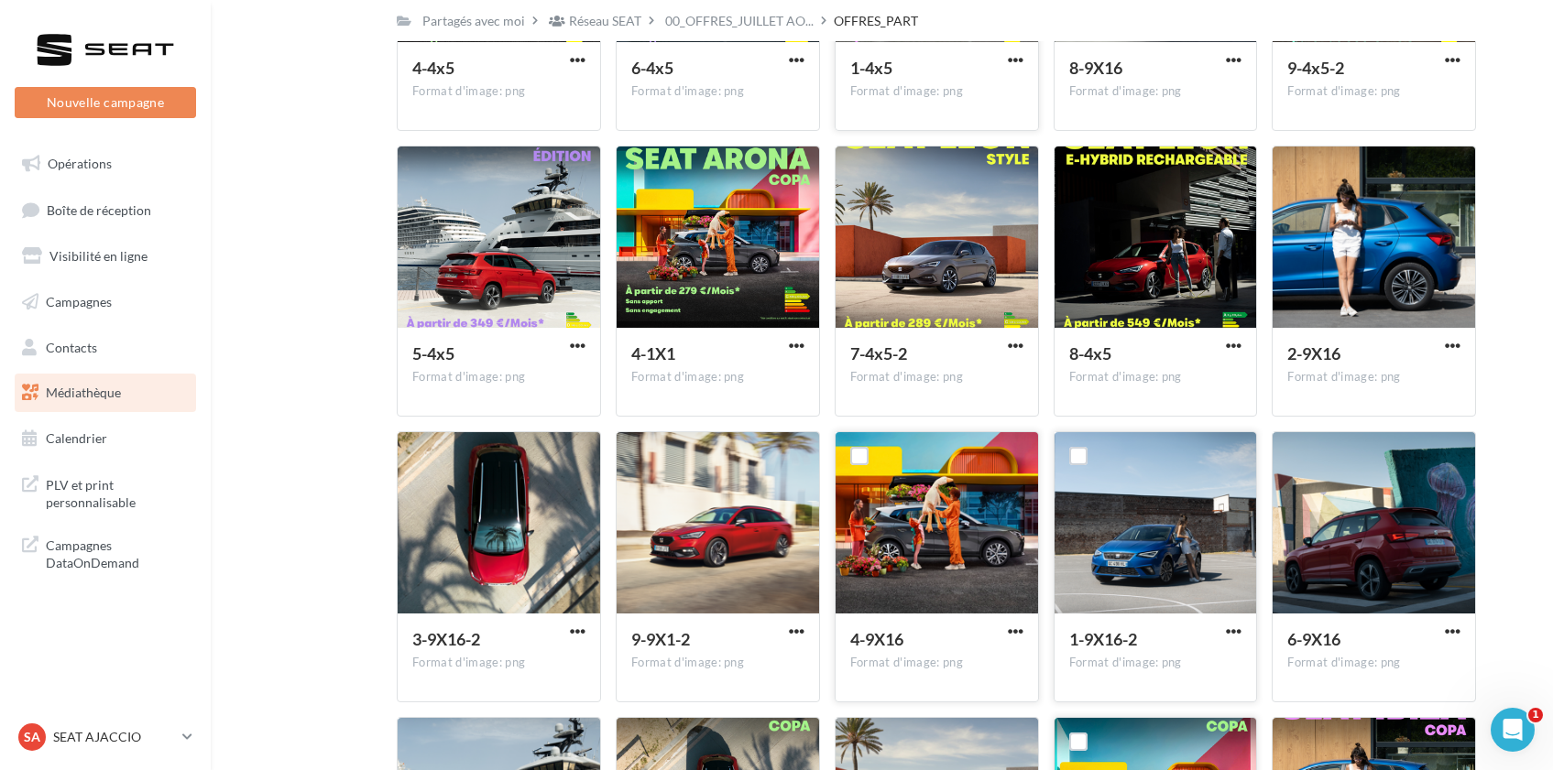
scroll to position [0, 0]
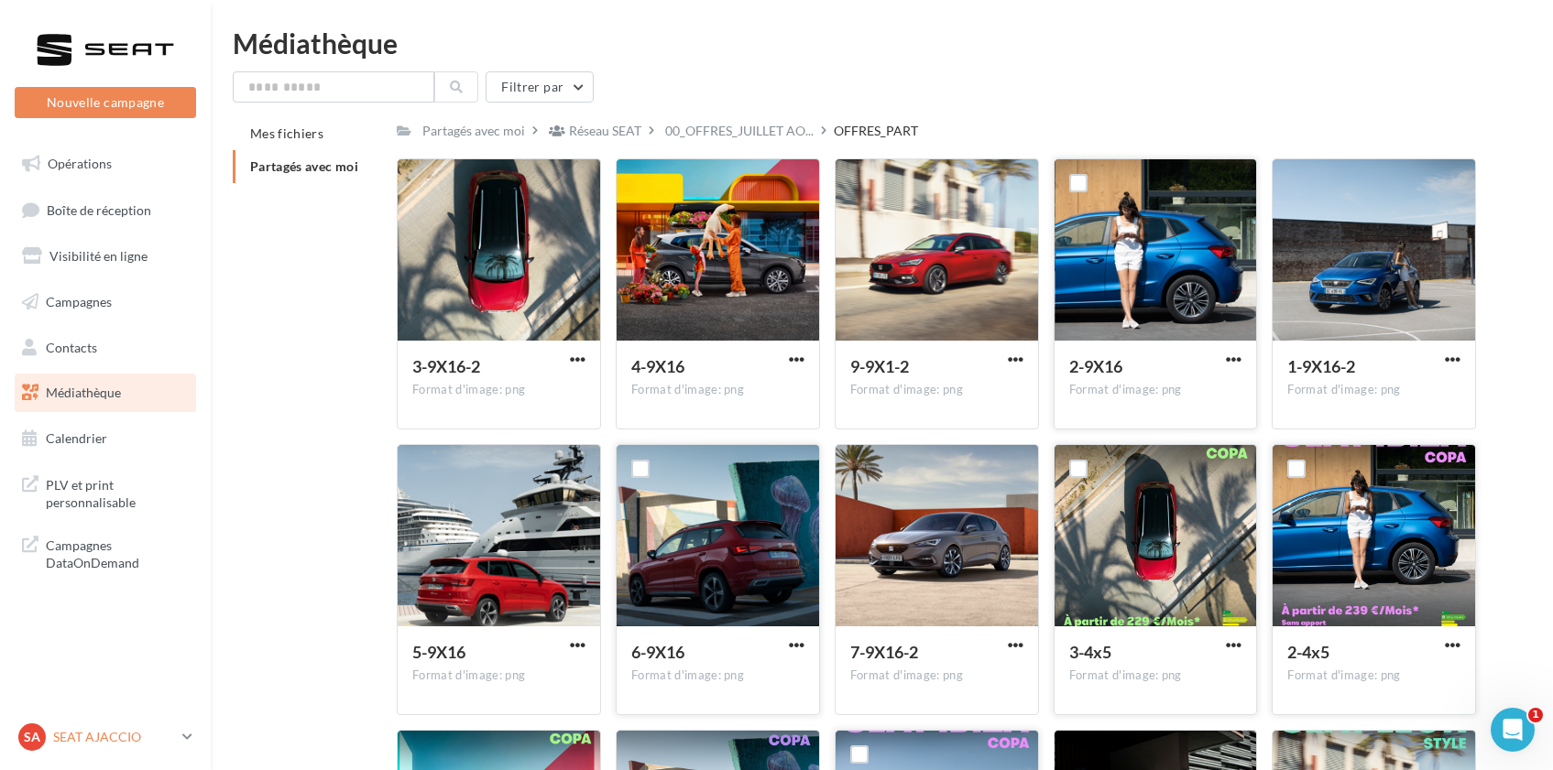
click at [183, 739] on icon at bounding box center [187, 737] width 10 height 16
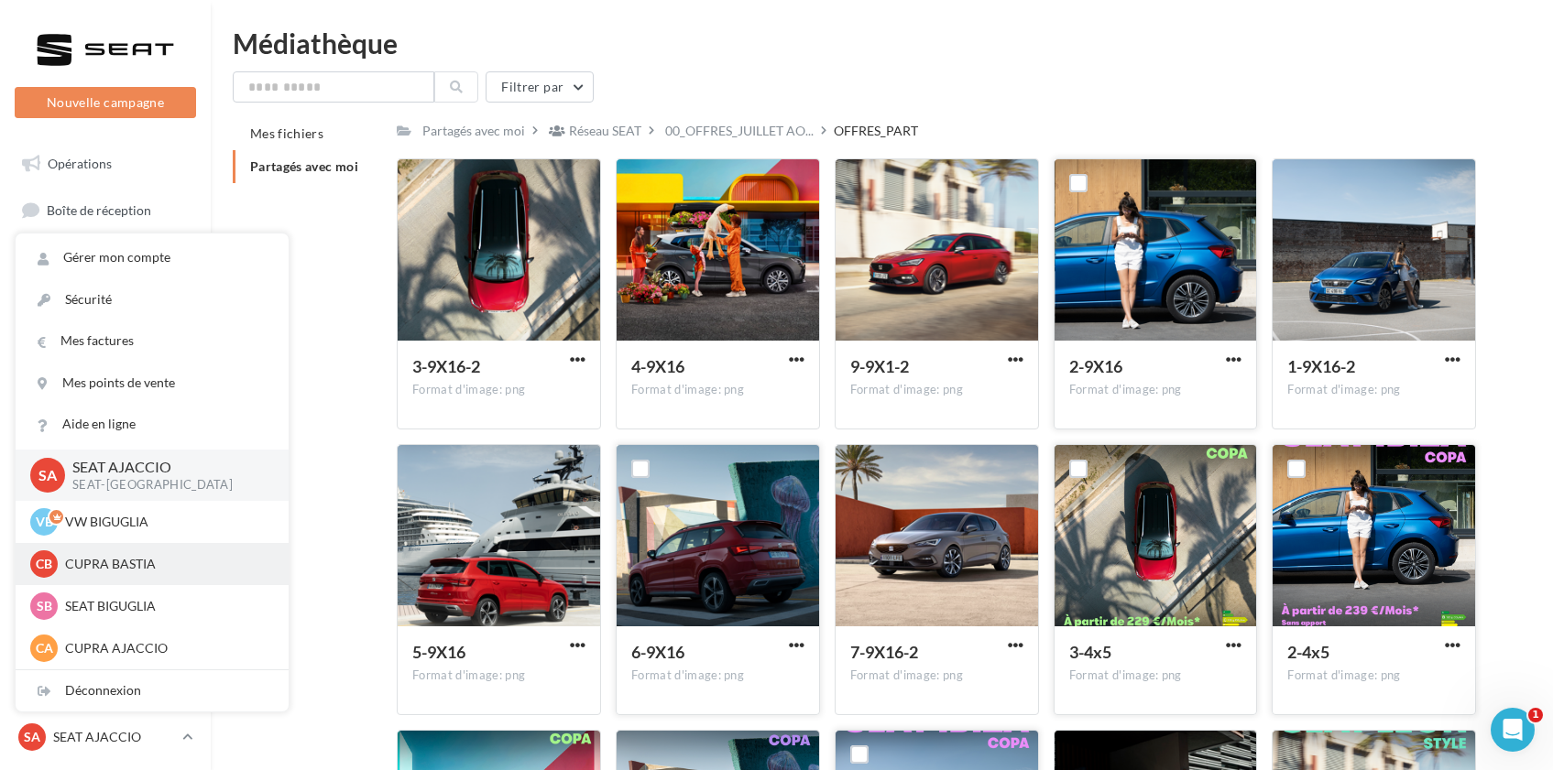
click at [177, 572] on p "CUPRA BASTIA" at bounding box center [166, 564] width 202 height 18
